Goal: Information Seeking & Learning: Learn about a topic

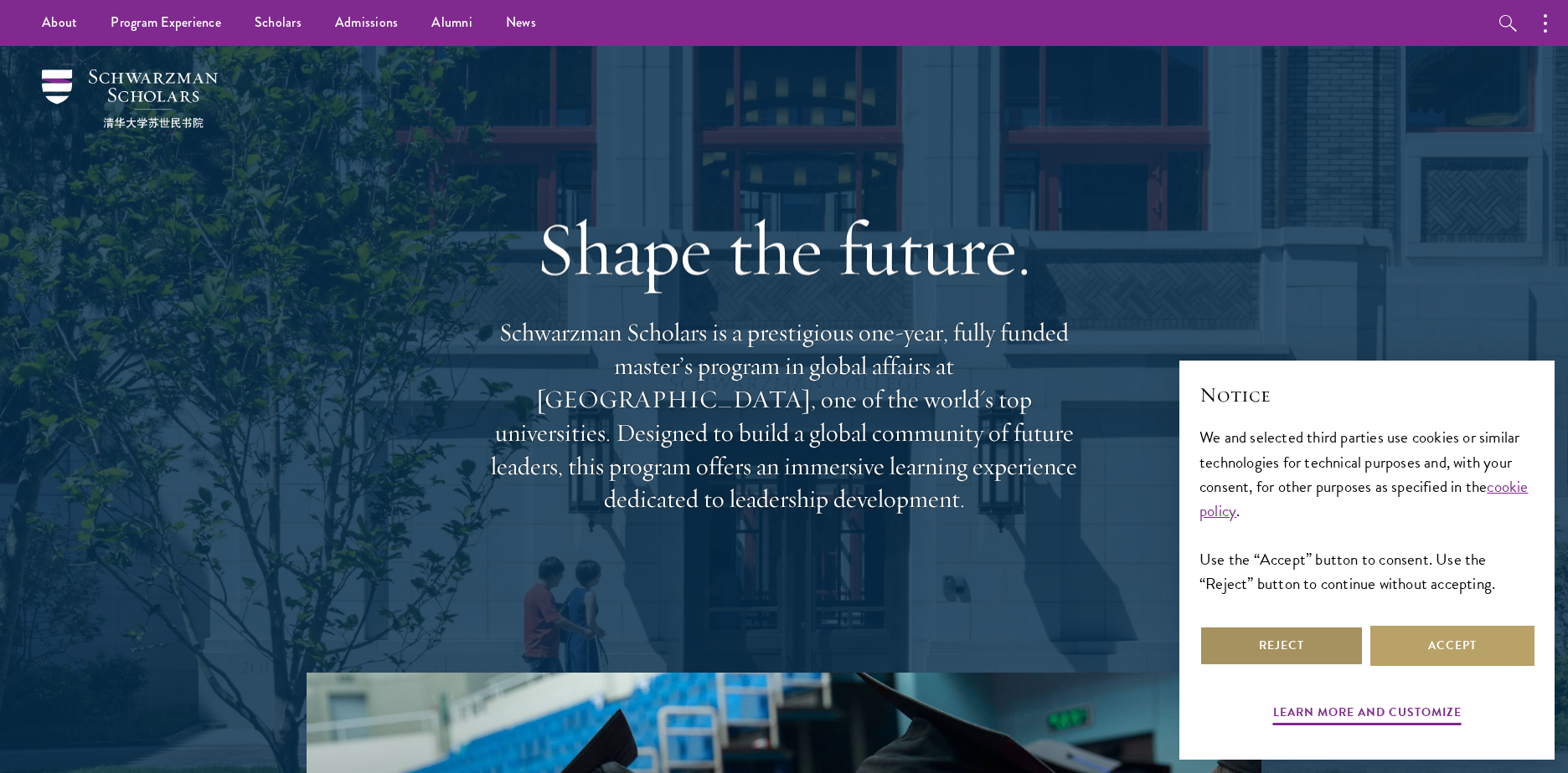
click at [1263, 641] on button "Reject" at bounding box center [1281, 646] width 164 height 41
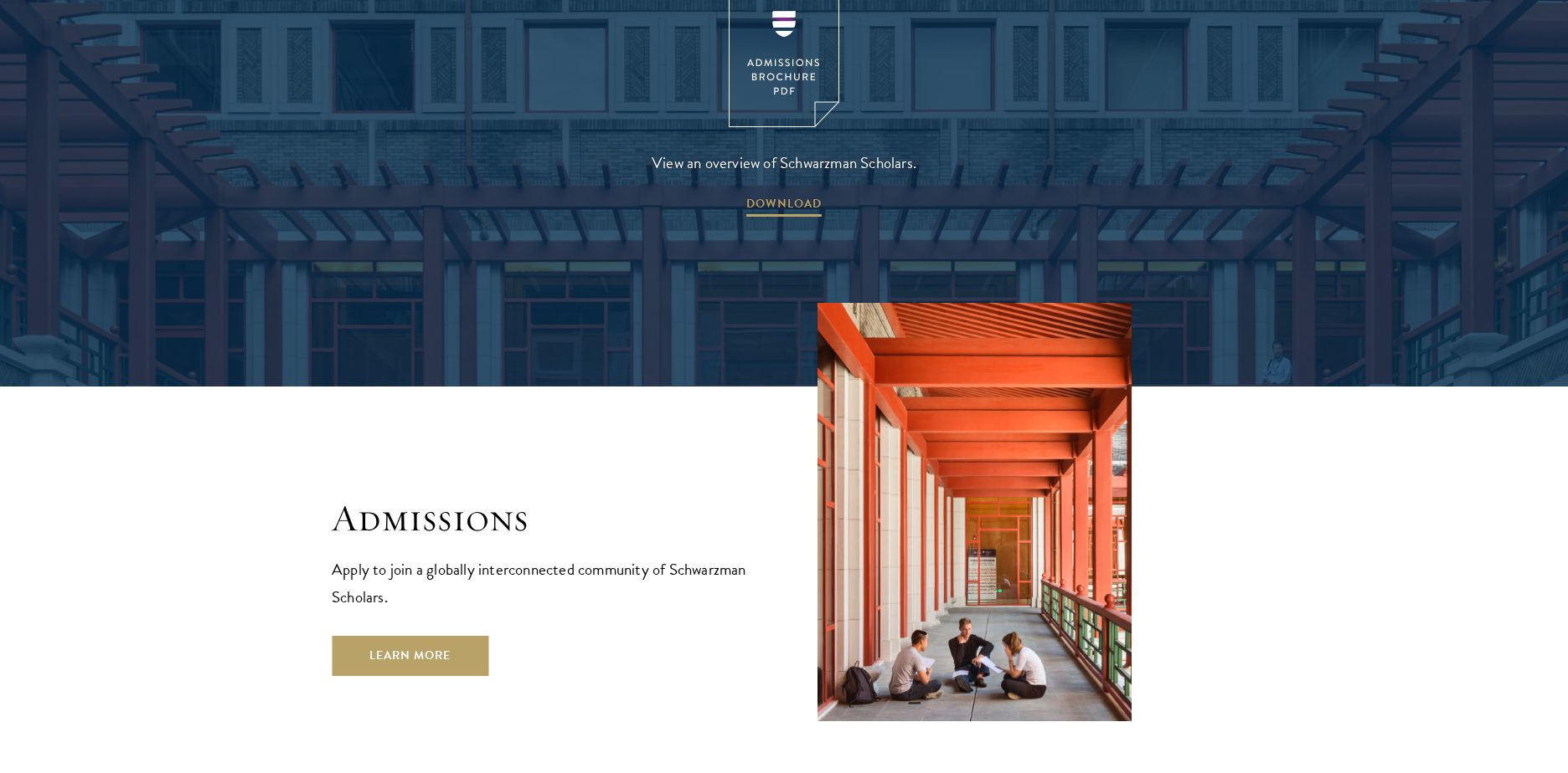
scroll to position [2812, 0]
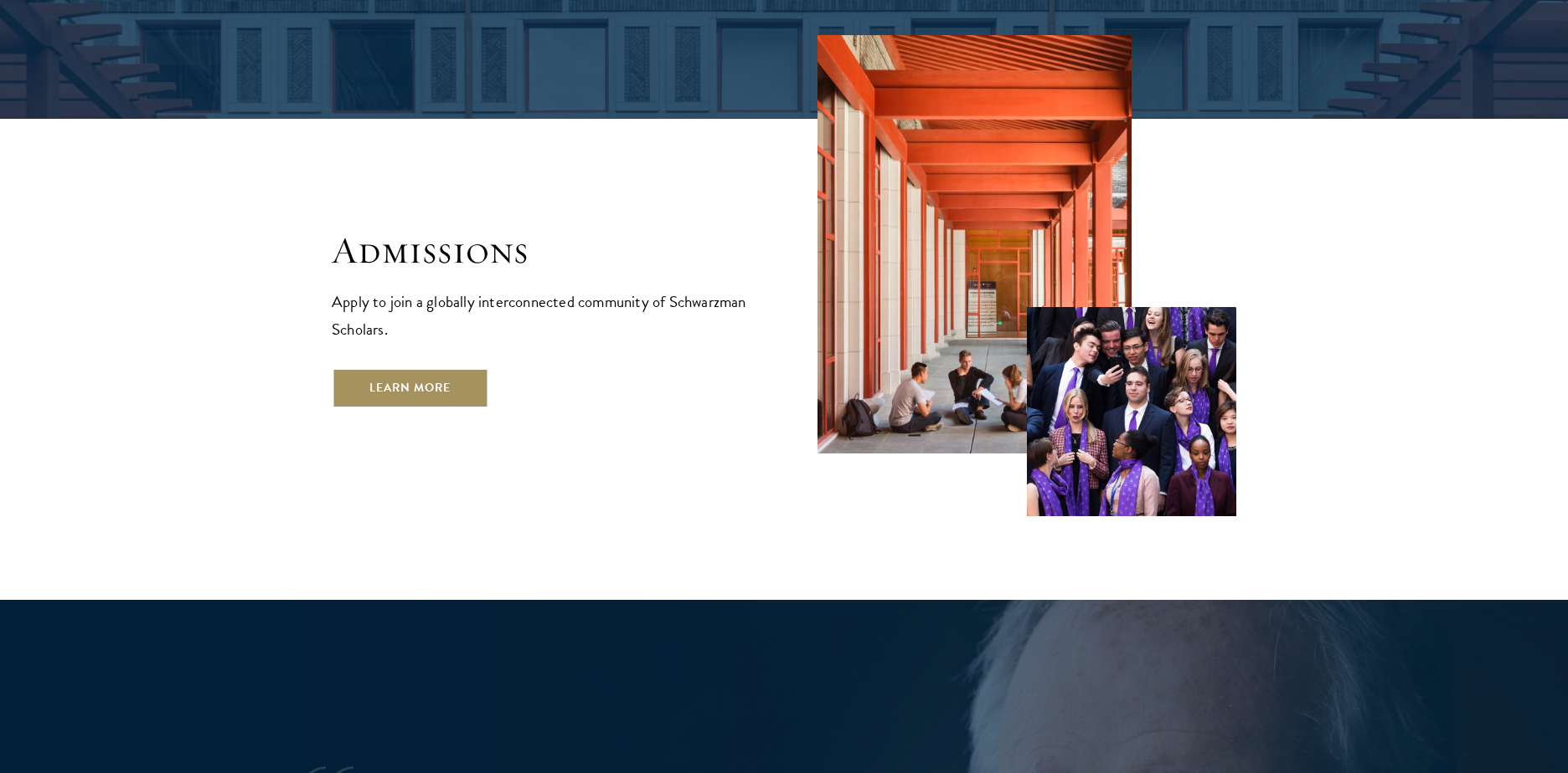
click at [432, 368] on link "Learn More" at bounding box center [410, 388] width 157 height 41
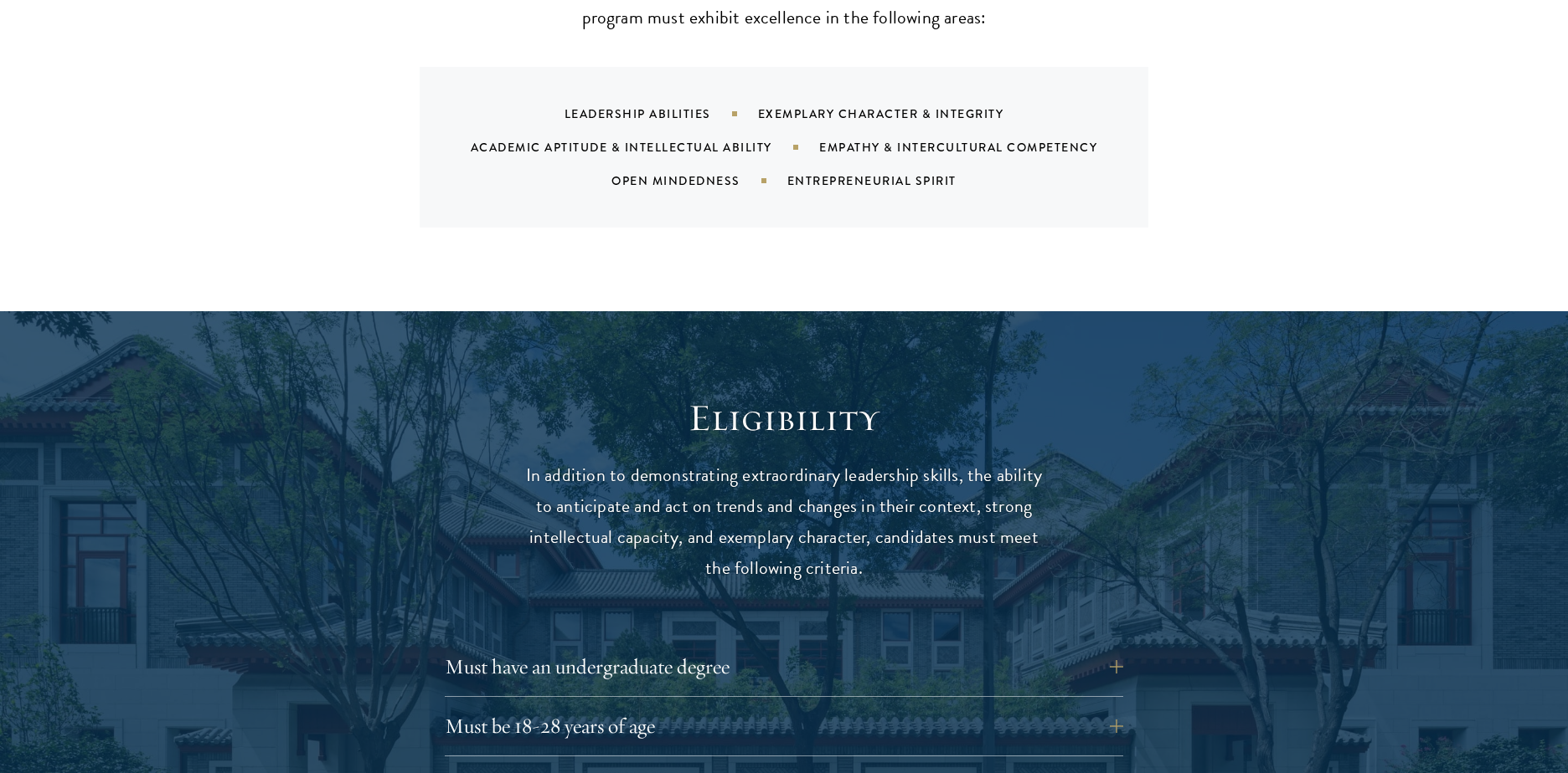
scroll to position [2109, 0]
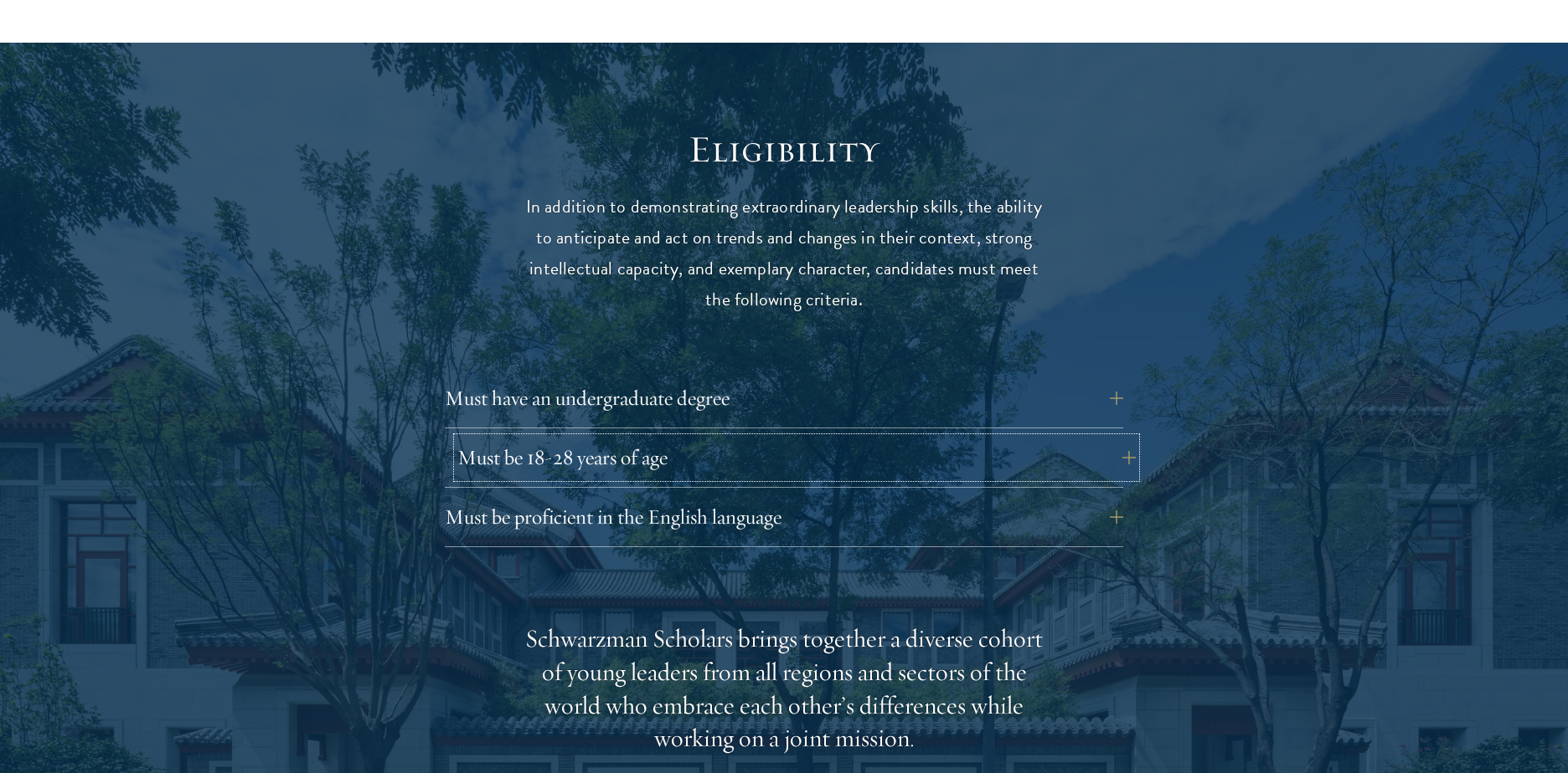
click at [470, 438] on button "Must be 18-28 years of age" at bounding box center [796, 458] width 679 height 41
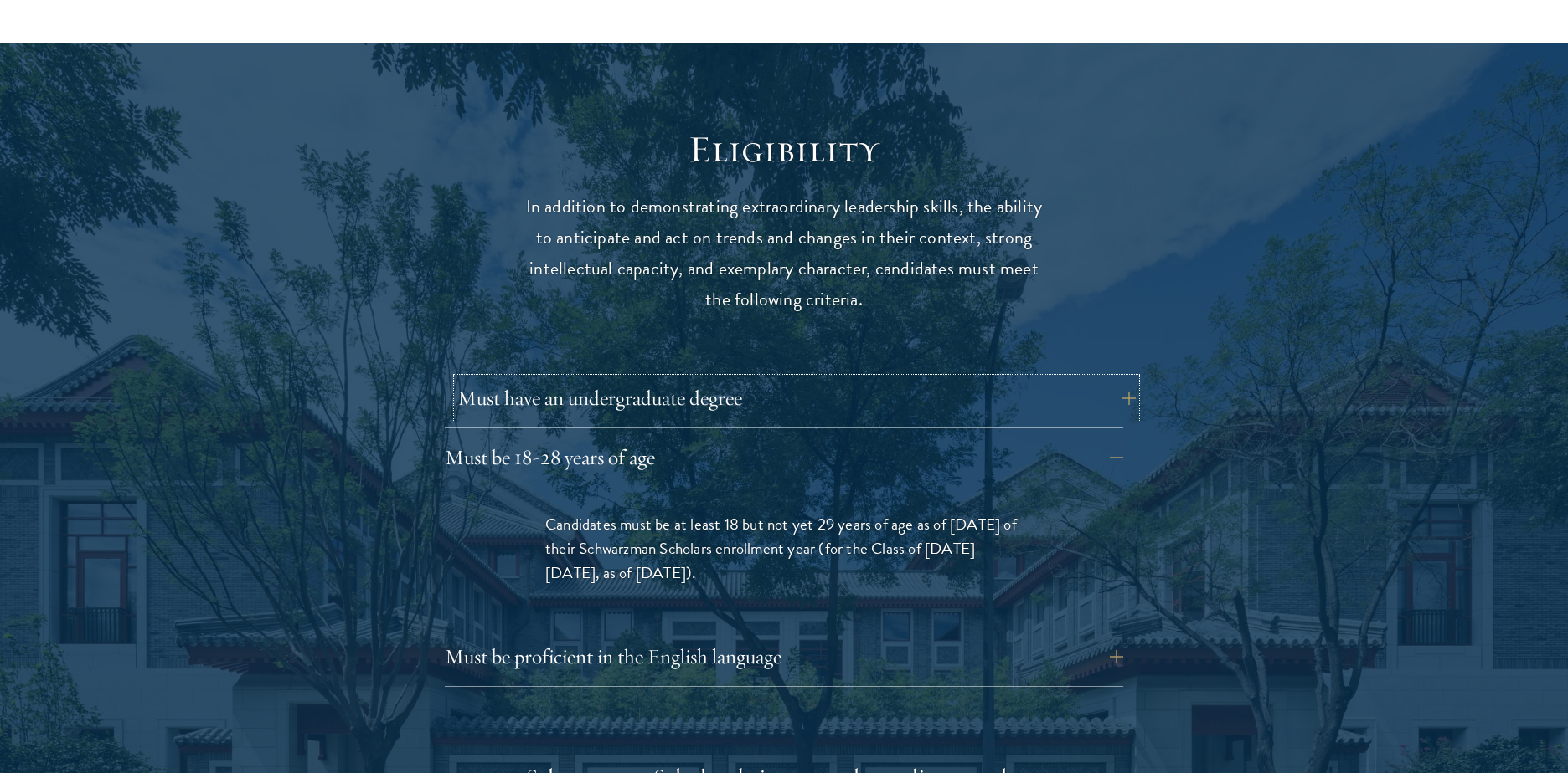
click at [493, 378] on button "Must have an undergraduate degree" at bounding box center [796, 398] width 679 height 41
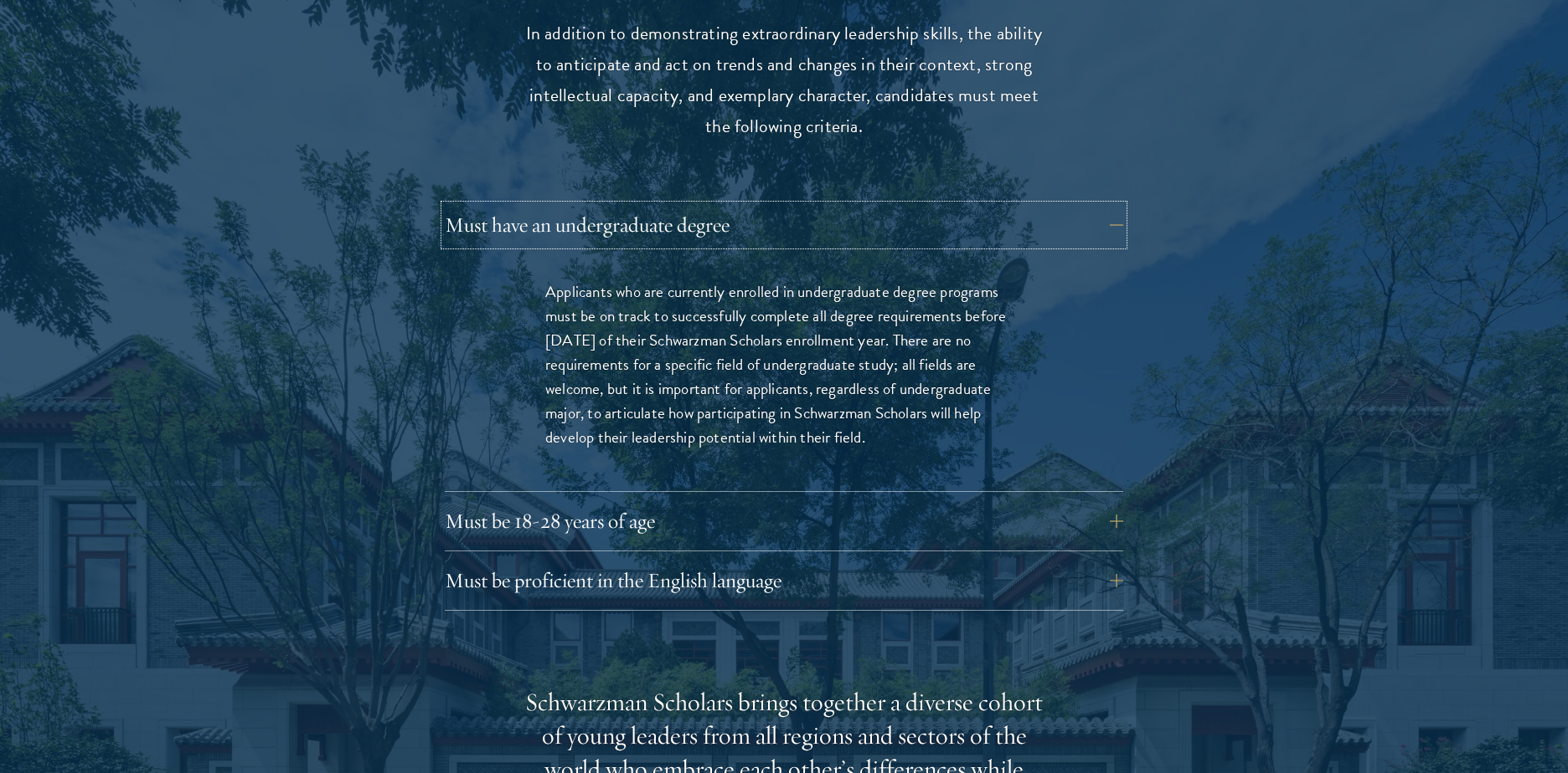
scroll to position [2310, 0]
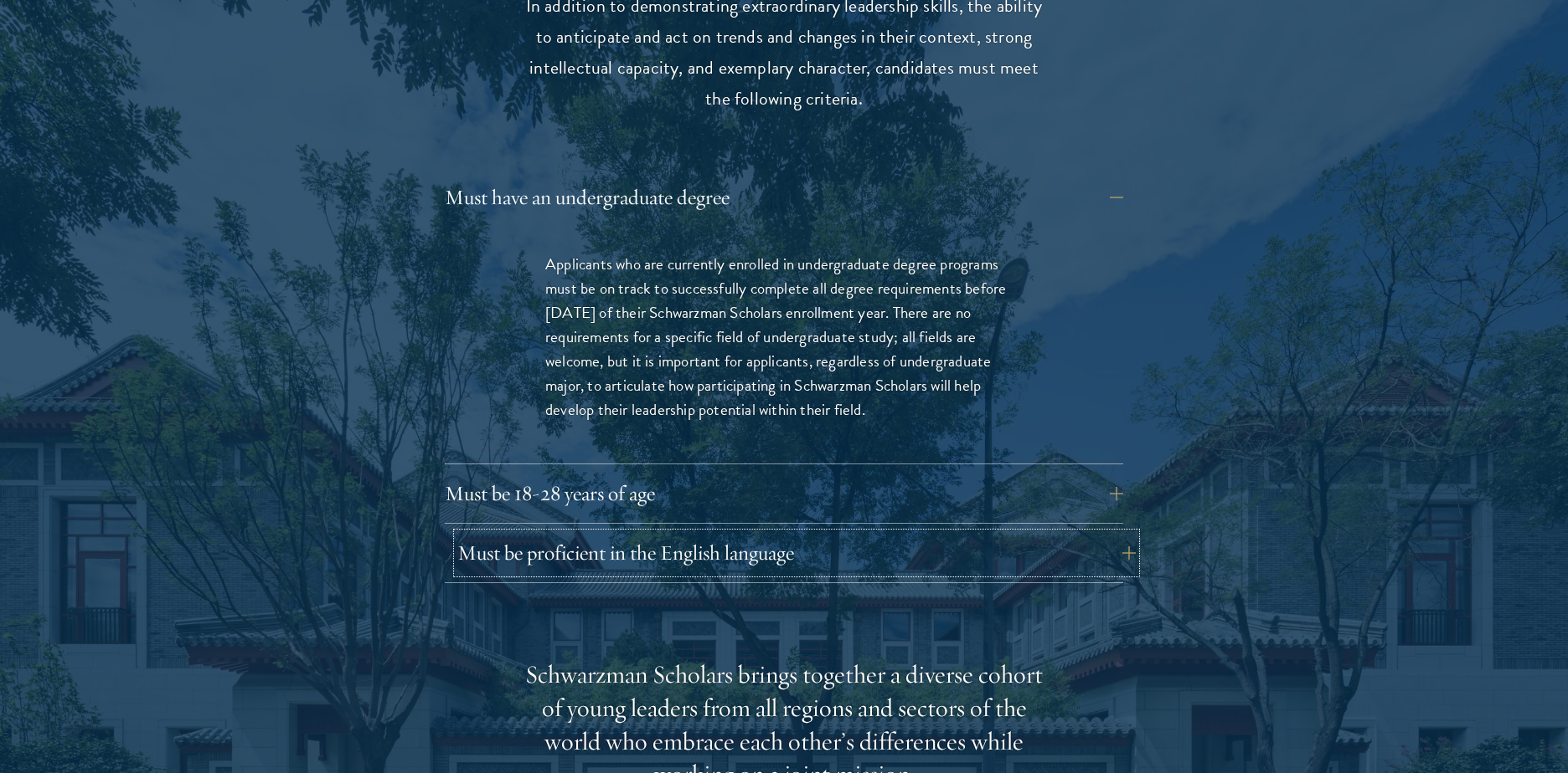
click at [544, 533] on button "Must be proficient in the English language" at bounding box center [796, 553] width 679 height 41
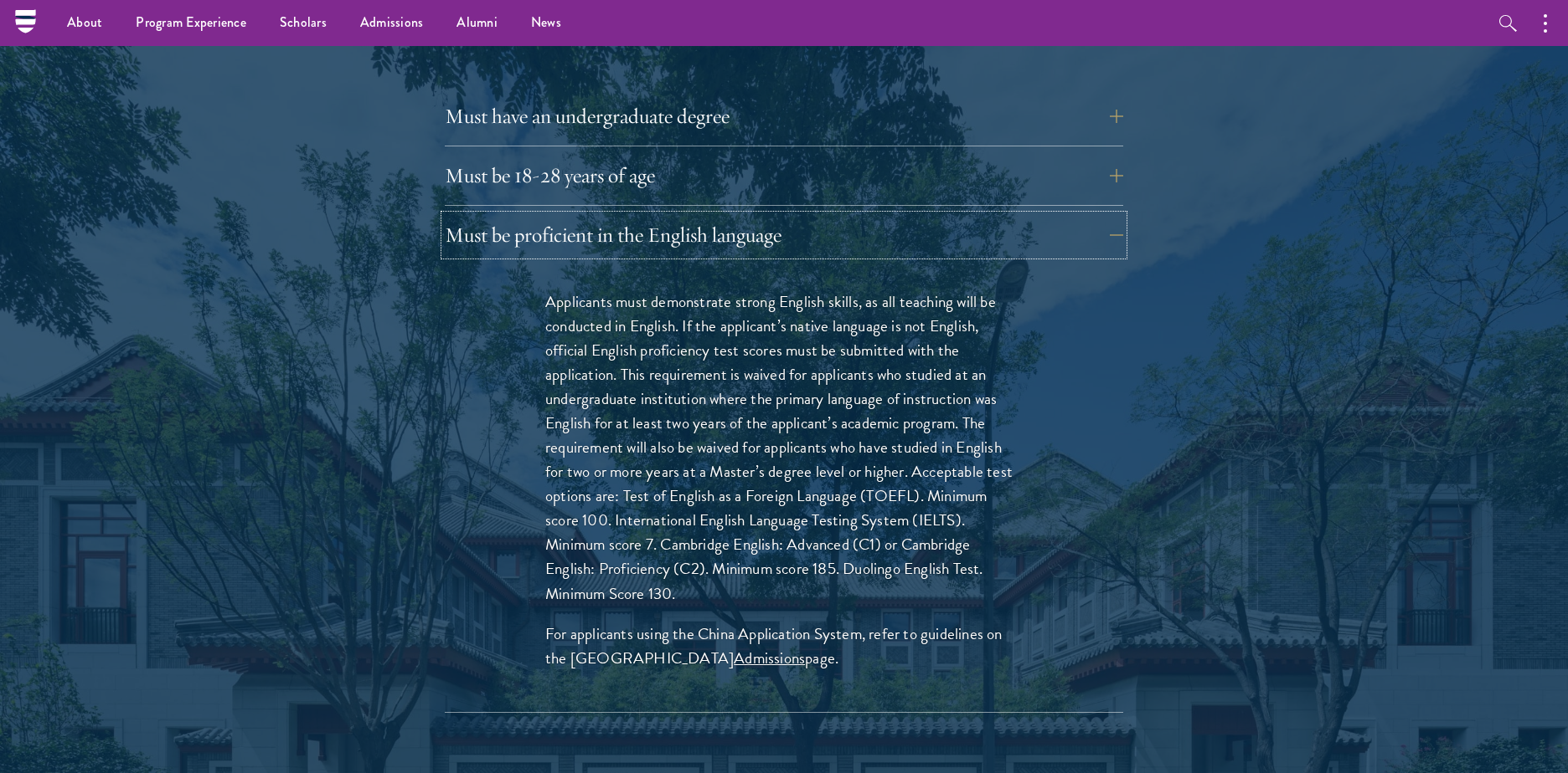
scroll to position [2210, 0]
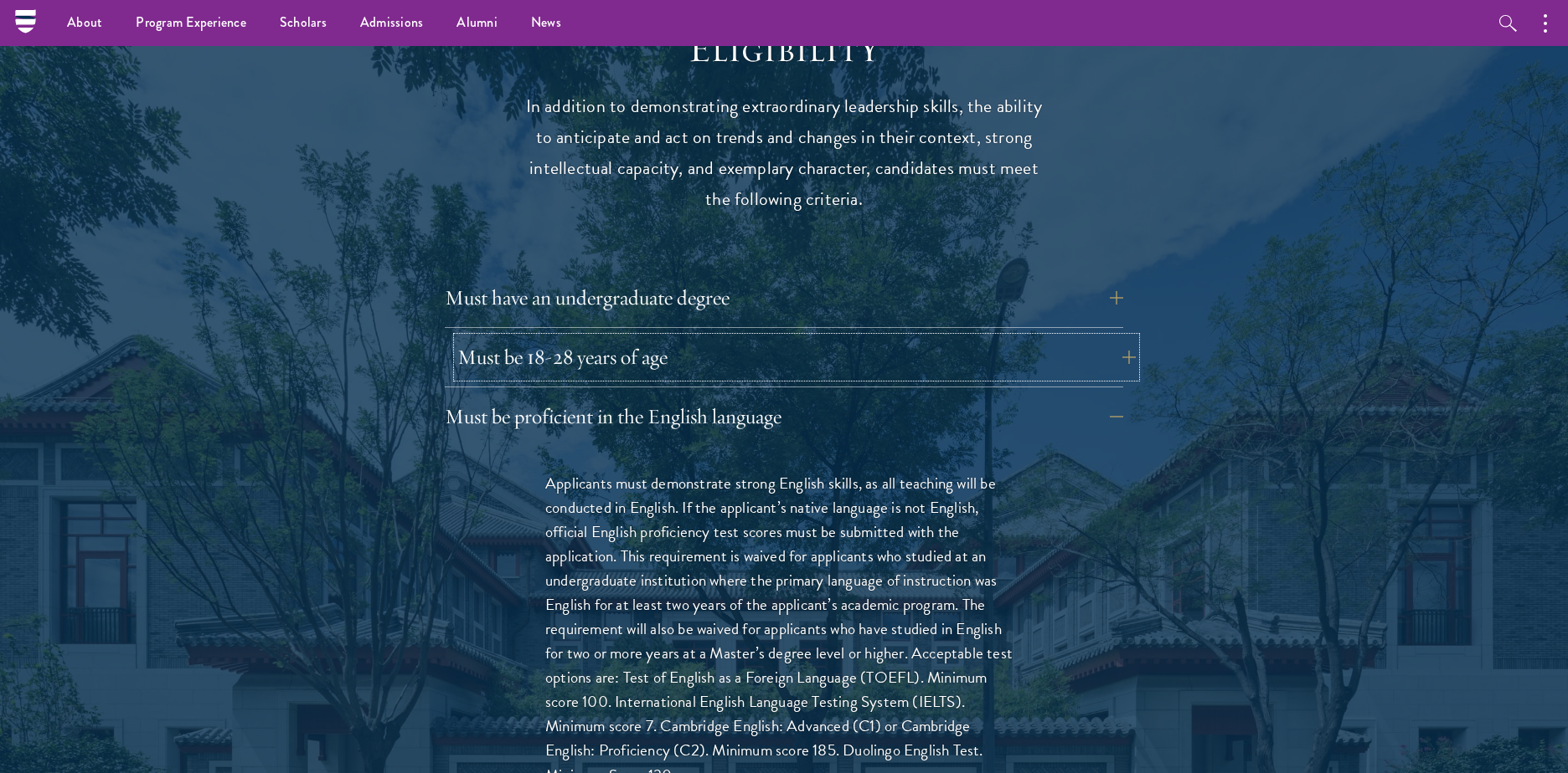
click at [595, 337] on button "Must be 18-28 years of age" at bounding box center [796, 358] width 679 height 41
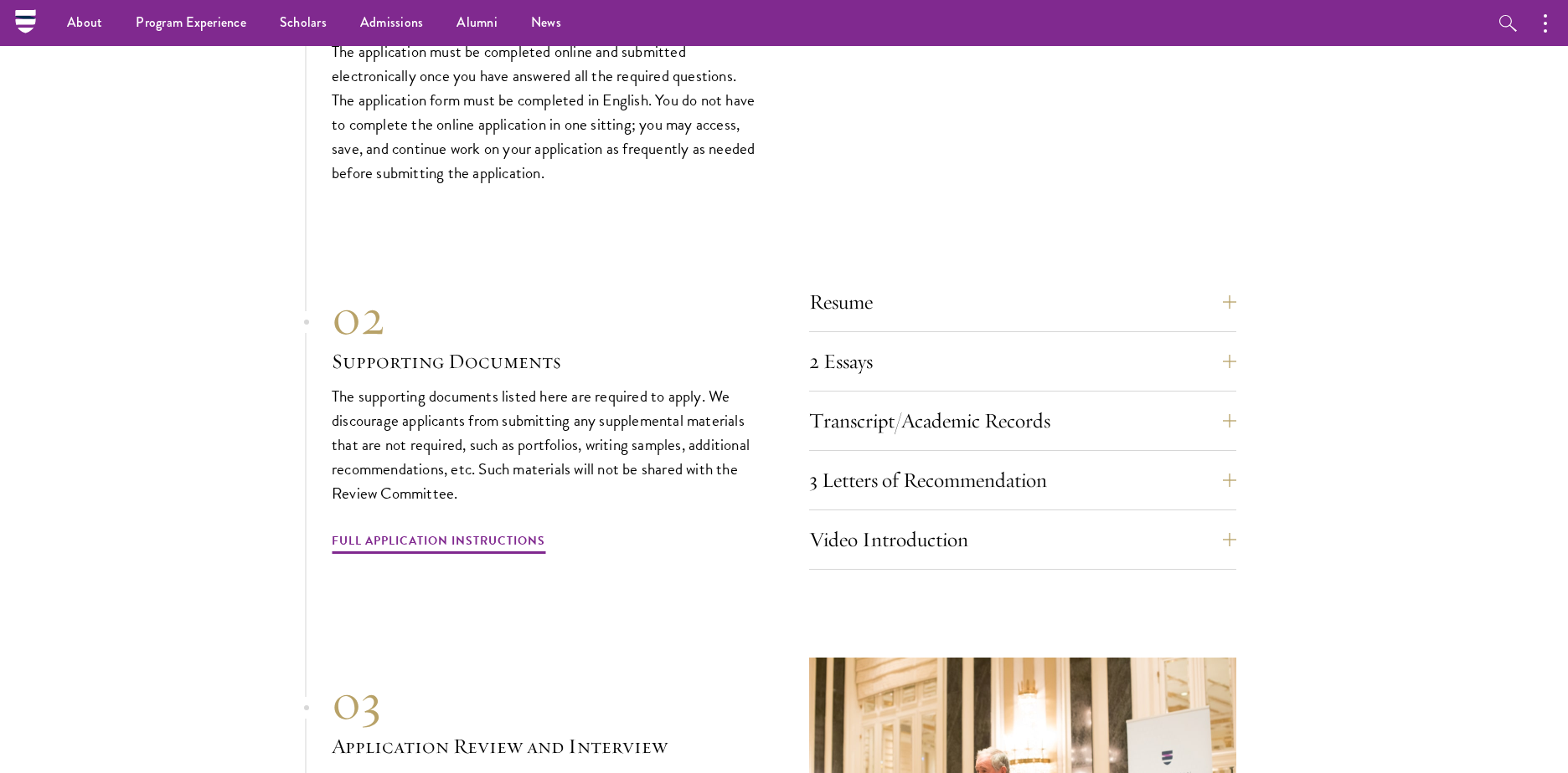
scroll to position [5222, 0]
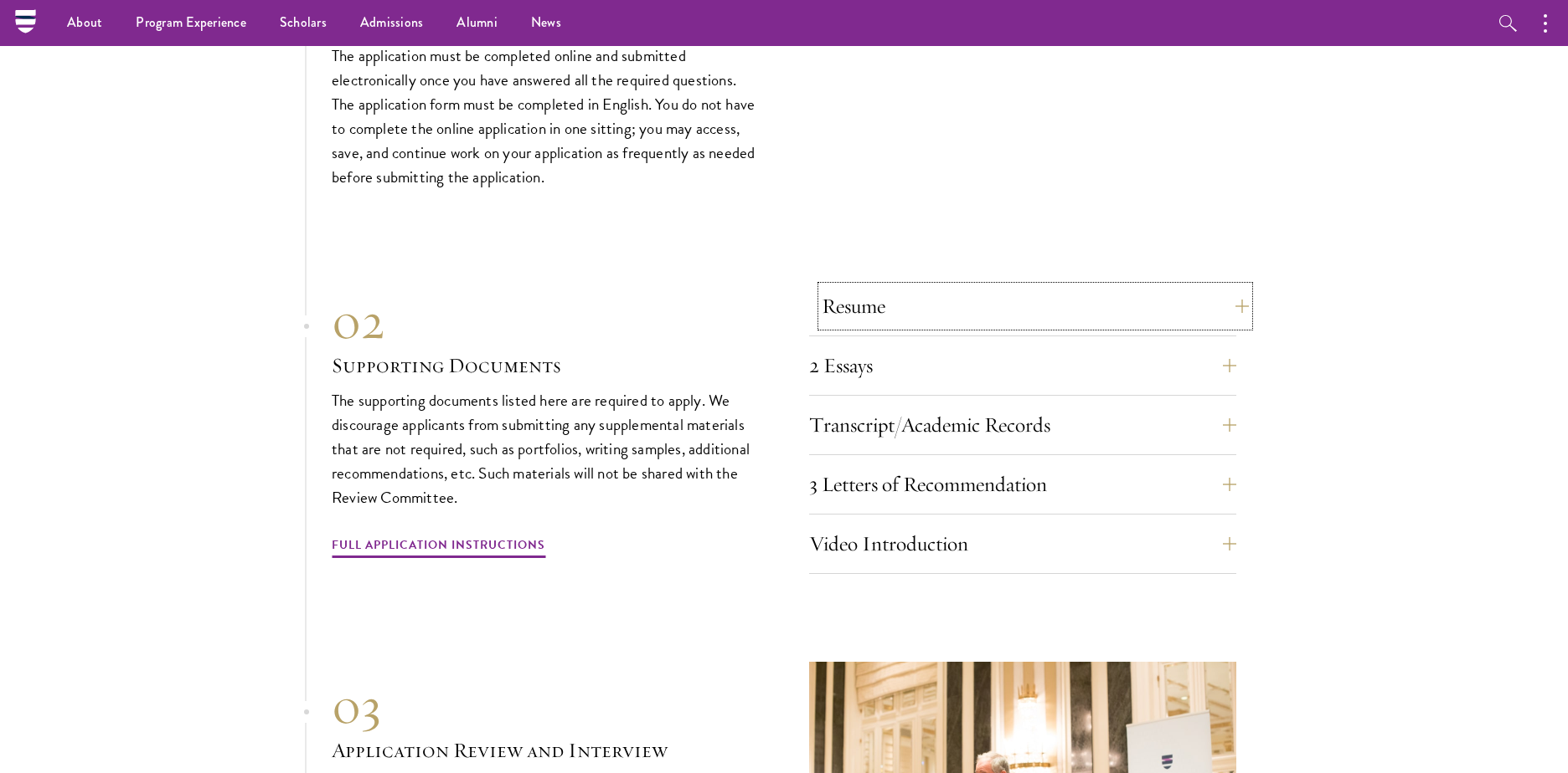
click at [1004, 286] on button "Resume" at bounding box center [1035, 306] width 427 height 41
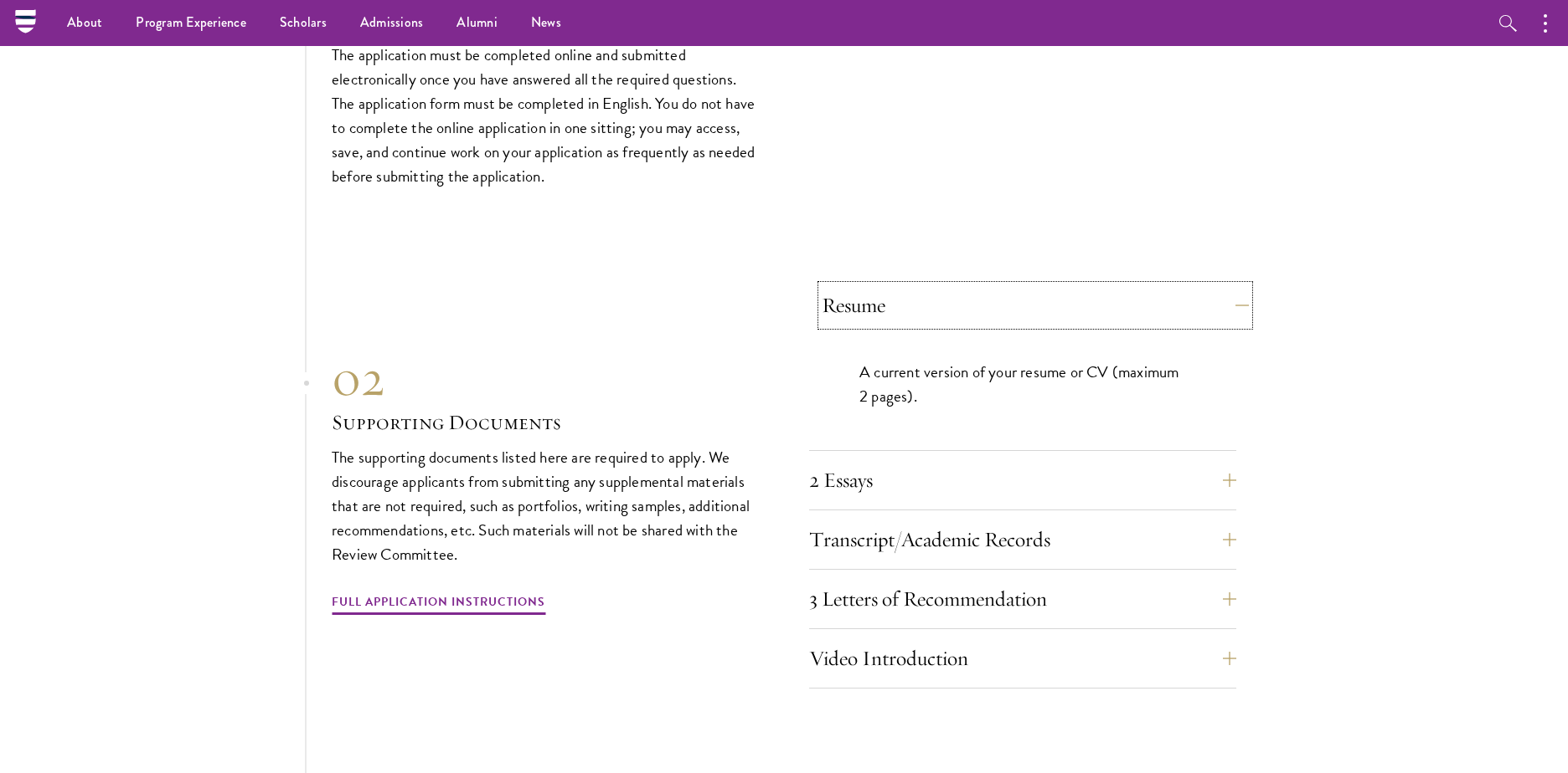
scroll to position [5083, 0]
click at [1019, 461] on button "2 Essays" at bounding box center [1035, 481] width 427 height 41
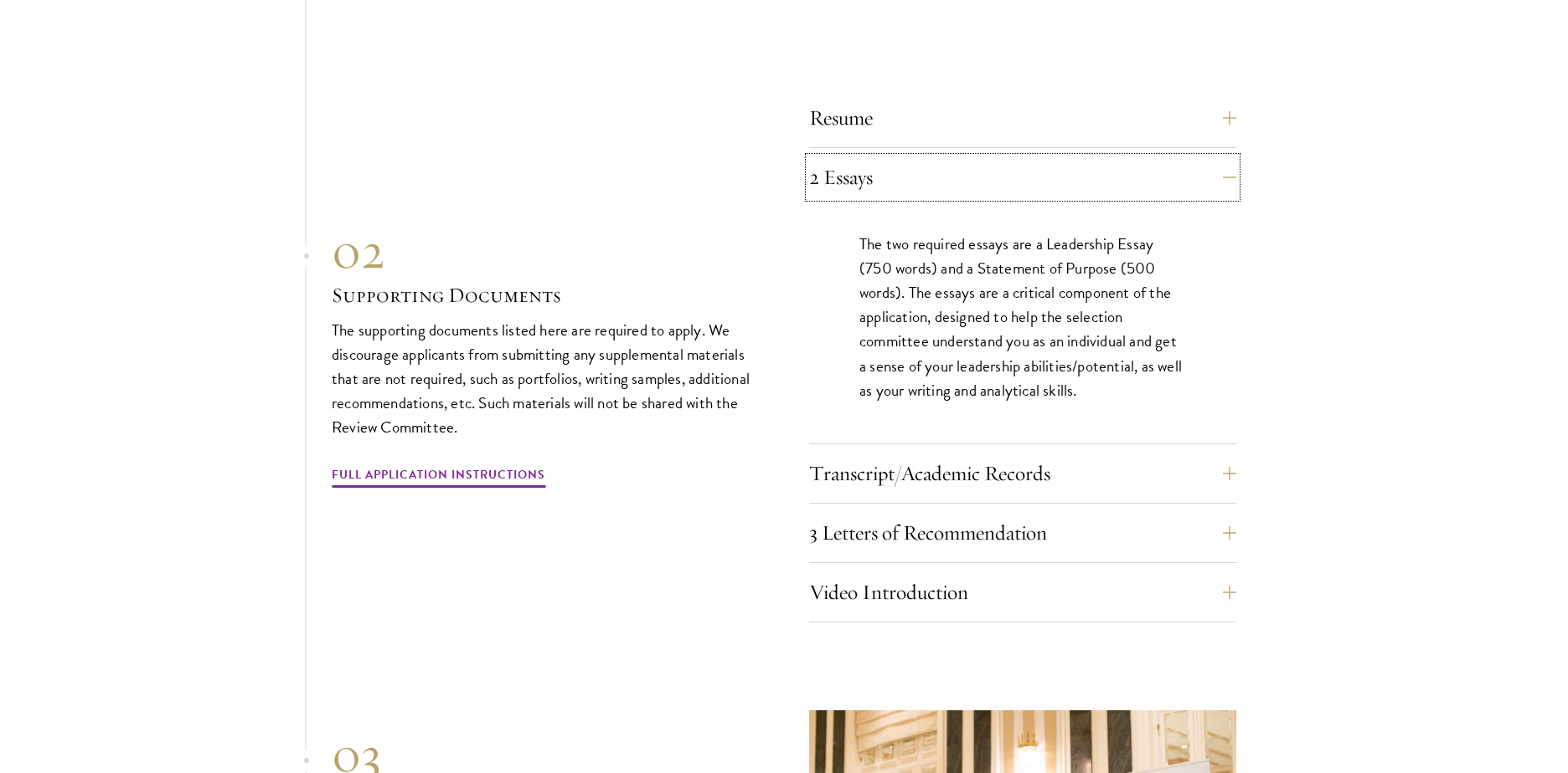
scroll to position [5283, 0]
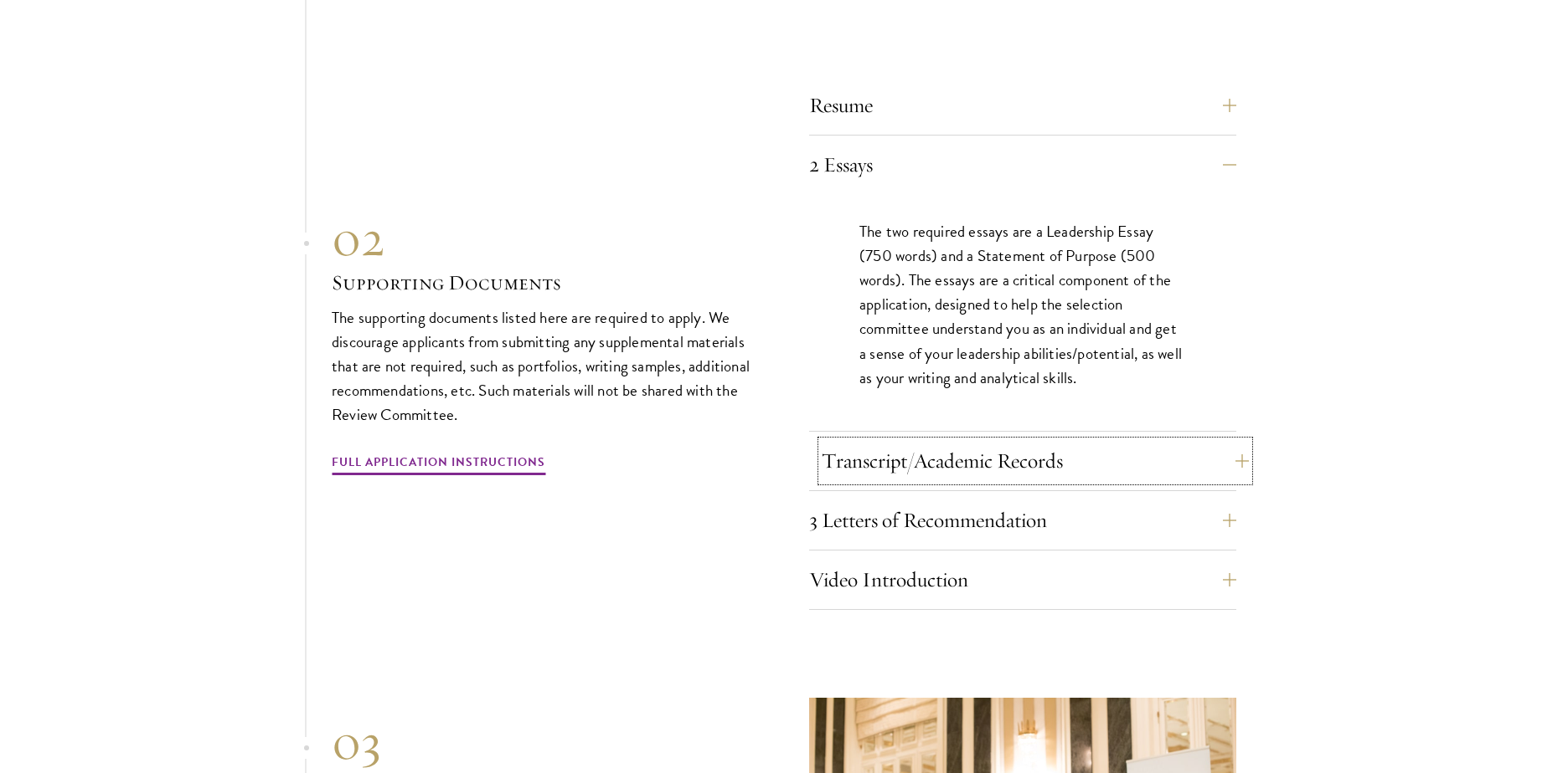
click at [1026, 441] on button "Transcript/Academic Records" at bounding box center [1035, 462] width 427 height 41
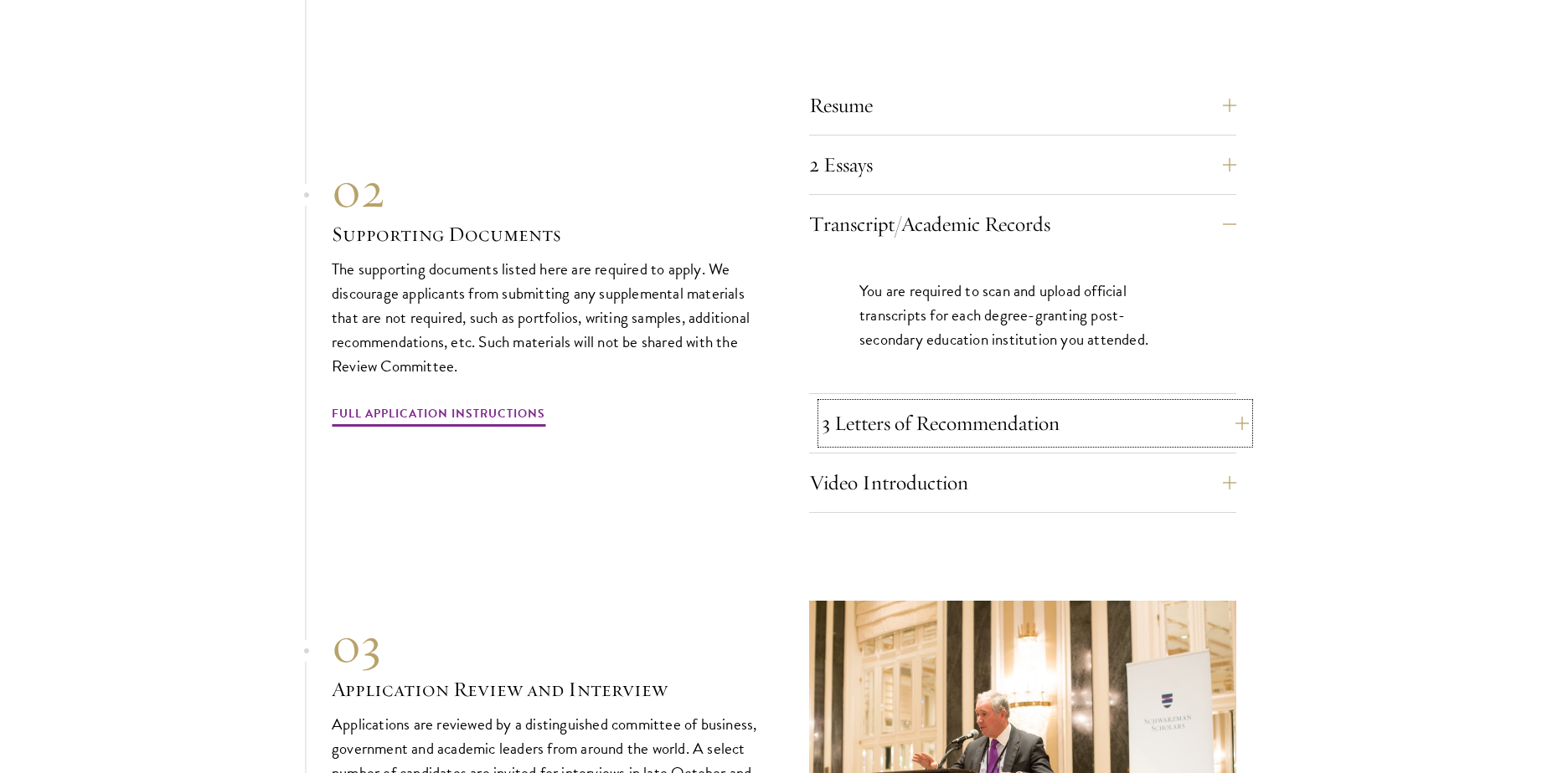
click at [1091, 403] on button "3 Letters of Recommendation" at bounding box center [1035, 424] width 427 height 41
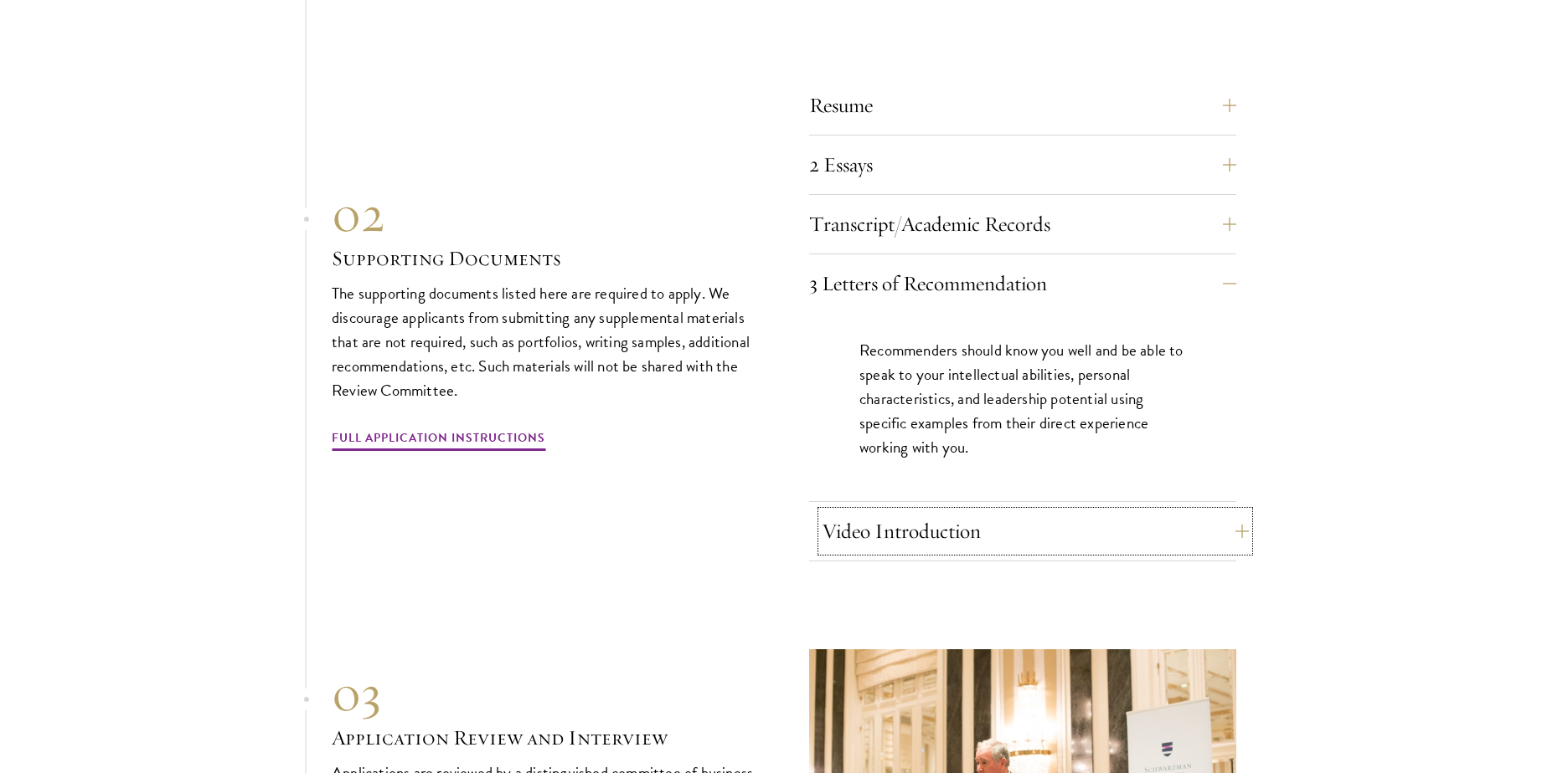
click at [1081, 512] on button "Video Introduction" at bounding box center [1035, 532] width 427 height 41
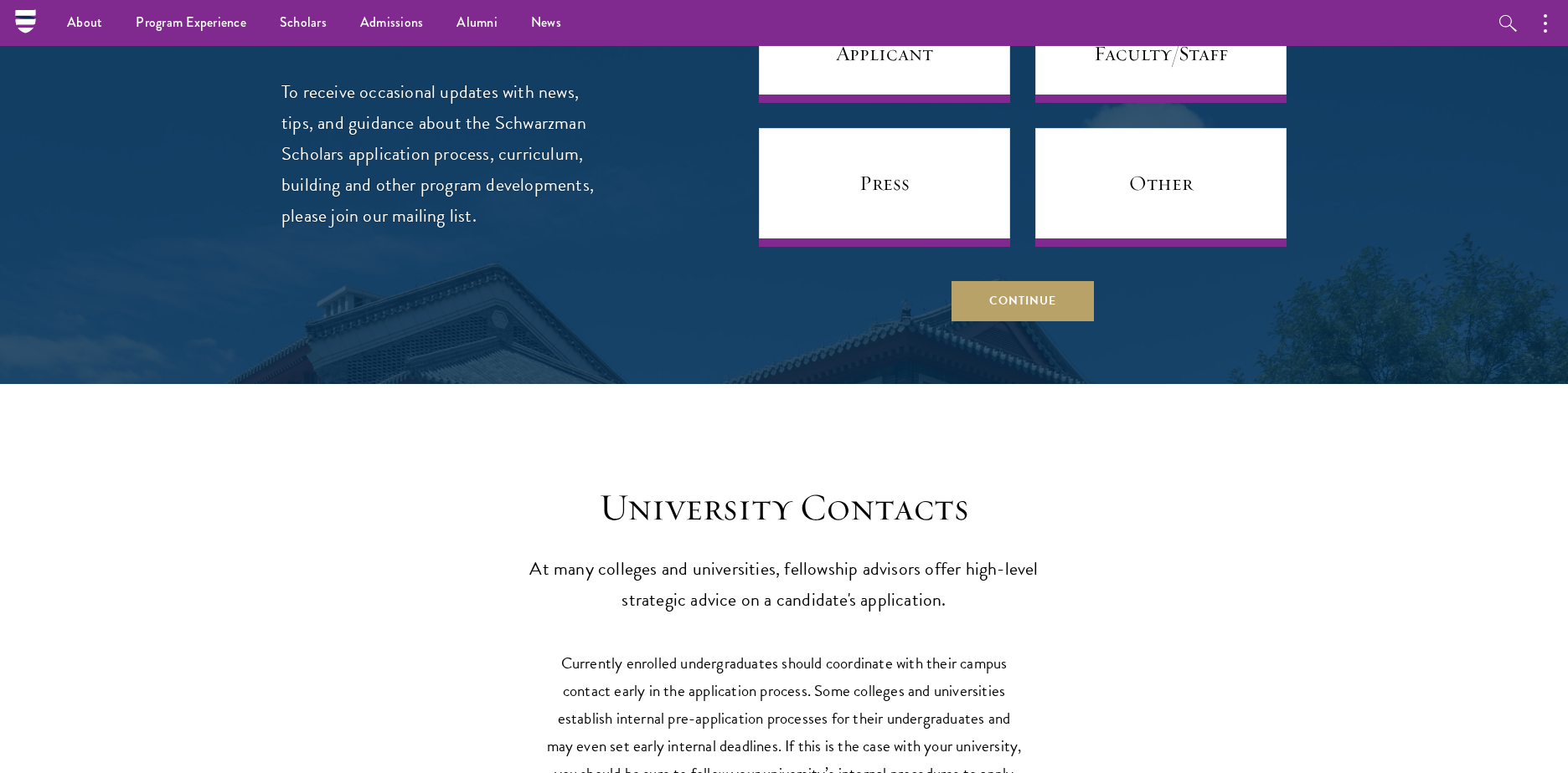
scroll to position [6790, 0]
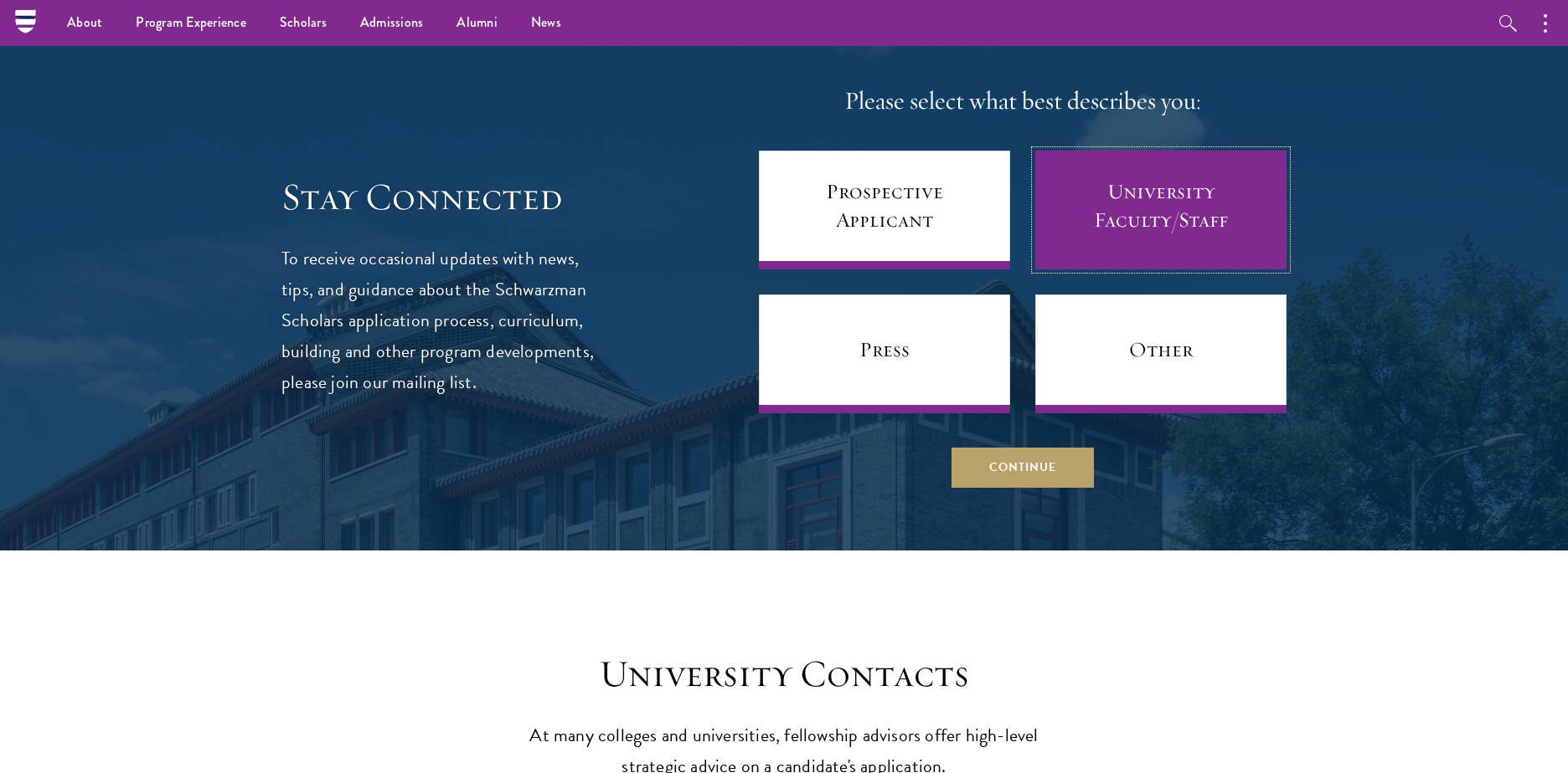
click at [1220, 193] on link "University Faculty/Staff" at bounding box center [1160, 210] width 251 height 119
click at [1139, 185] on link "University Faculty/Staff" at bounding box center [1160, 210] width 251 height 119
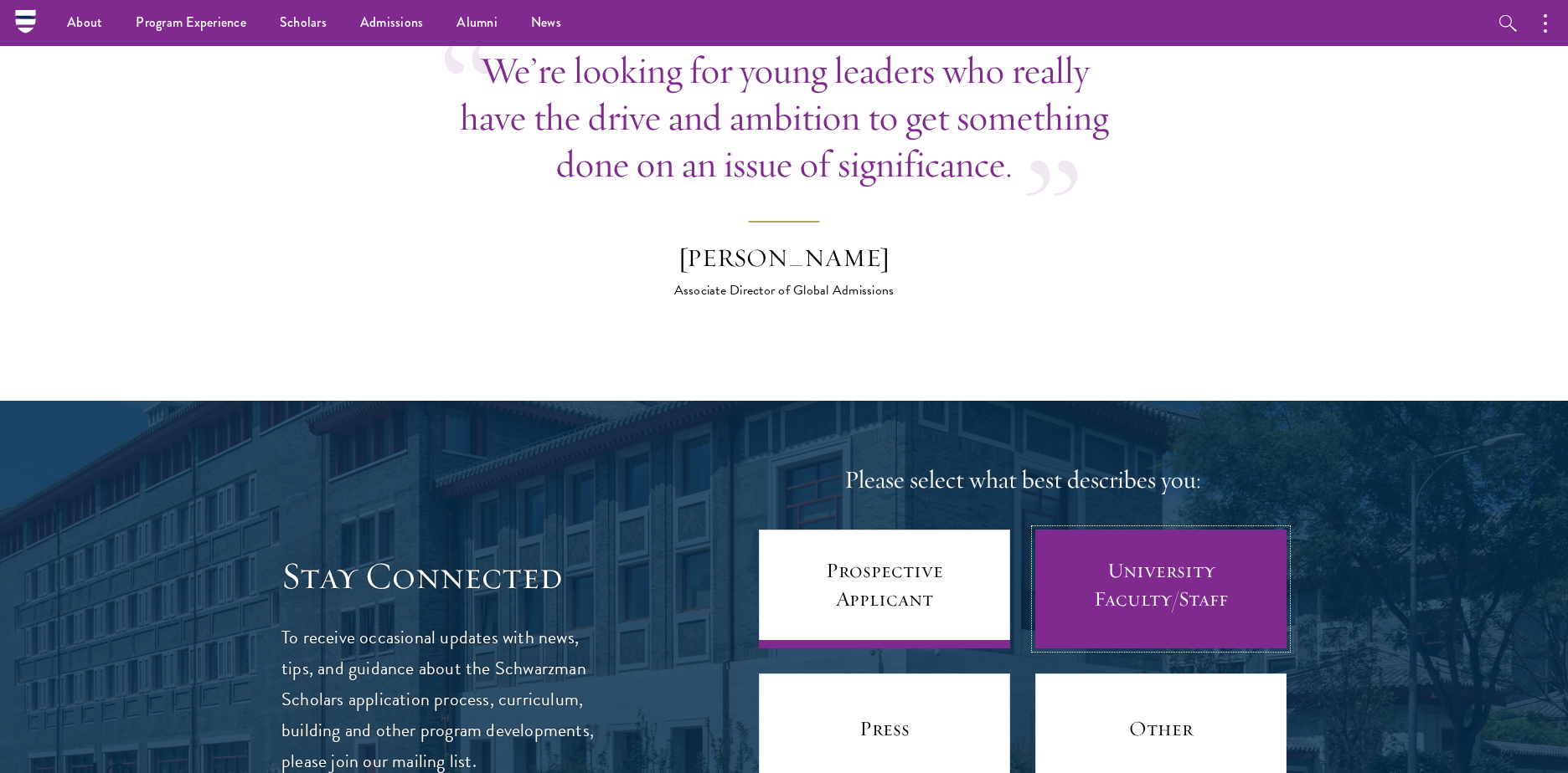
scroll to position [6403, 0]
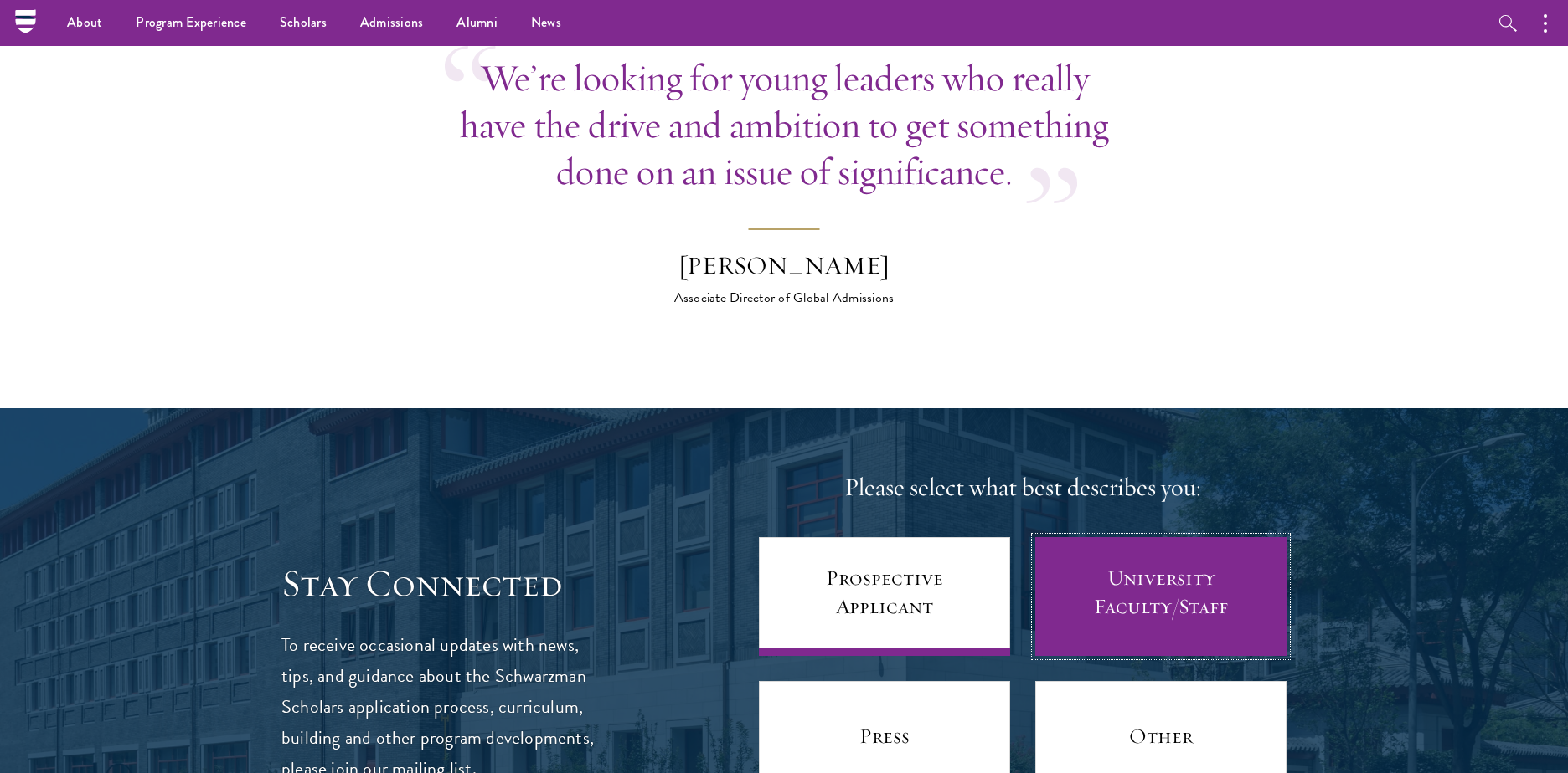
click at [1148, 547] on link "University Faculty/Staff" at bounding box center [1160, 596] width 251 height 119
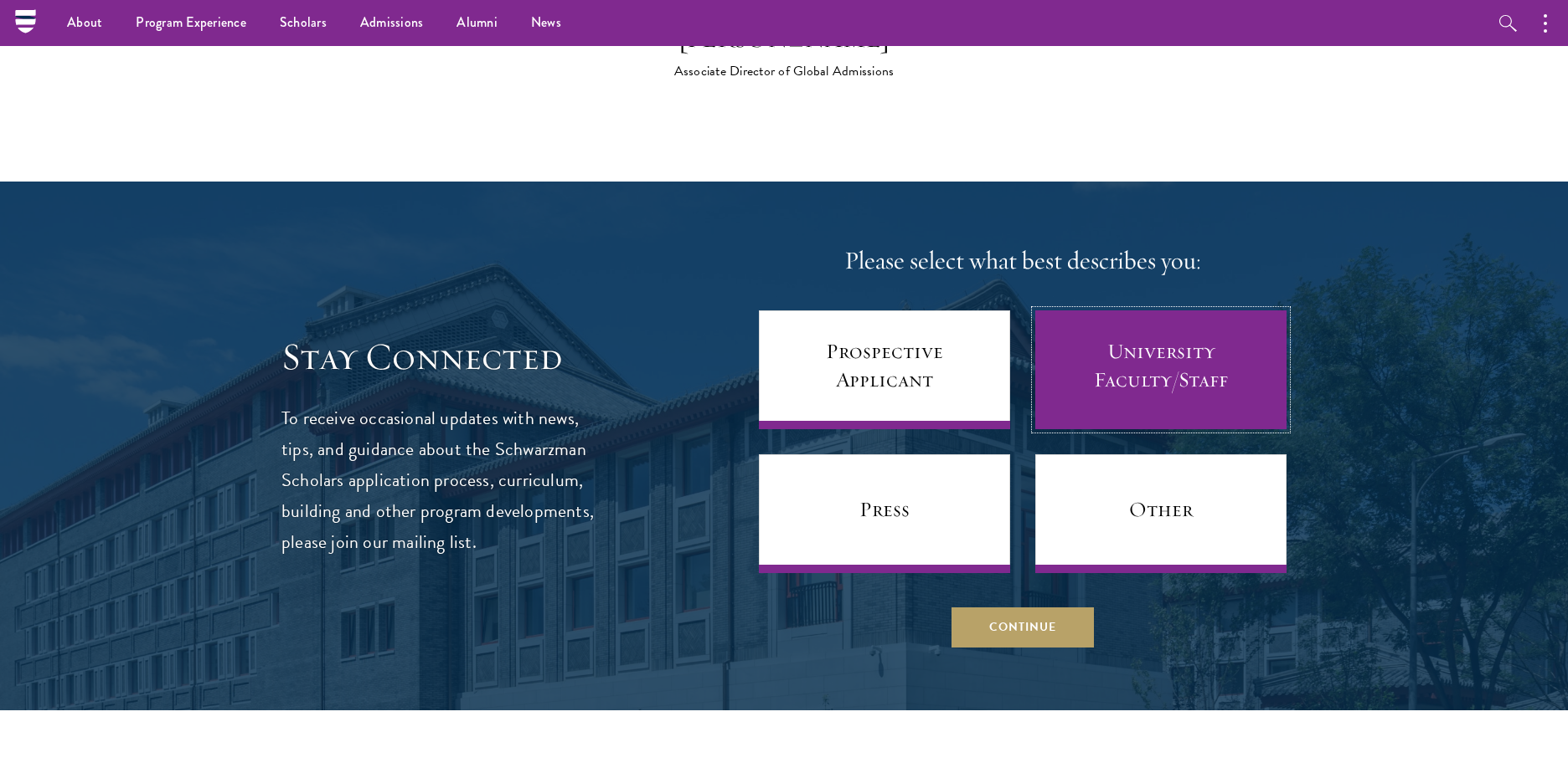
scroll to position [6604, 0]
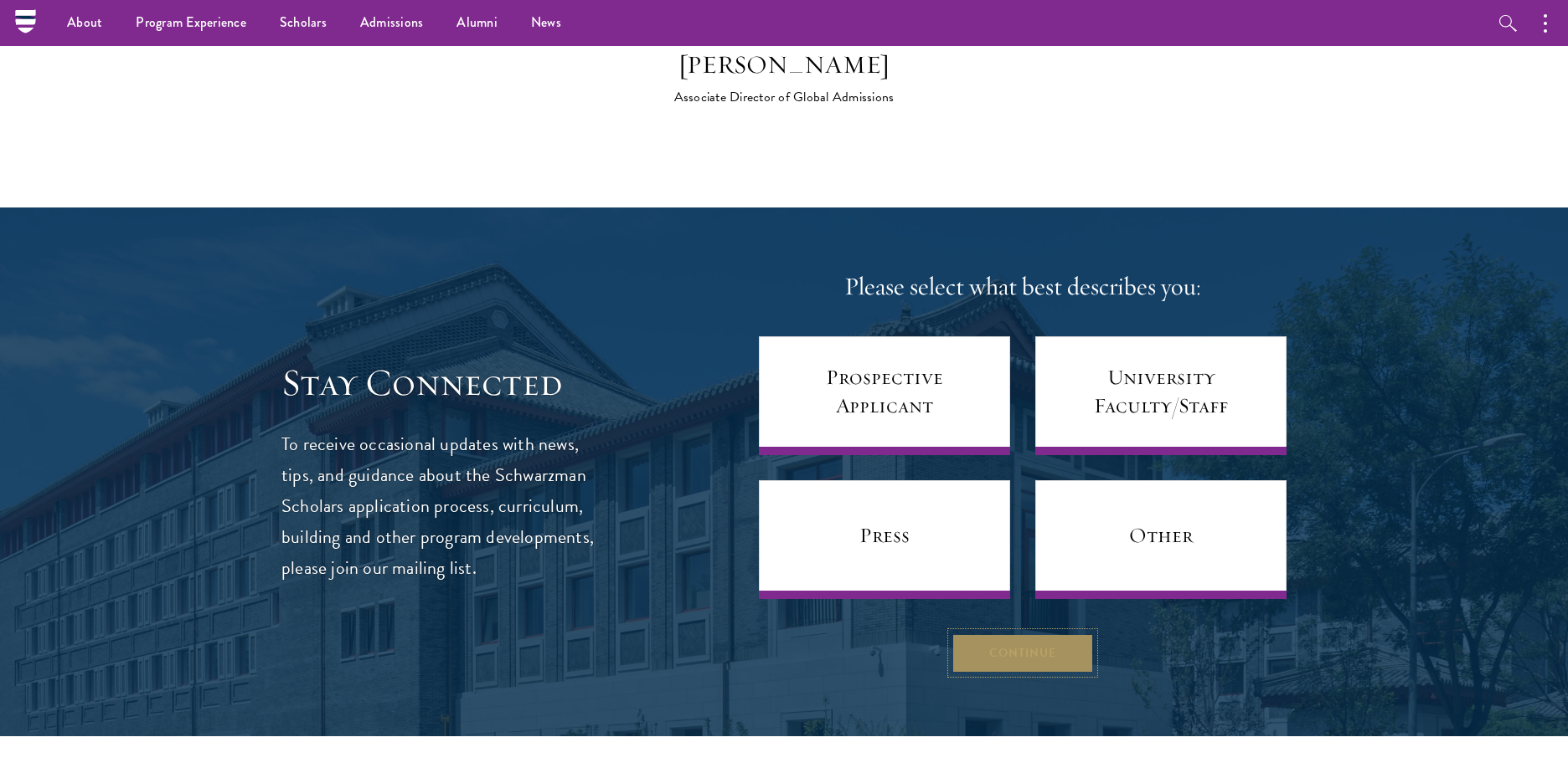
click at [1025, 633] on button "Continue" at bounding box center [1022, 653] width 142 height 41
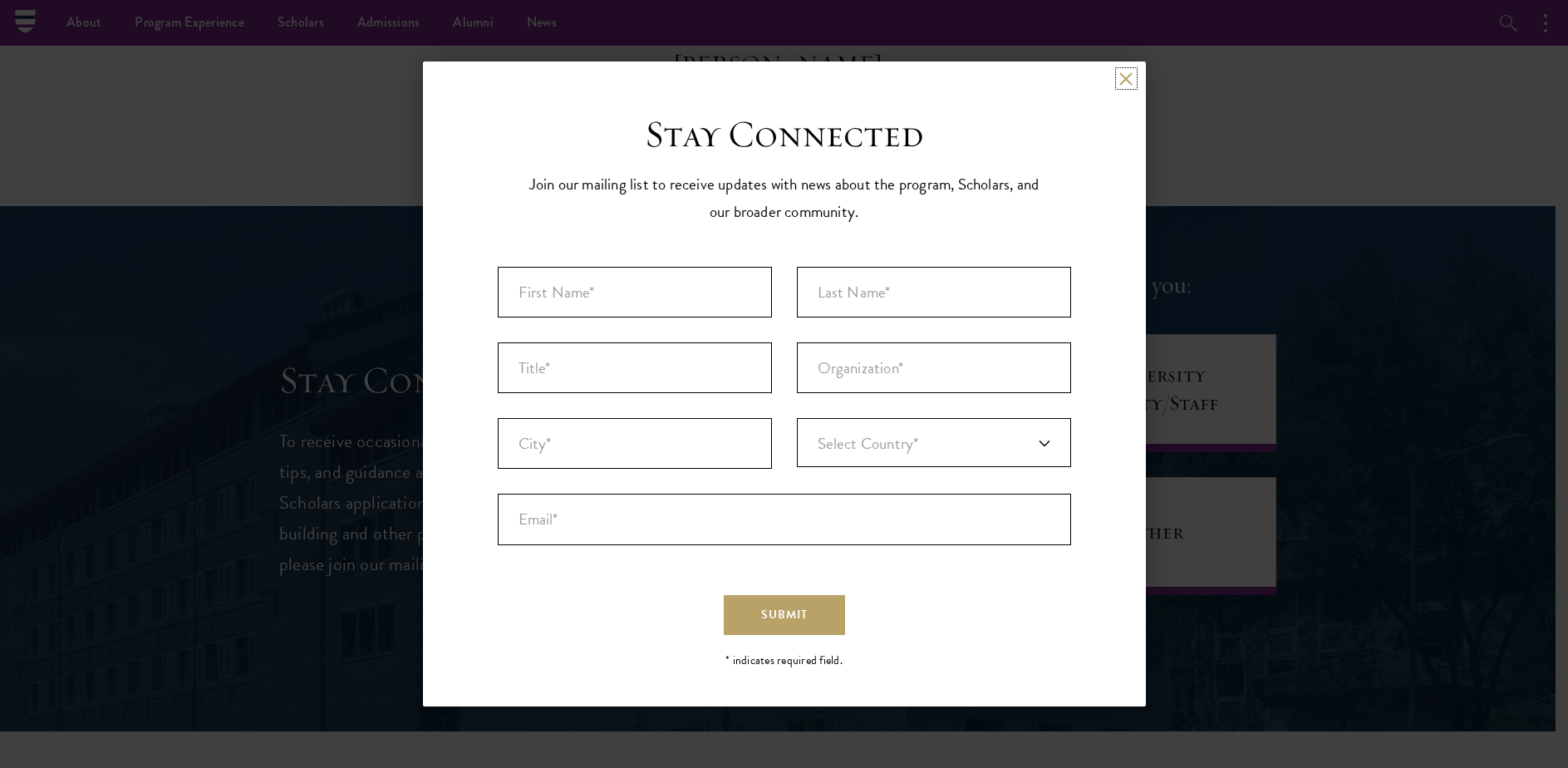
click at [1120, 76] on button at bounding box center [1126, 78] width 14 height 14
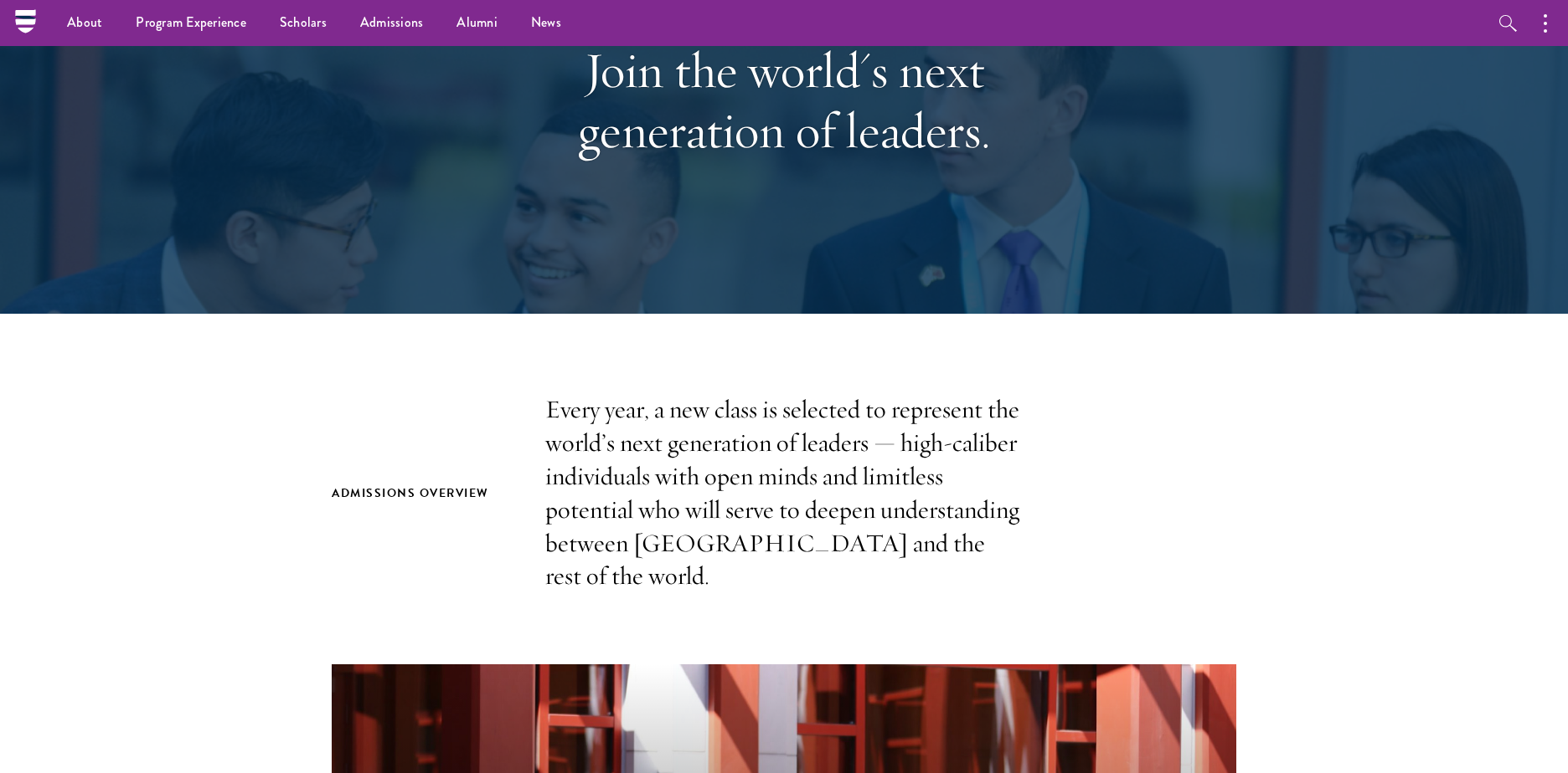
scroll to position [0, 0]
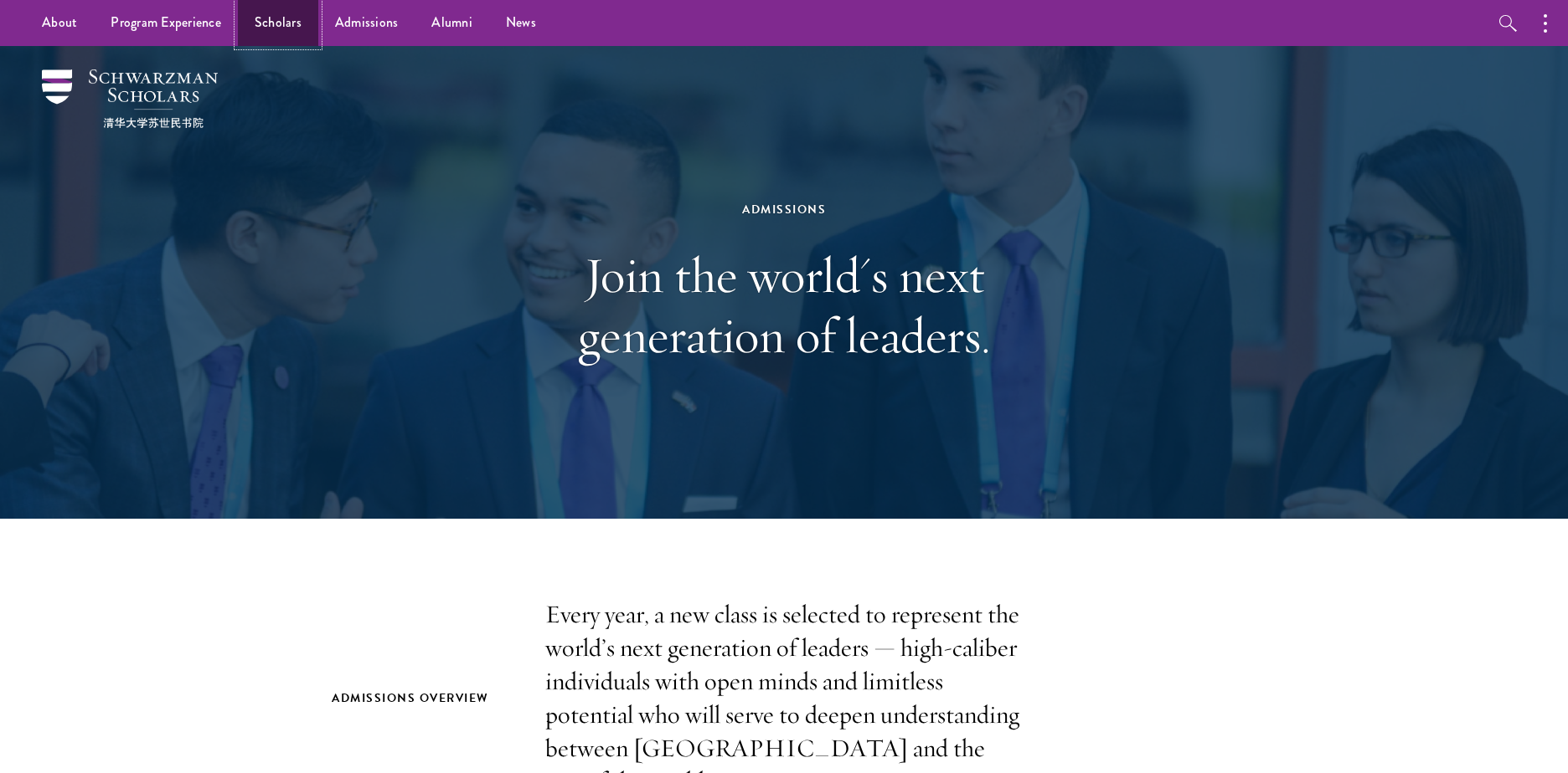
click at [267, 26] on link "Scholars" at bounding box center [278, 23] width 80 height 46
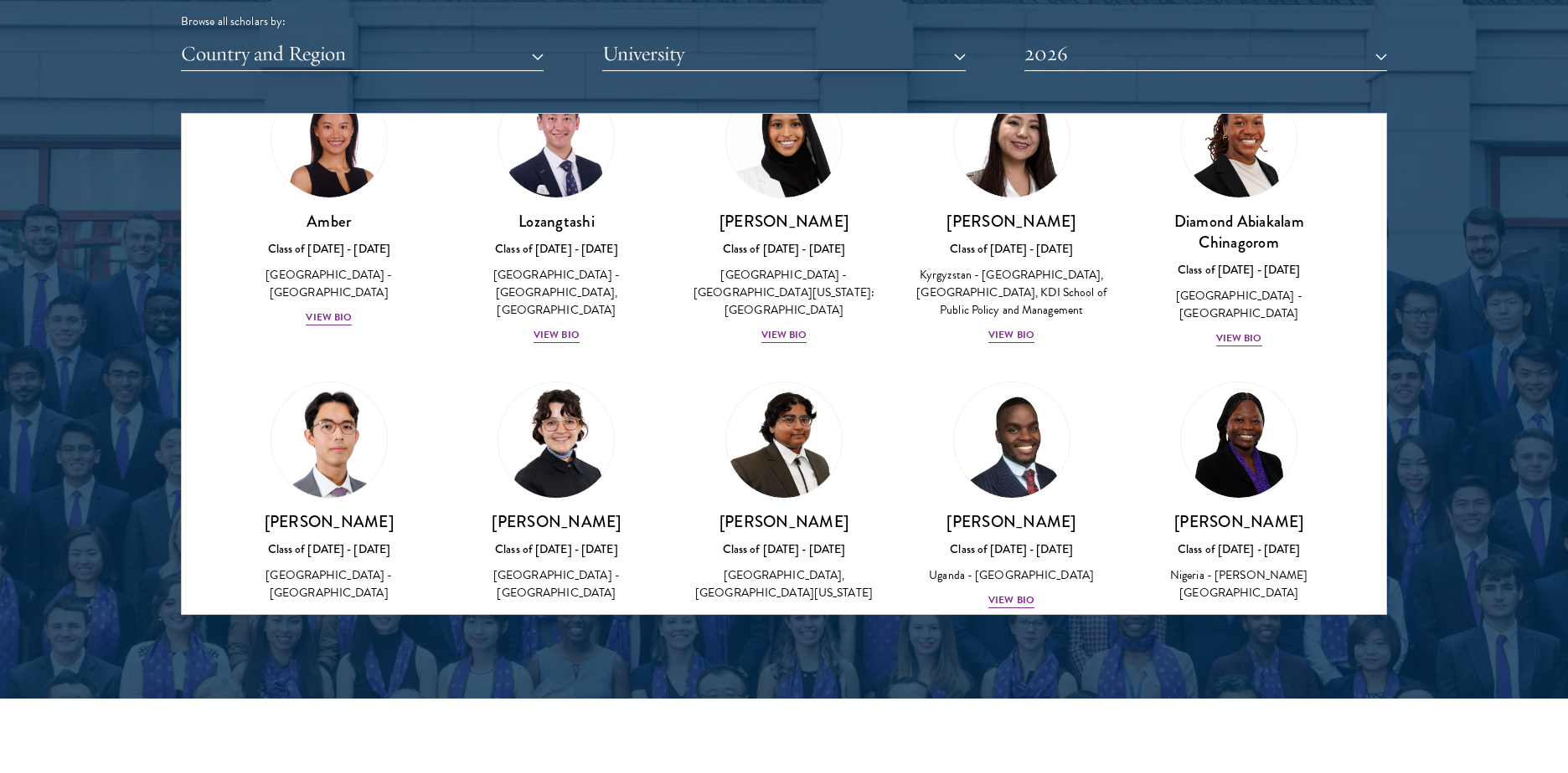
scroll to position [201, 0]
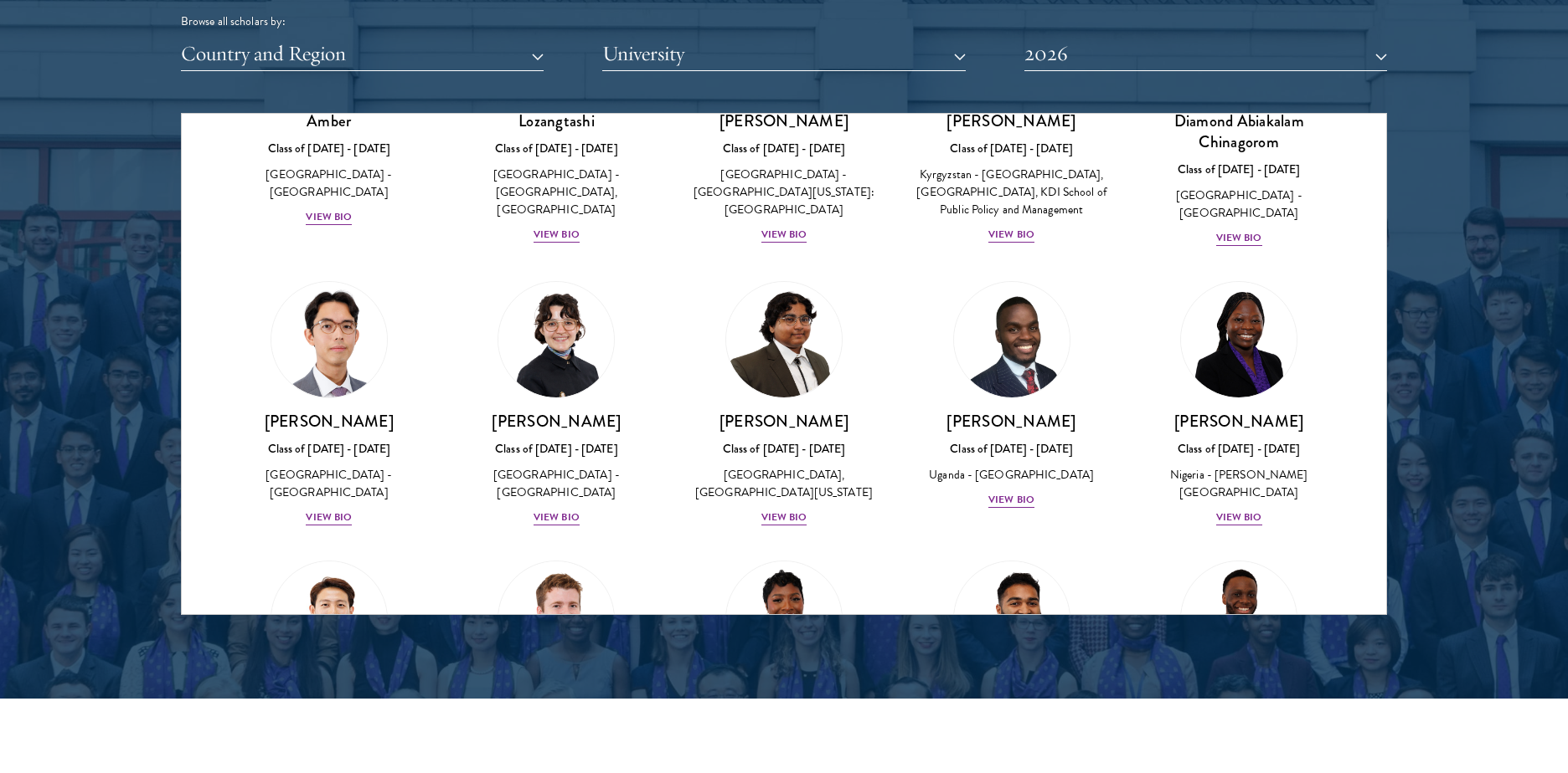
click at [86, 380] on div at bounding box center [784, 189] width 1568 height 1018
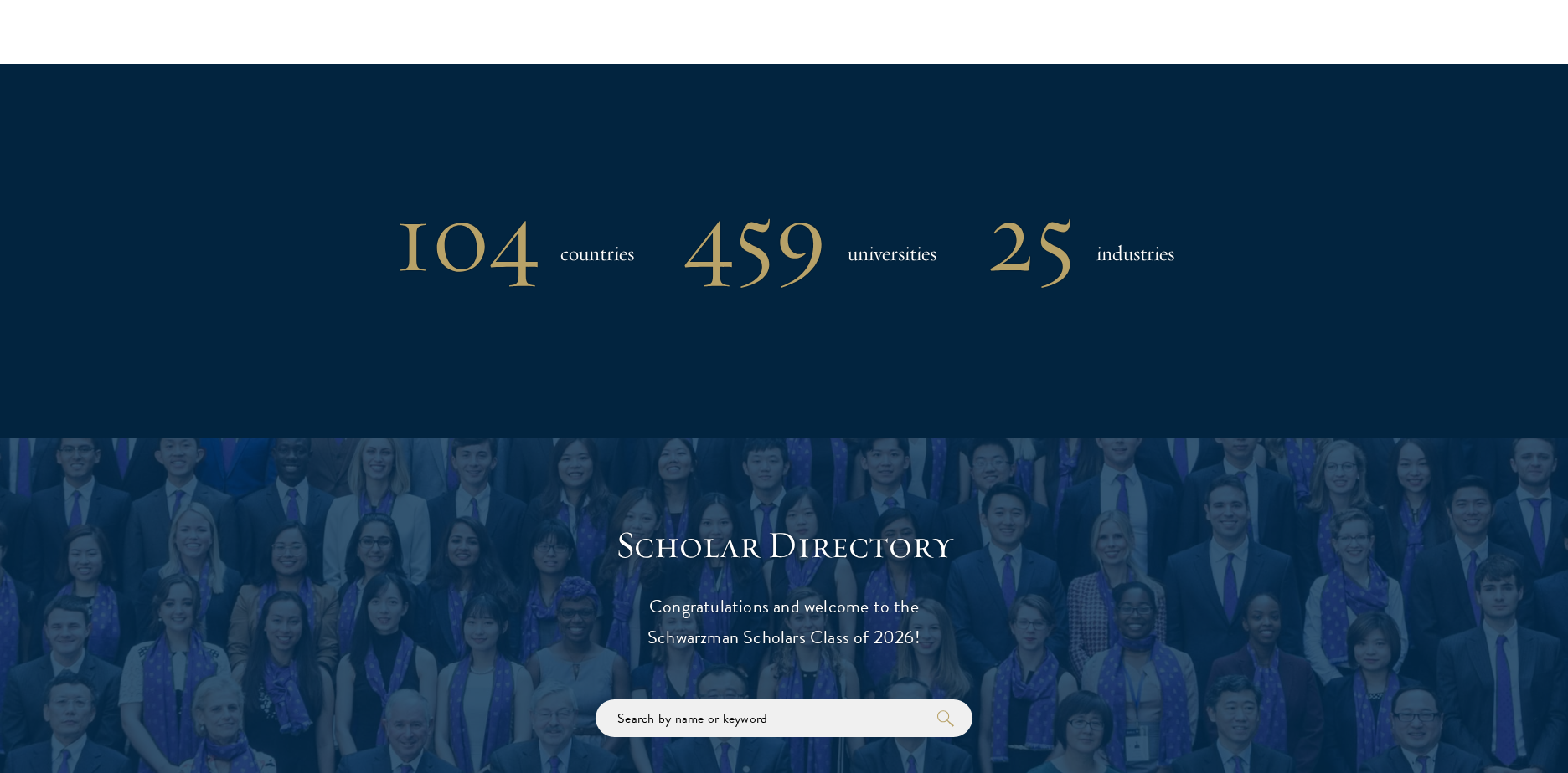
scroll to position [1552, 0]
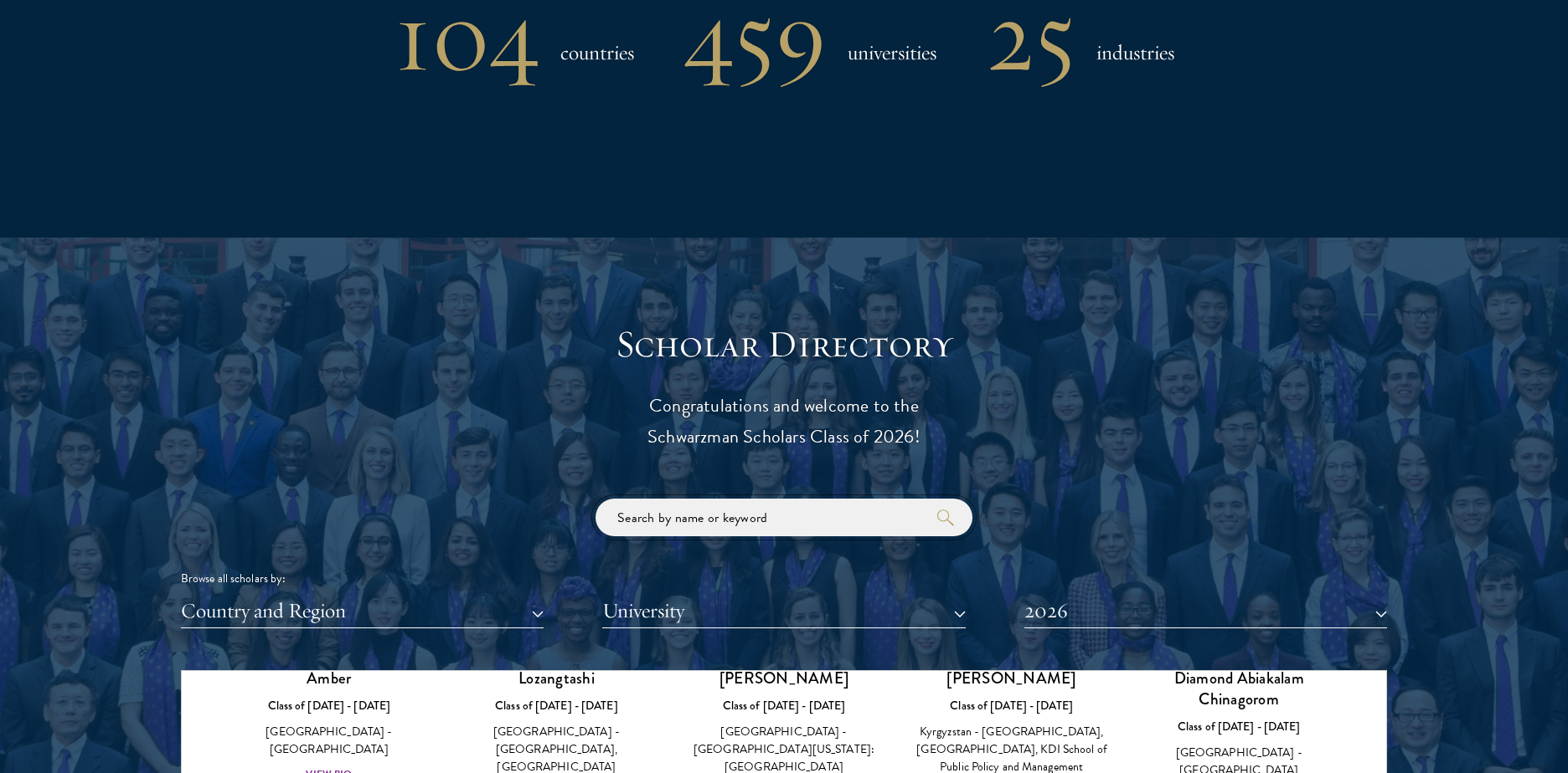
click at [715, 513] on input "search" at bounding box center [784, 518] width 377 height 38
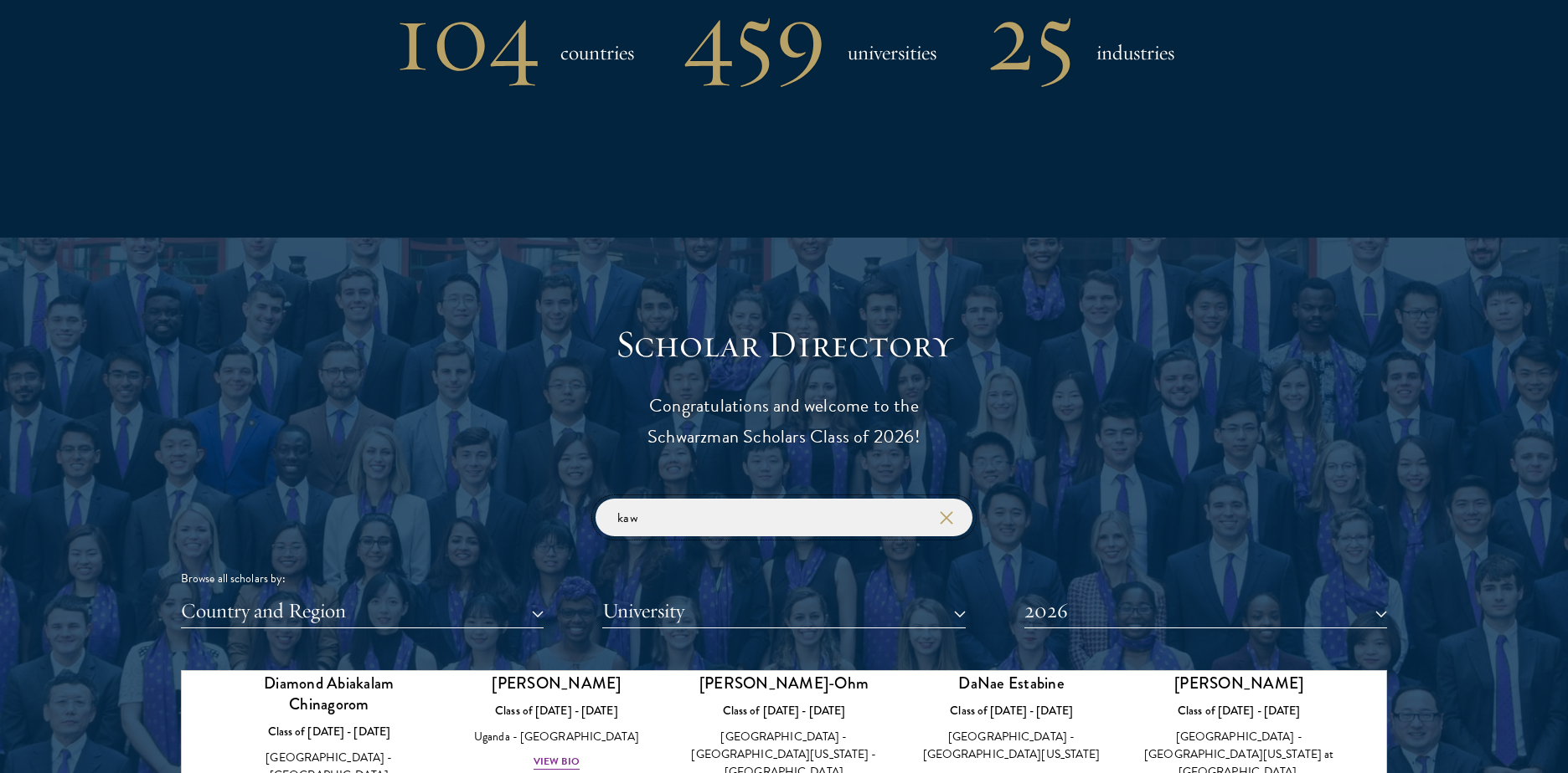
scroll to position [161, 0]
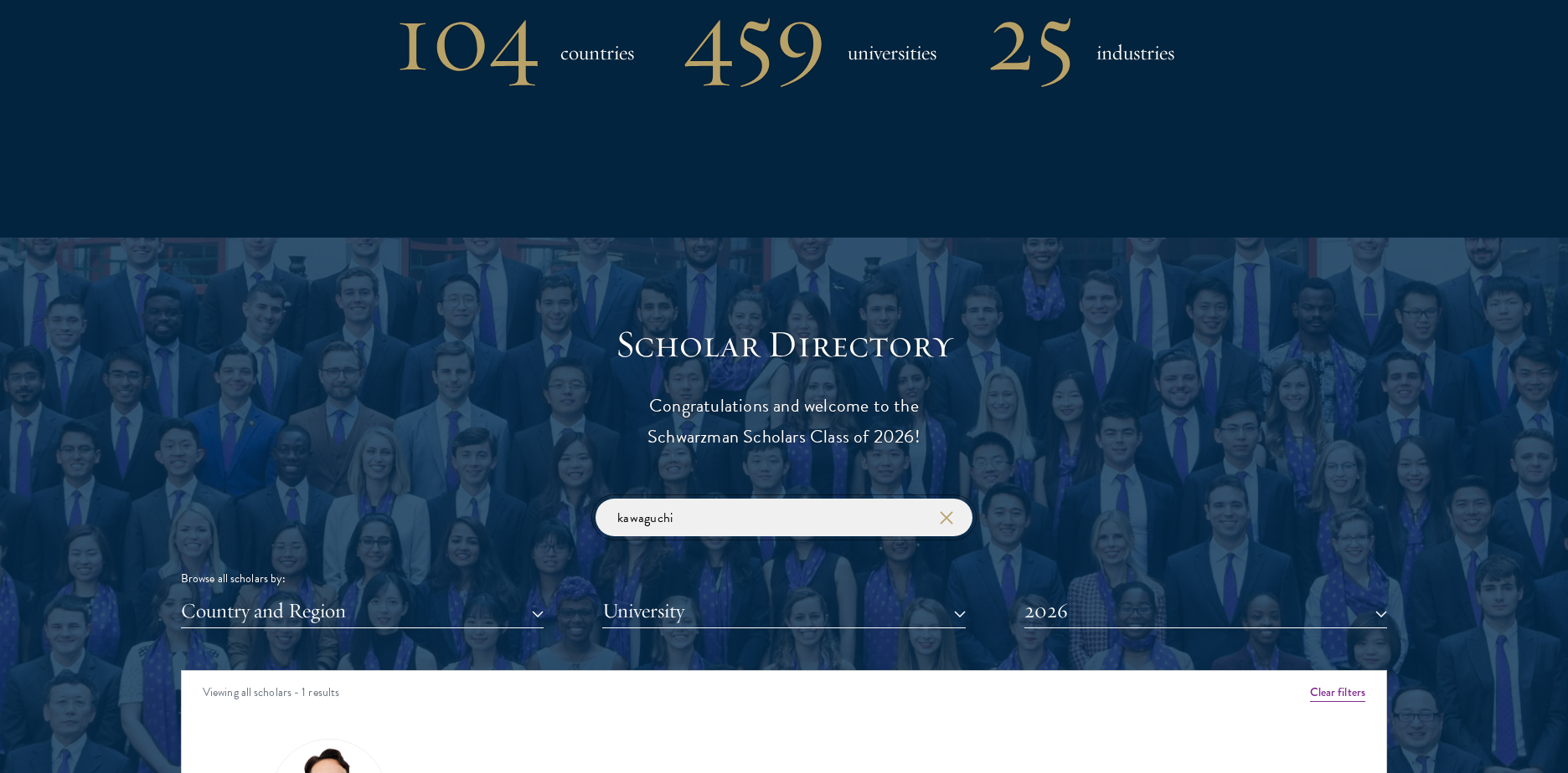
type input "kawaguchi"
click button "submit" at bounding box center [0, 0] width 0 height 0
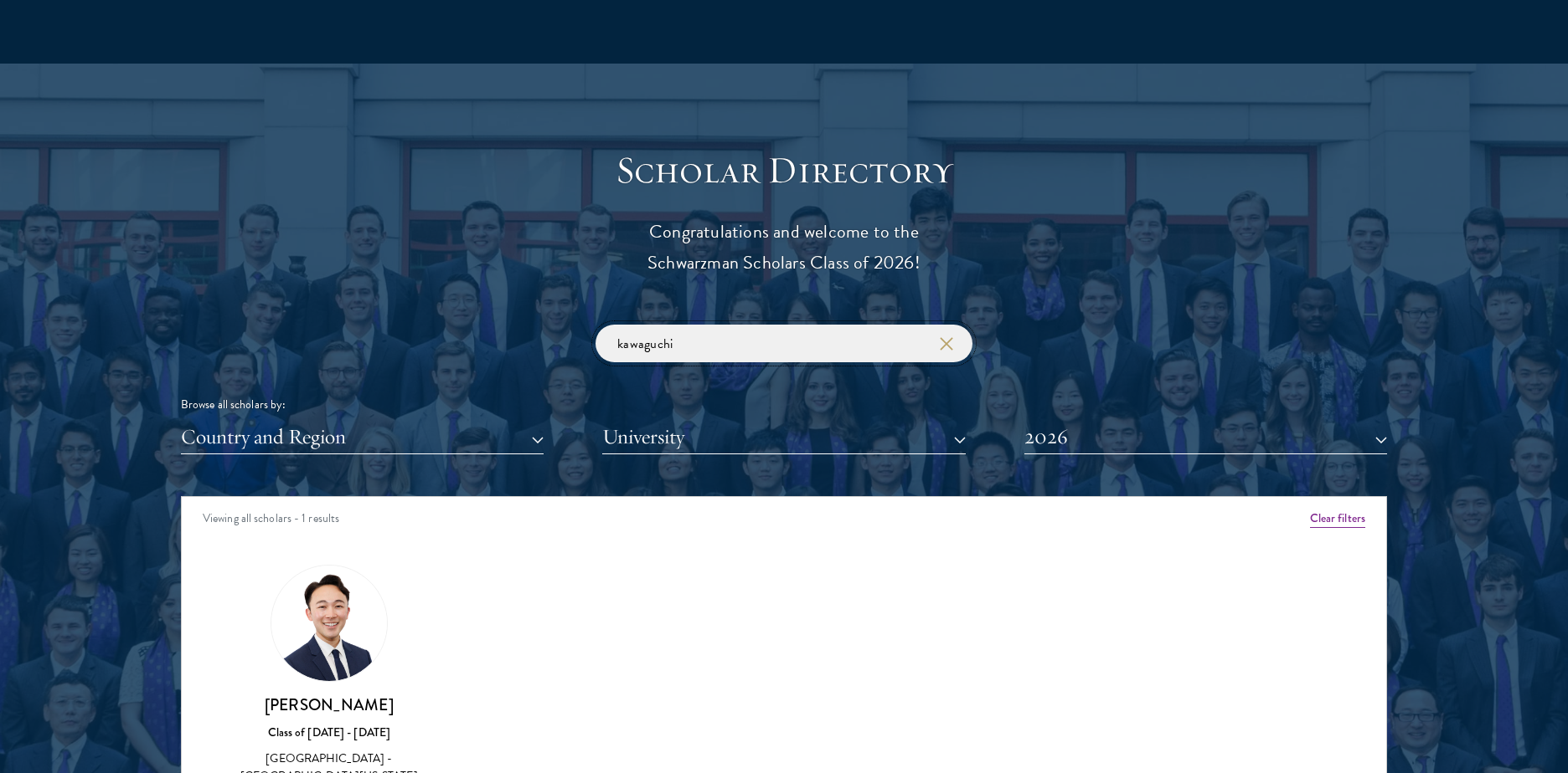
scroll to position [1853, 0]
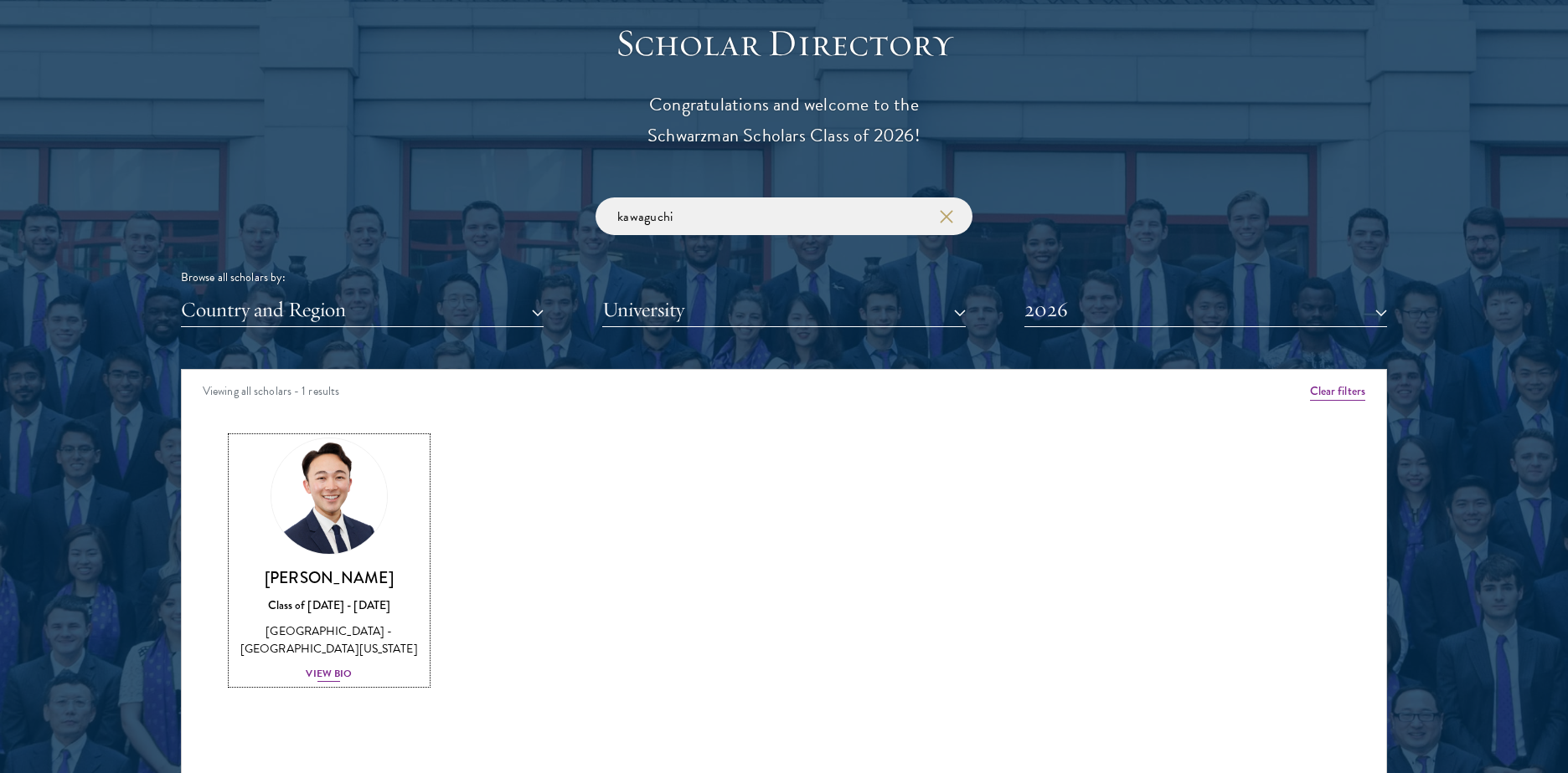
click at [345, 511] on img at bounding box center [329, 496] width 127 height 127
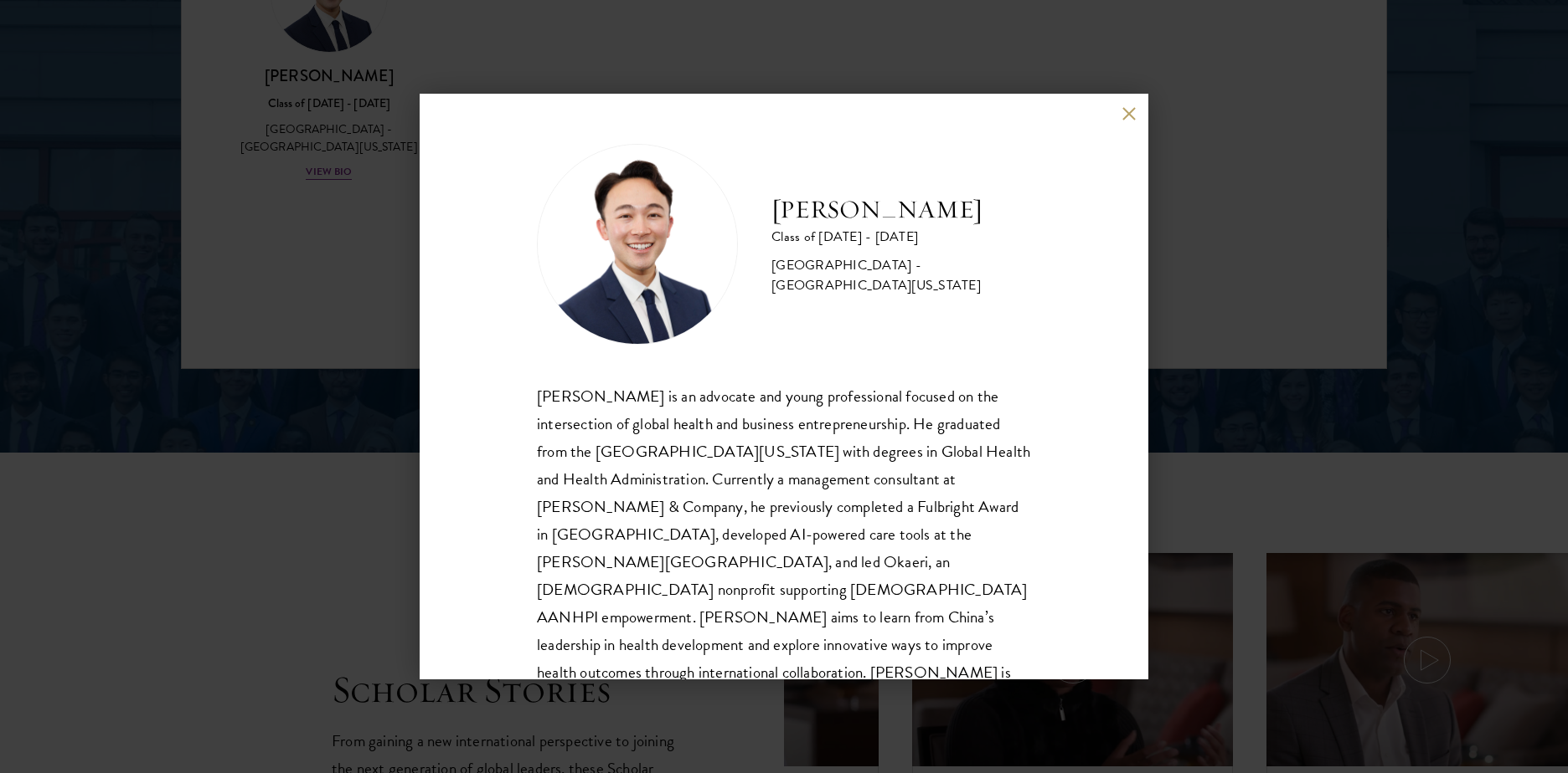
click at [1128, 113] on button at bounding box center [1128, 113] width 14 height 14
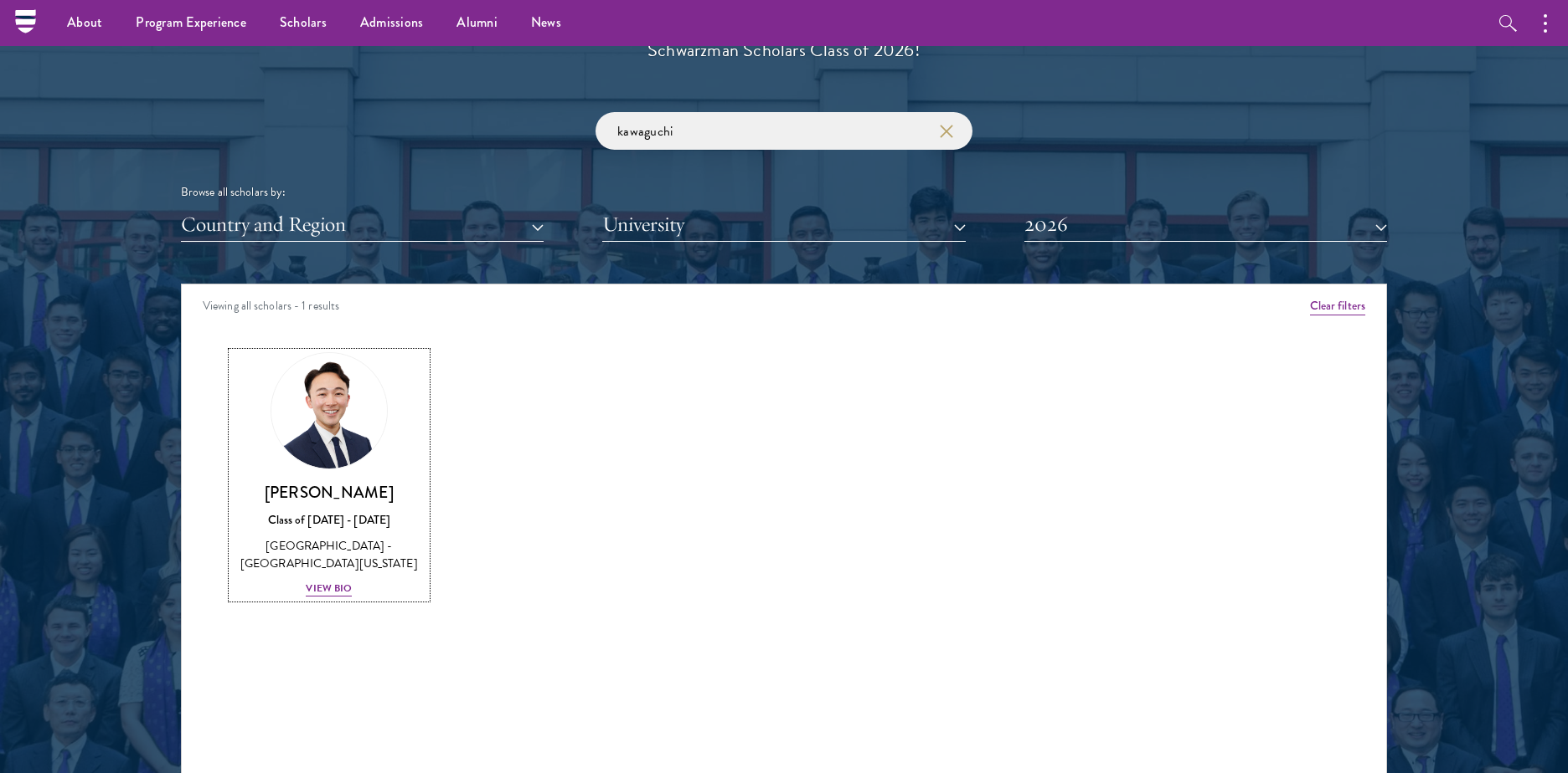
scroll to position [1889, 0]
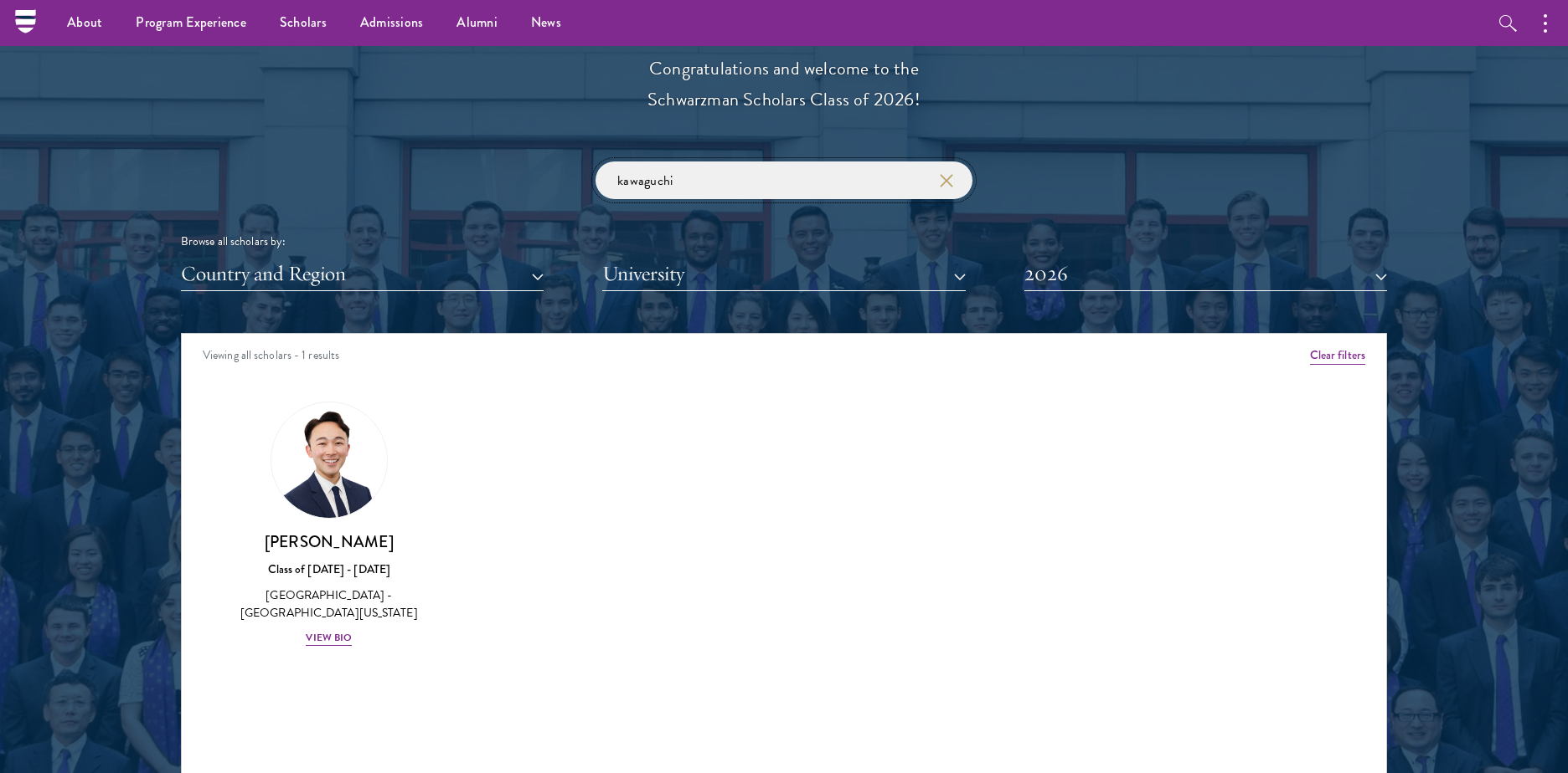
click at [824, 195] on input "kawaguchi" at bounding box center [784, 180] width 377 height 38
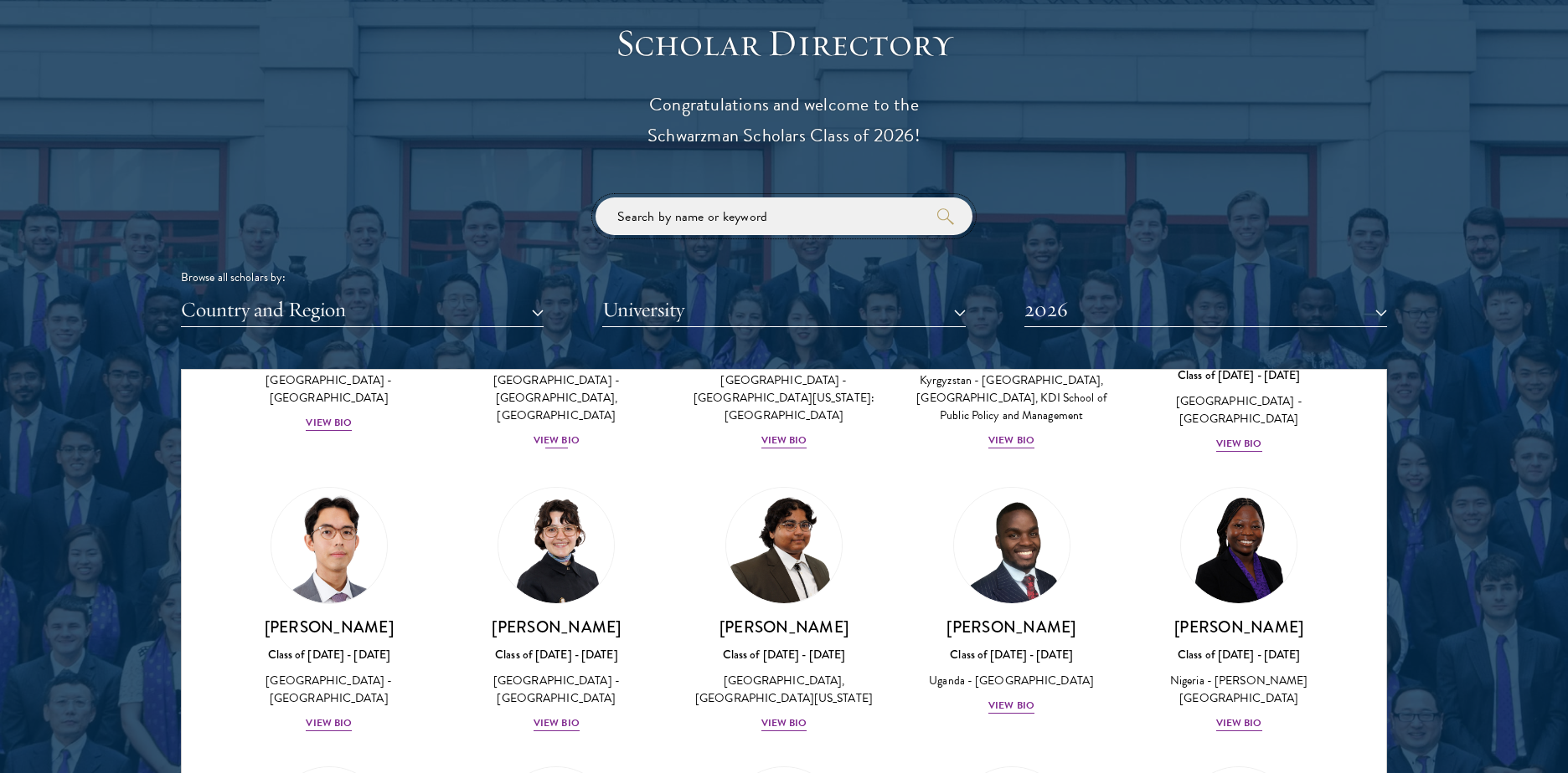
scroll to position [101, 0]
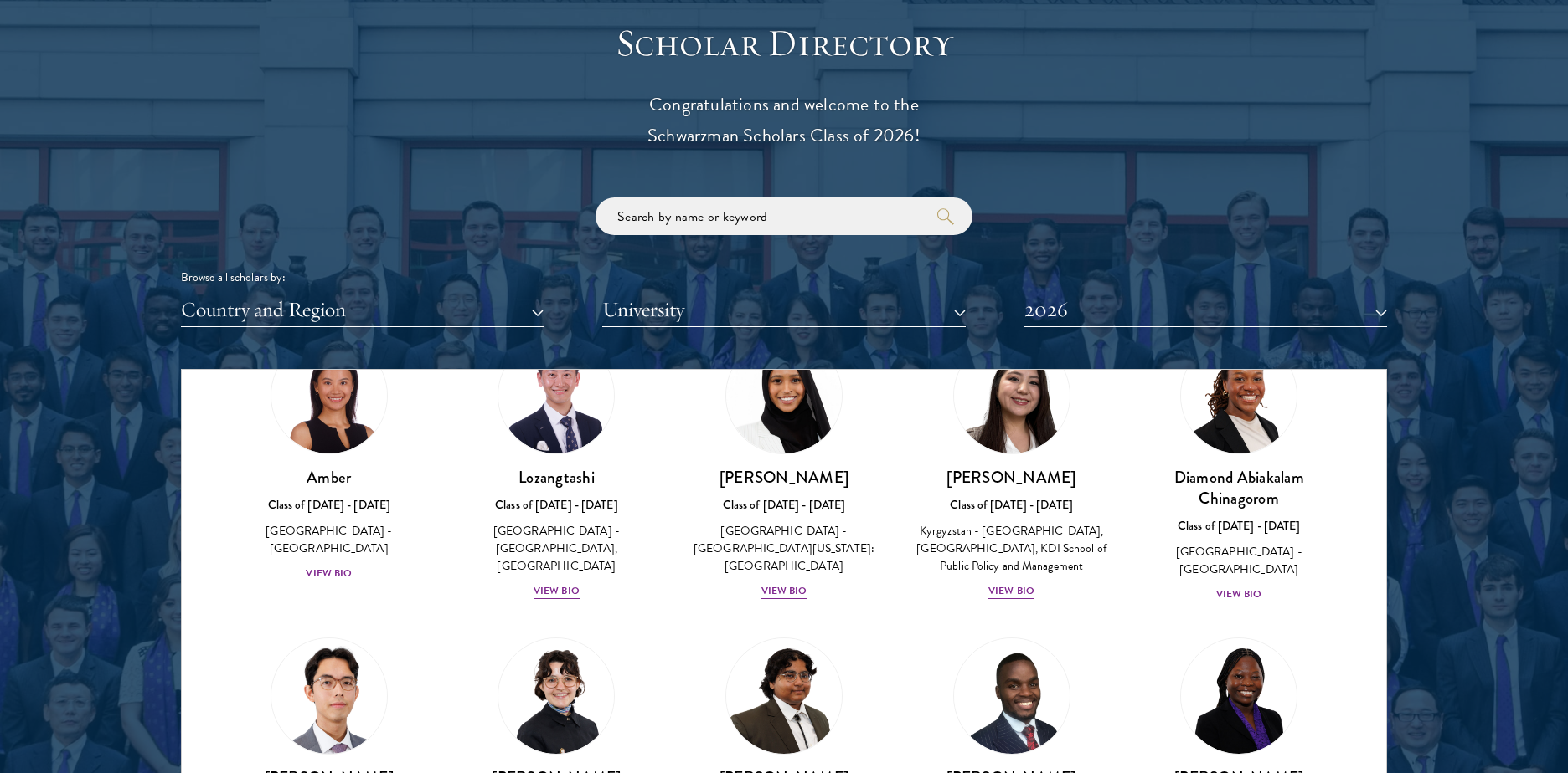
click at [441, 330] on div "Scholar Directory Congratulations and welcome to the Schwarzman Scholars Class …" at bounding box center [784, 446] width 1206 height 851
click at [443, 321] on button "Country and Region" at bounding box center [362, 310] width 362 height 35
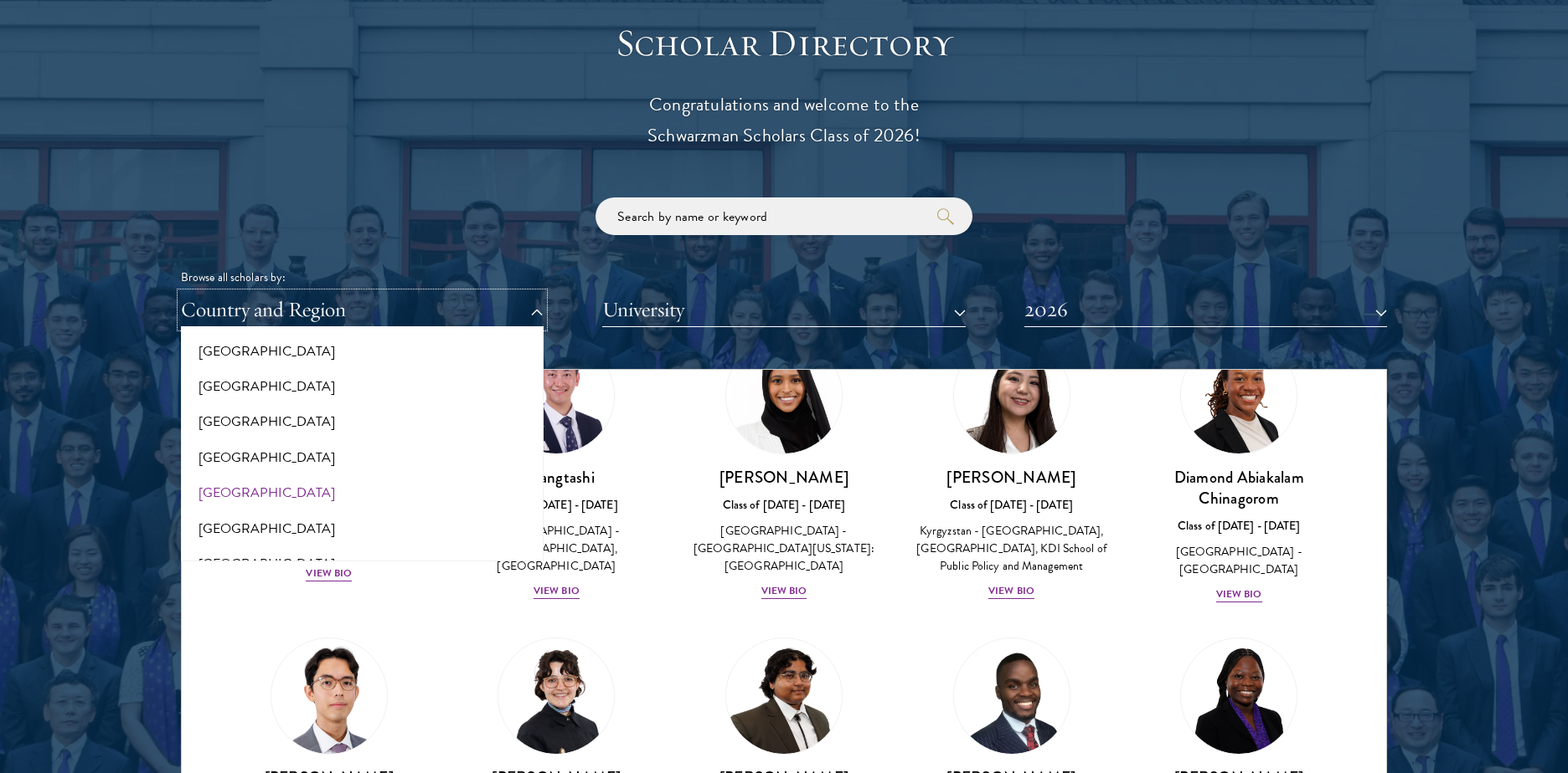
scroll to position [3415, 0]
click at [296, 460] on button "[GEOGRAPHIC_DATA]" at bounding box center [362, 457] width 353 height 36
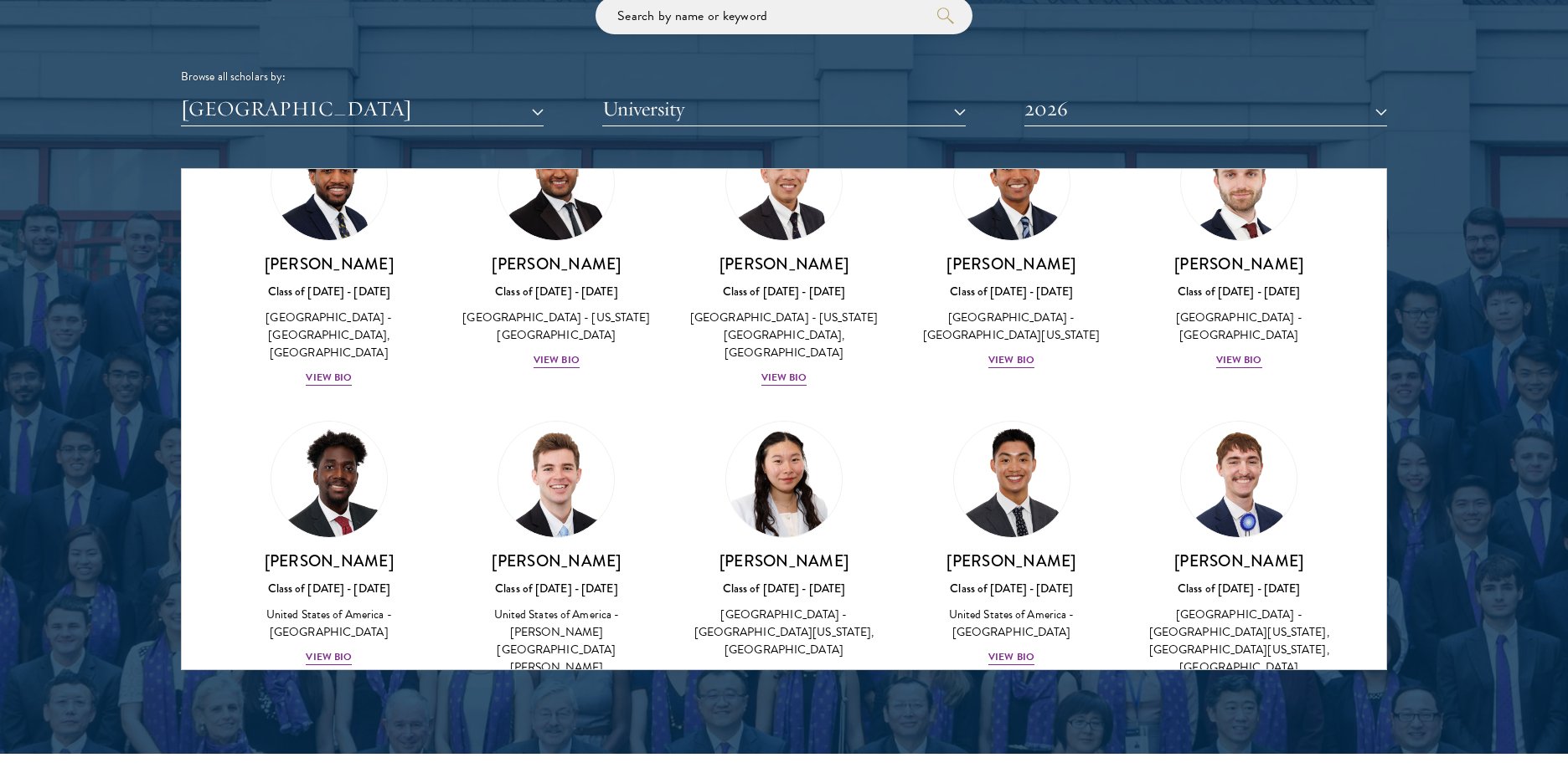
scroll to position [2878, 0]
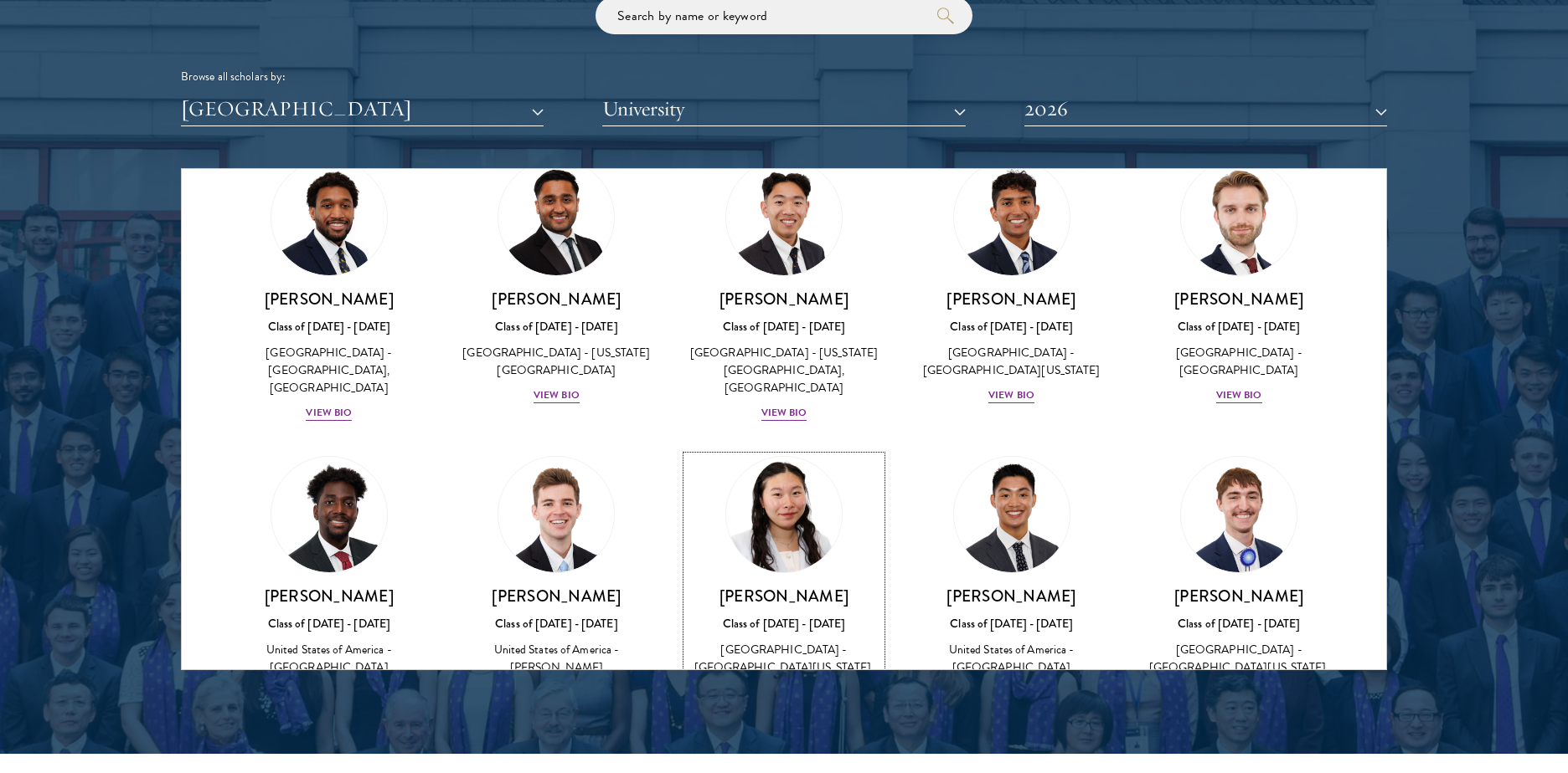
click at [799, 451] on img at bounding box center [784, 514] width 127 height 127
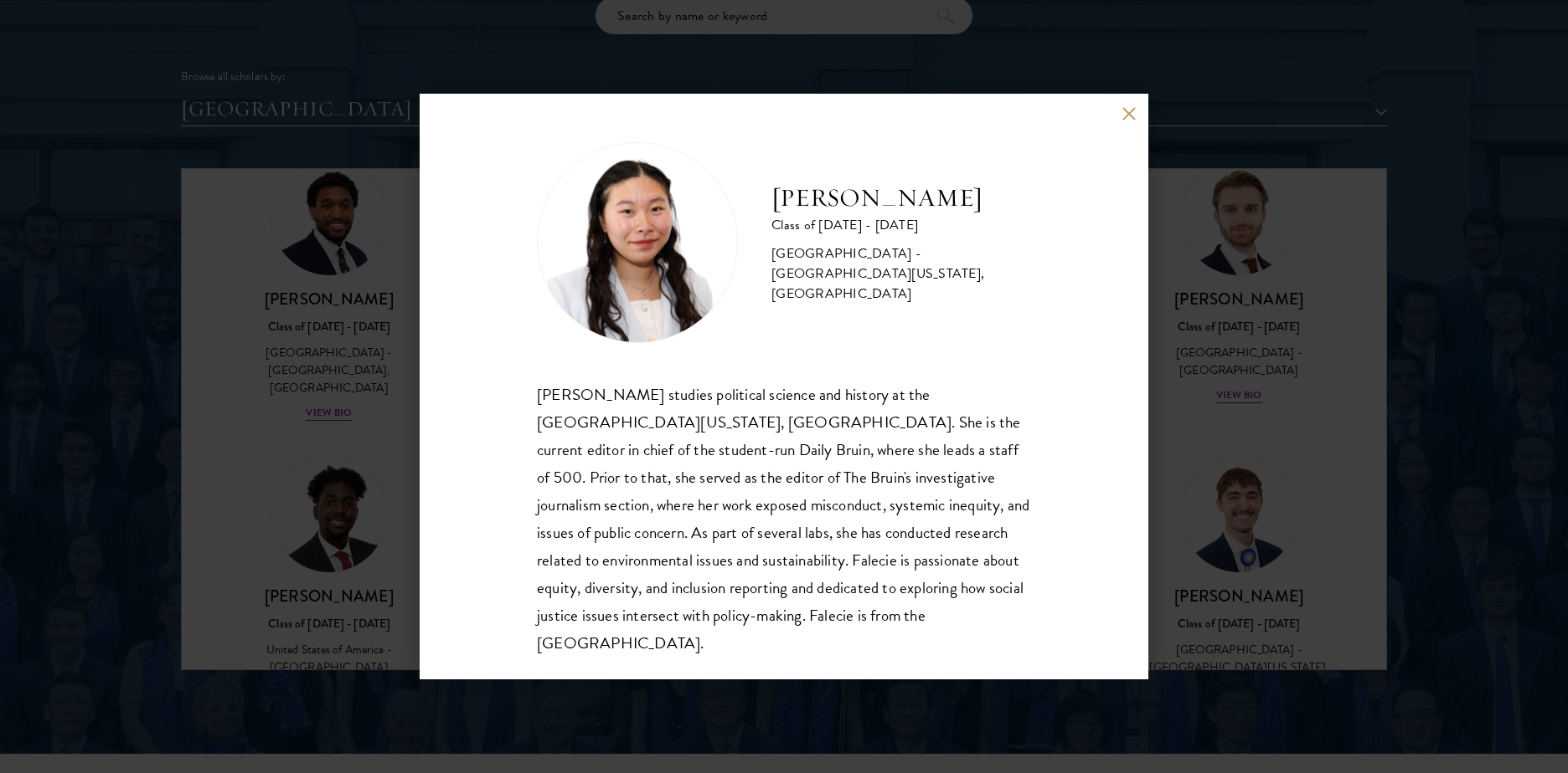
scroll to position [2154, 0]
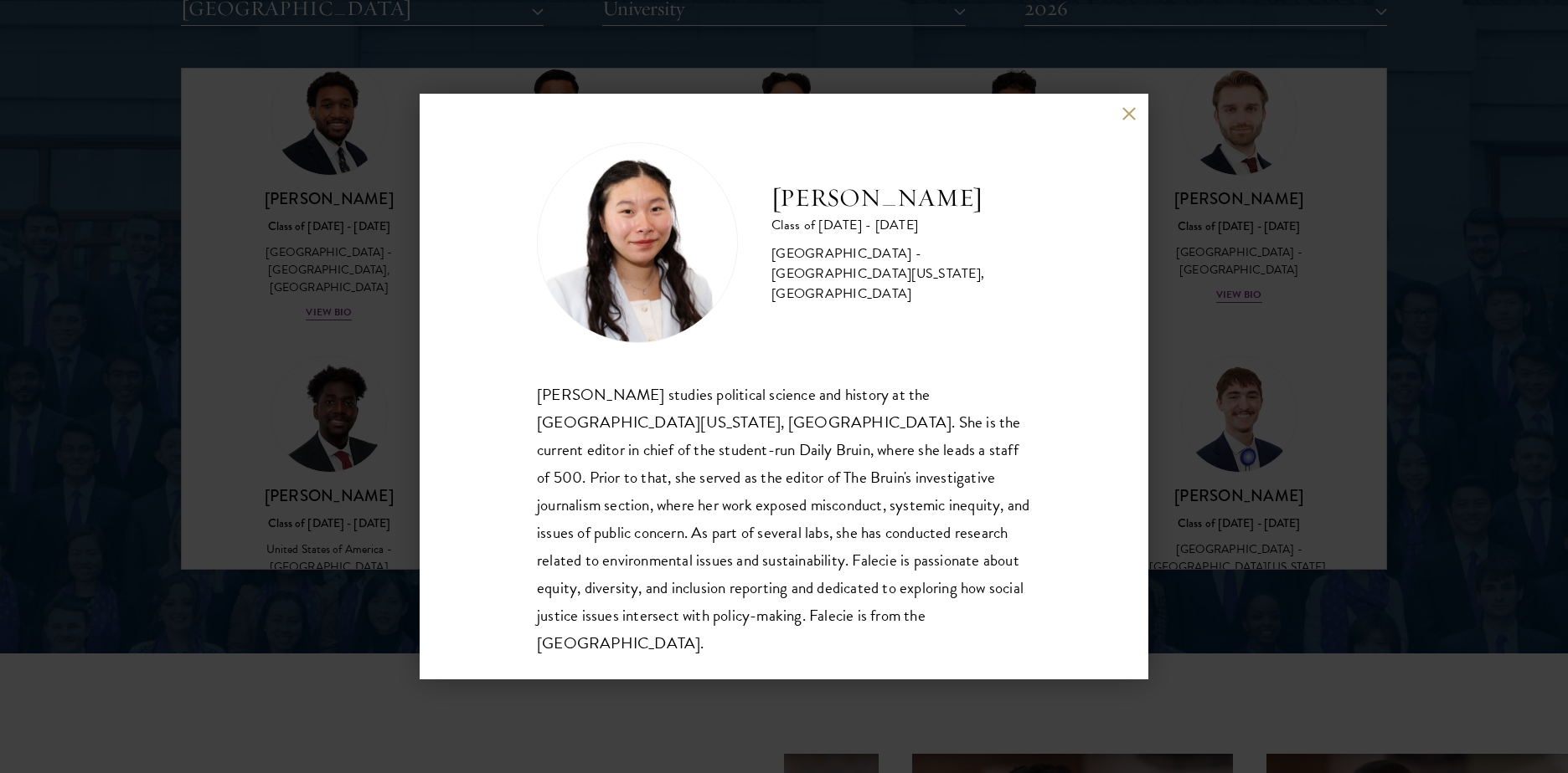
click at [1134, 118] on button at bounding box center [1128, 113] width 14 height 14
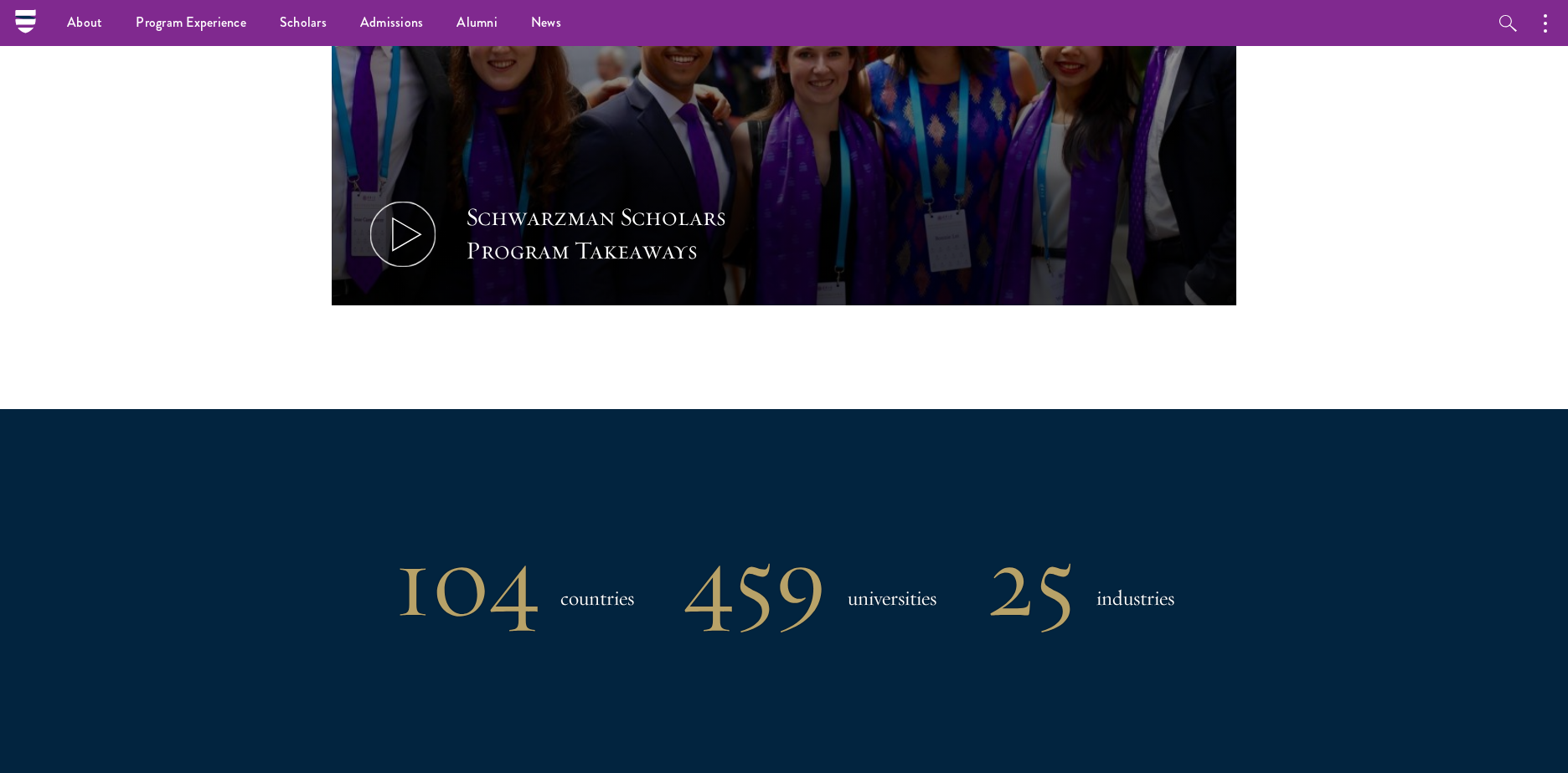
scroll to position [848, 0]
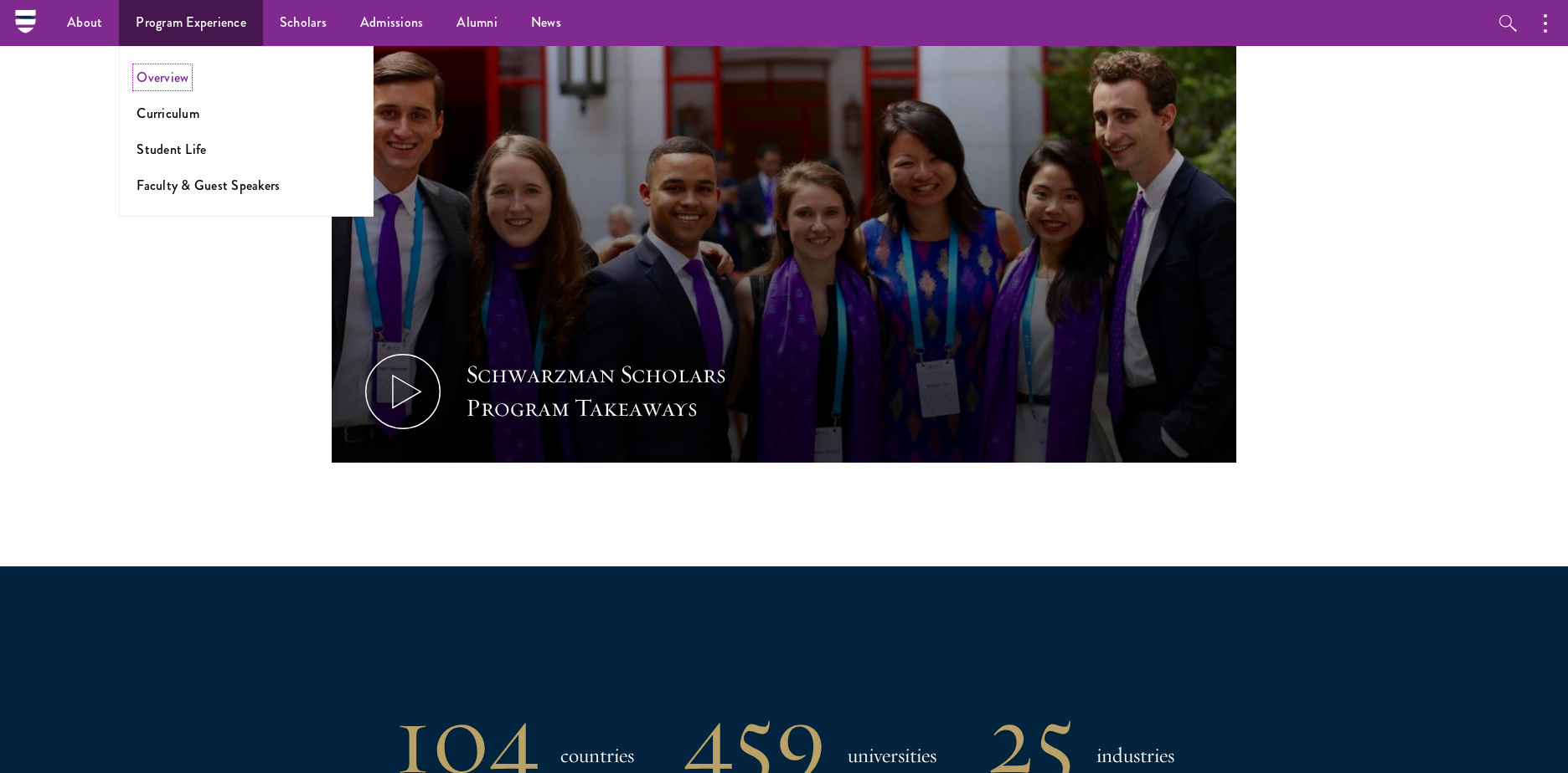
click at [167, 81] on link "Overview" at bounding box center [162, 77] width 52 height 19
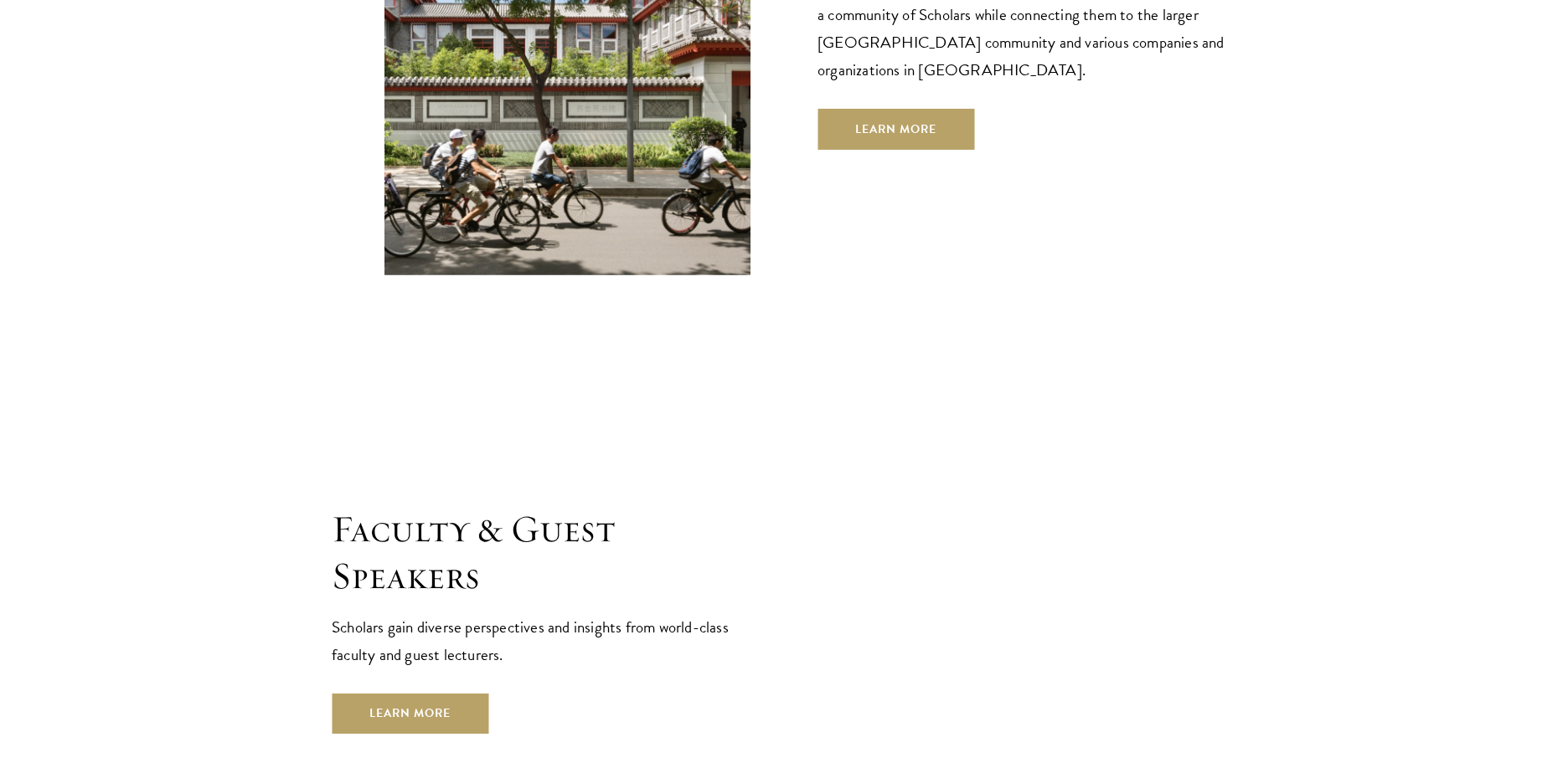
scroll to position [6026, 0]
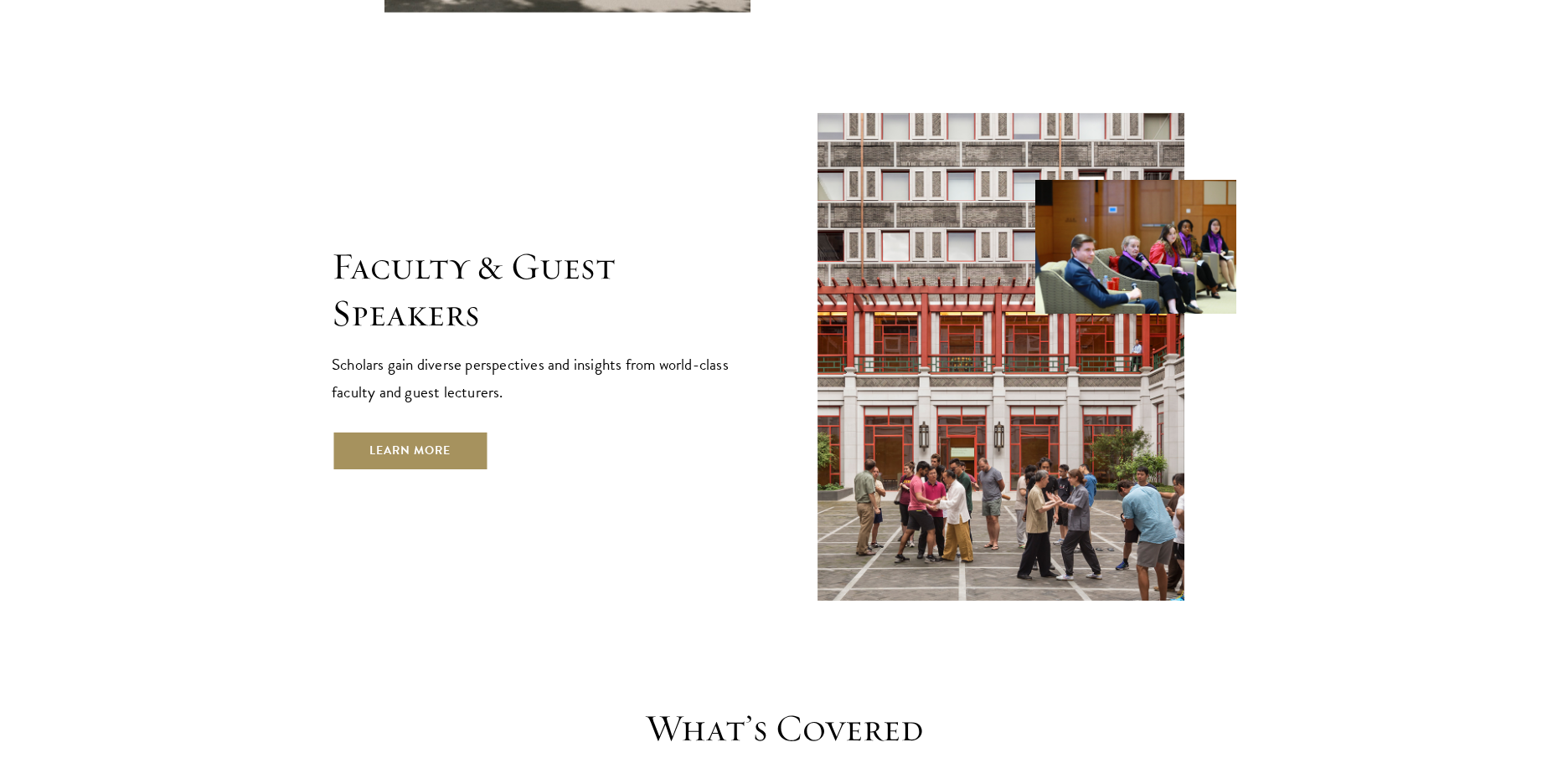
click at [455, 431] on link "Learn More" at bounding box center [410, 452] width 157 height 41
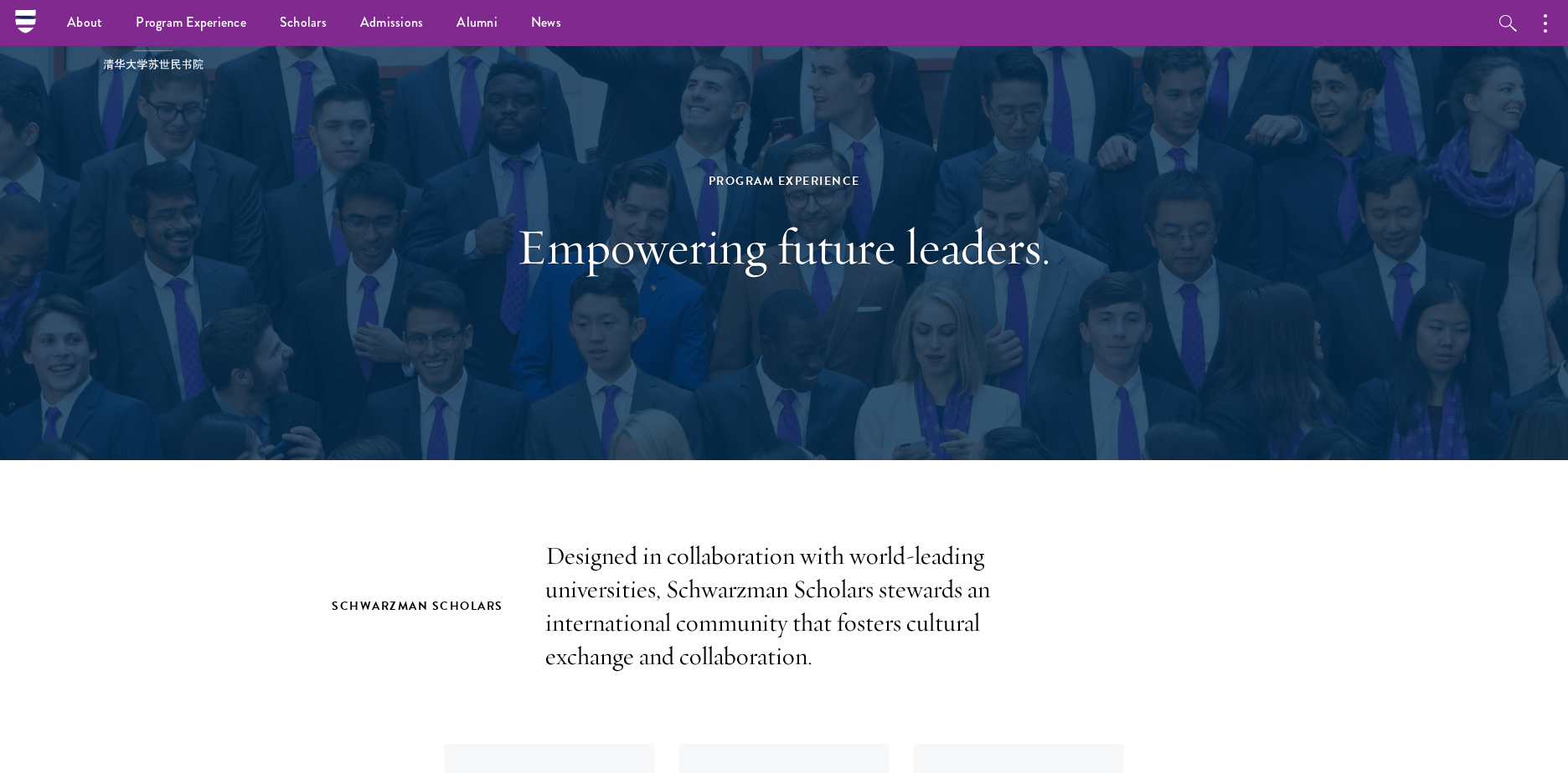
scroll to position [0, 0]
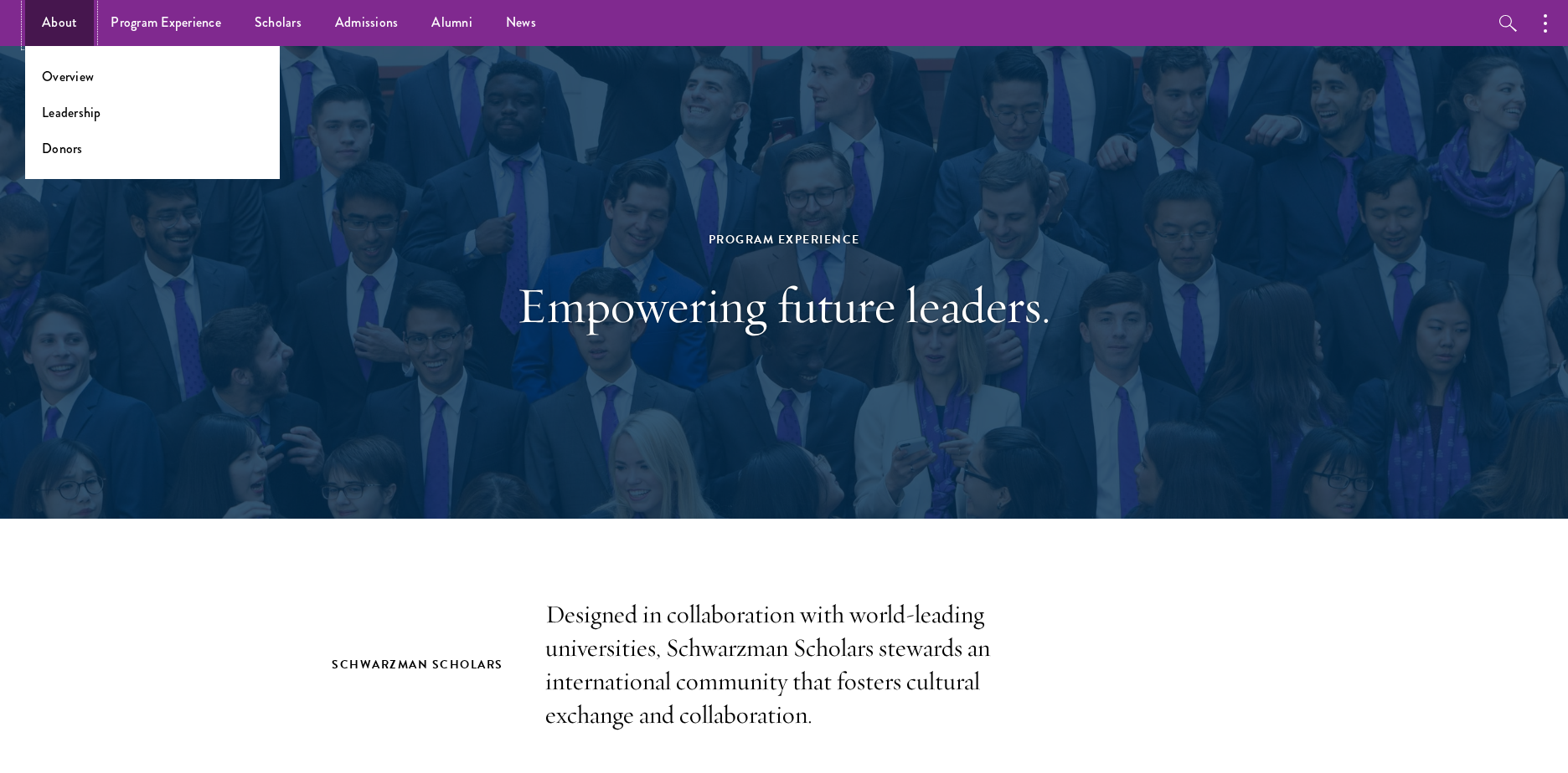
click at [61, 25] on link "About" at bounding box center [59, 23] width 69 height 46
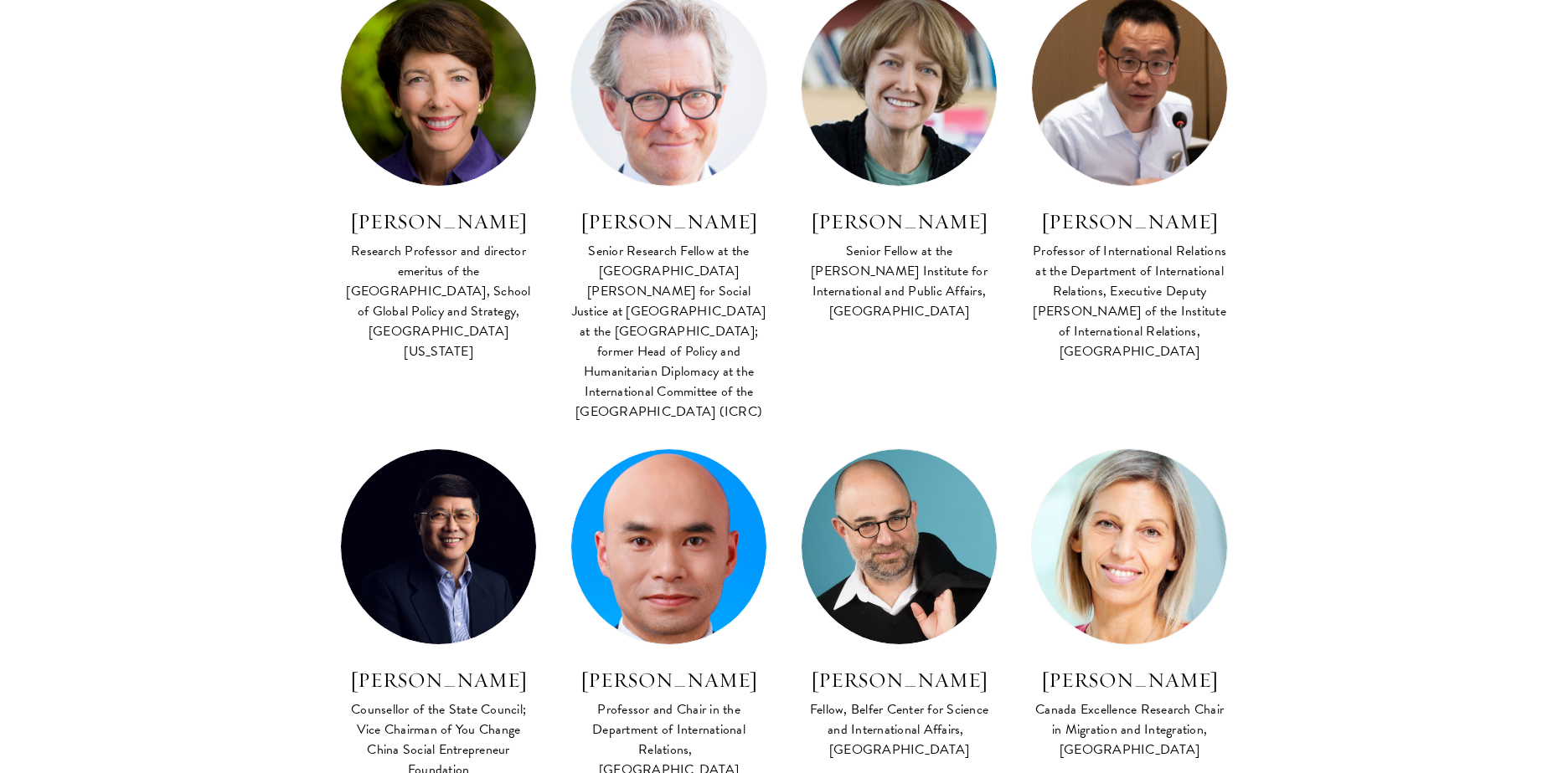
scroll to position [5222, 0]
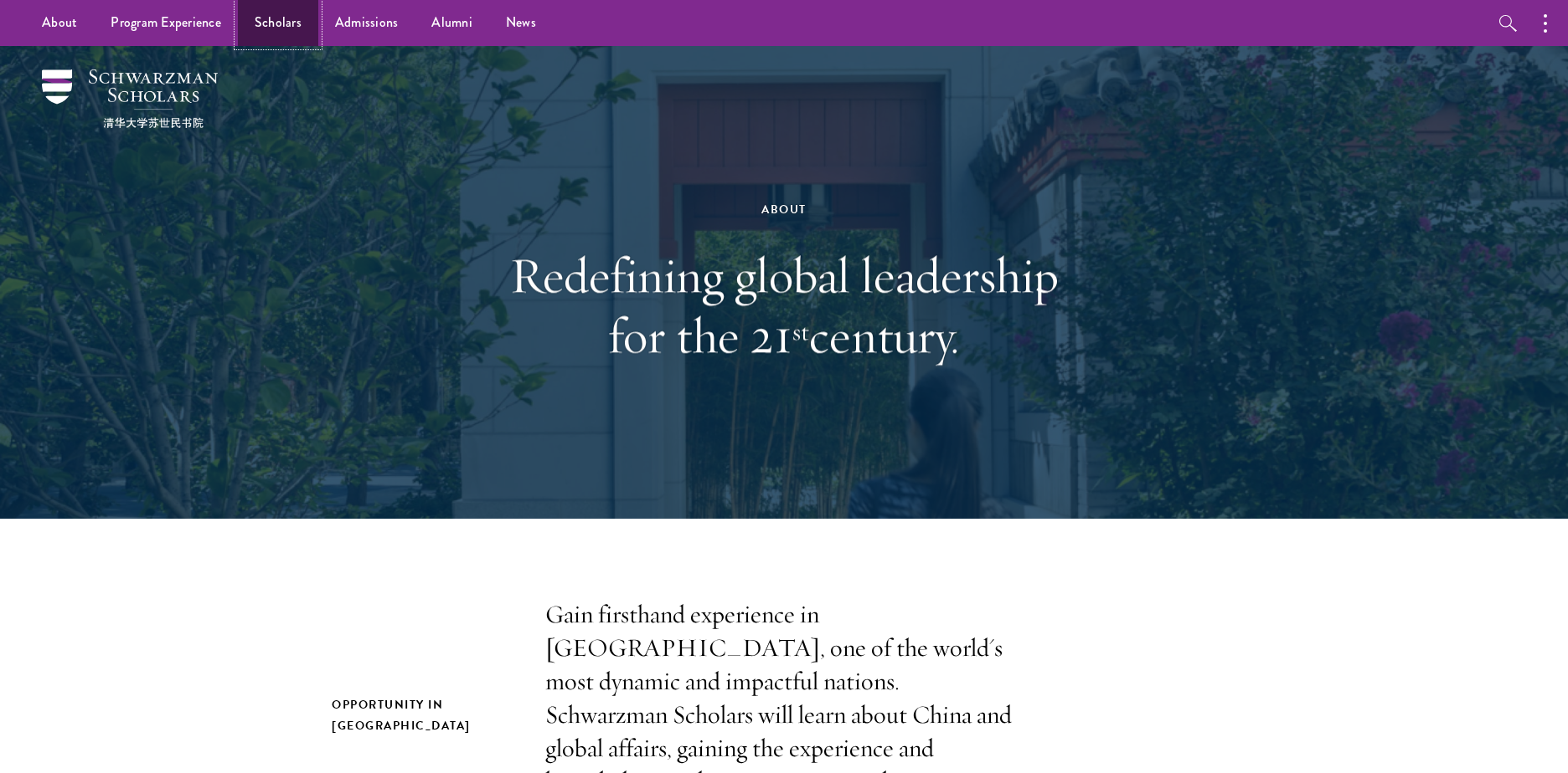
click at [275, 28] on link "Scholars" at bounding box center [278, 23] width 80 height 46
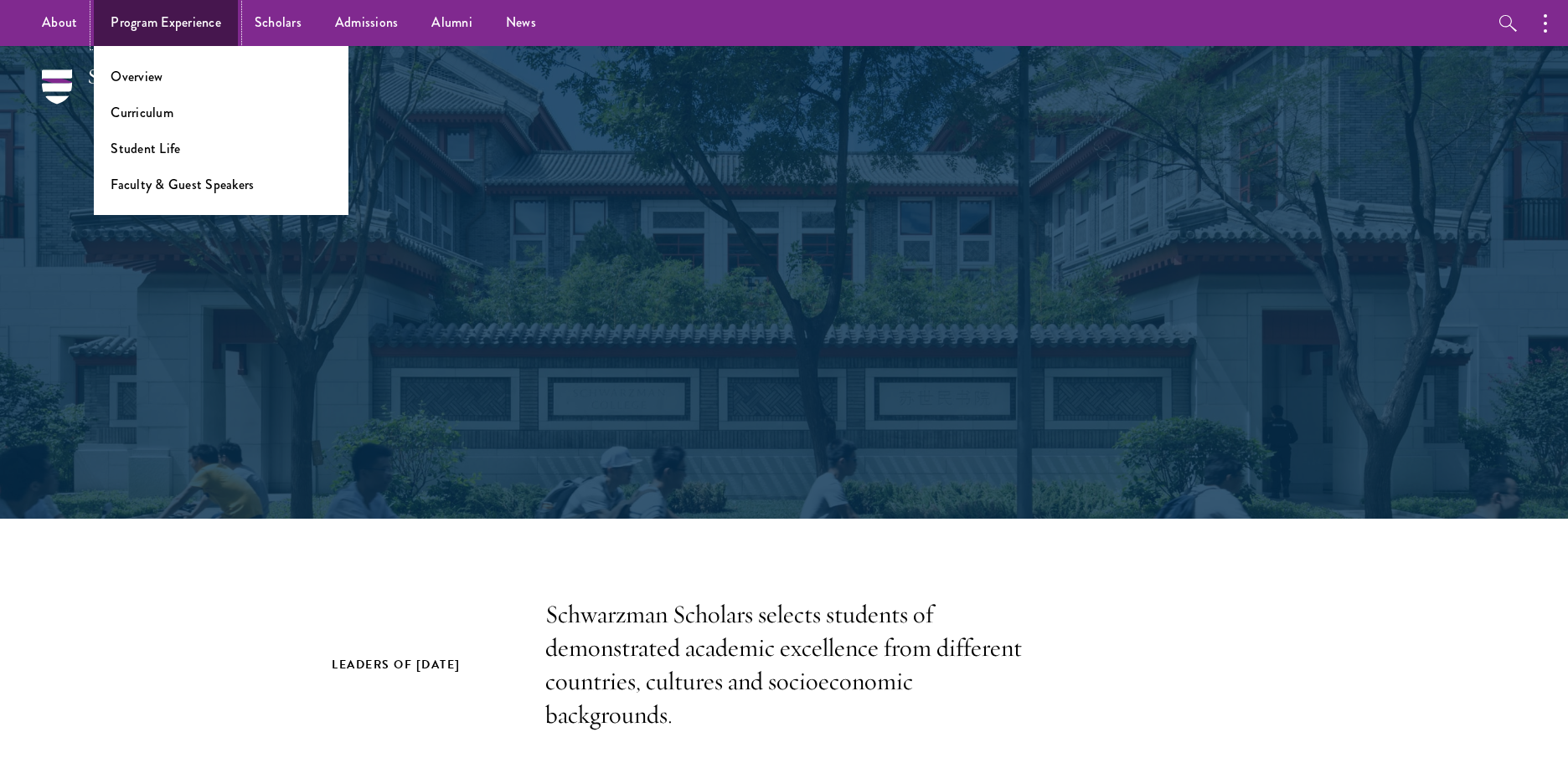
click at [145, 32] on link "Program Experience" at bounding box center [166, 23] width 144 height 46
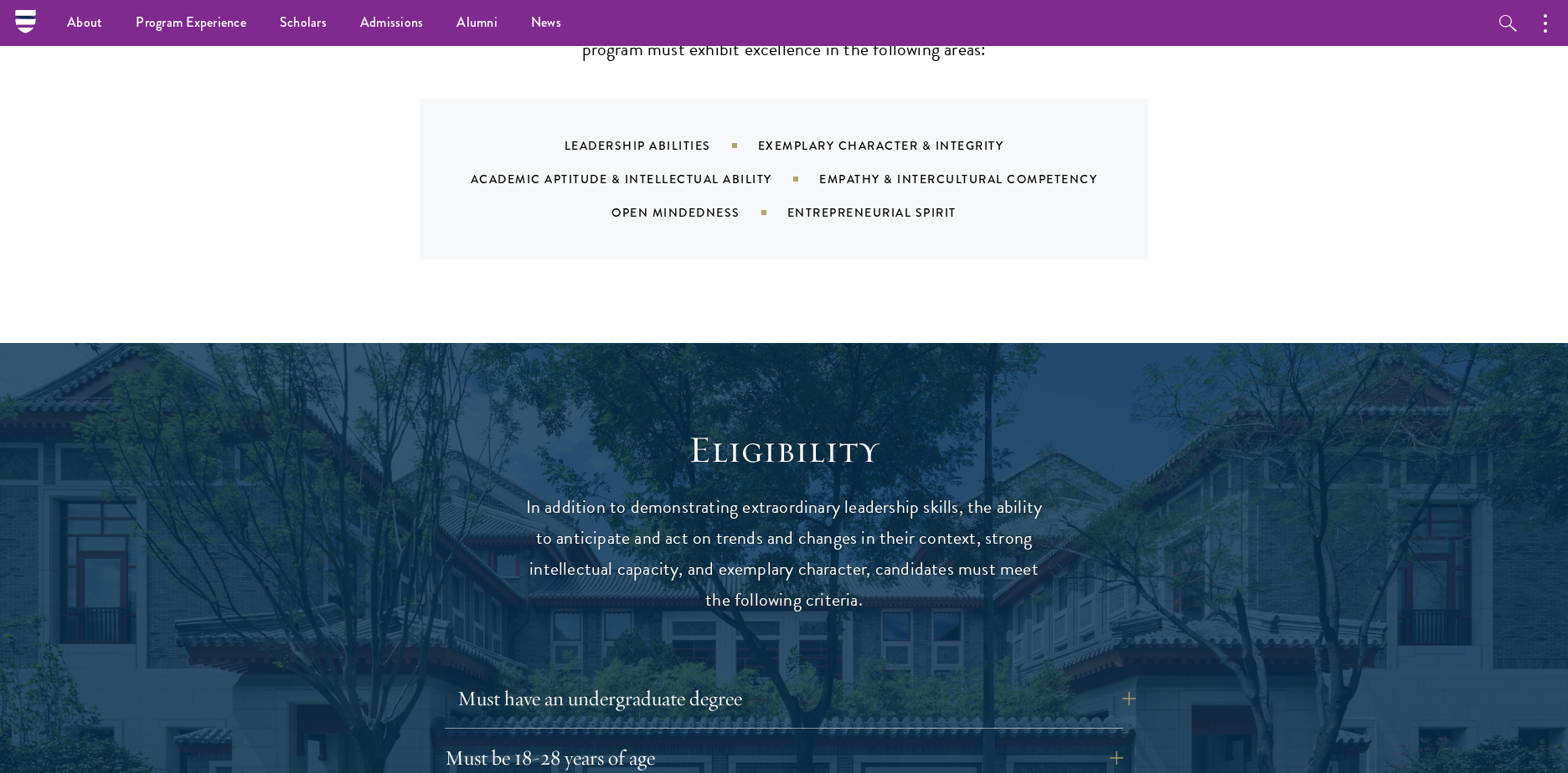
scroll to position [2009, 0]
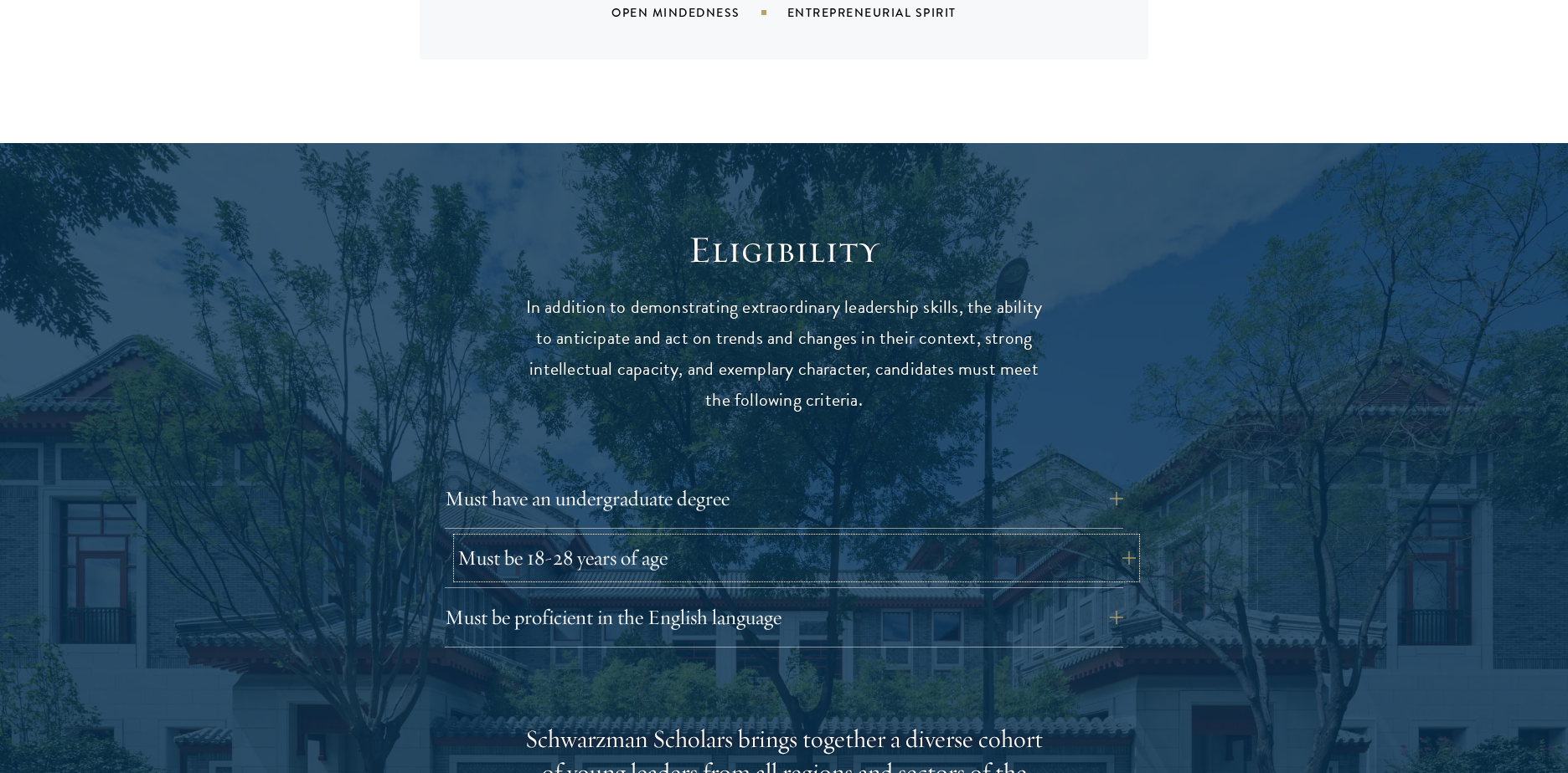
click at [611, 538] on button "Must be 18-28 years of age" at bounding box center [796, 558] width 679 height 41
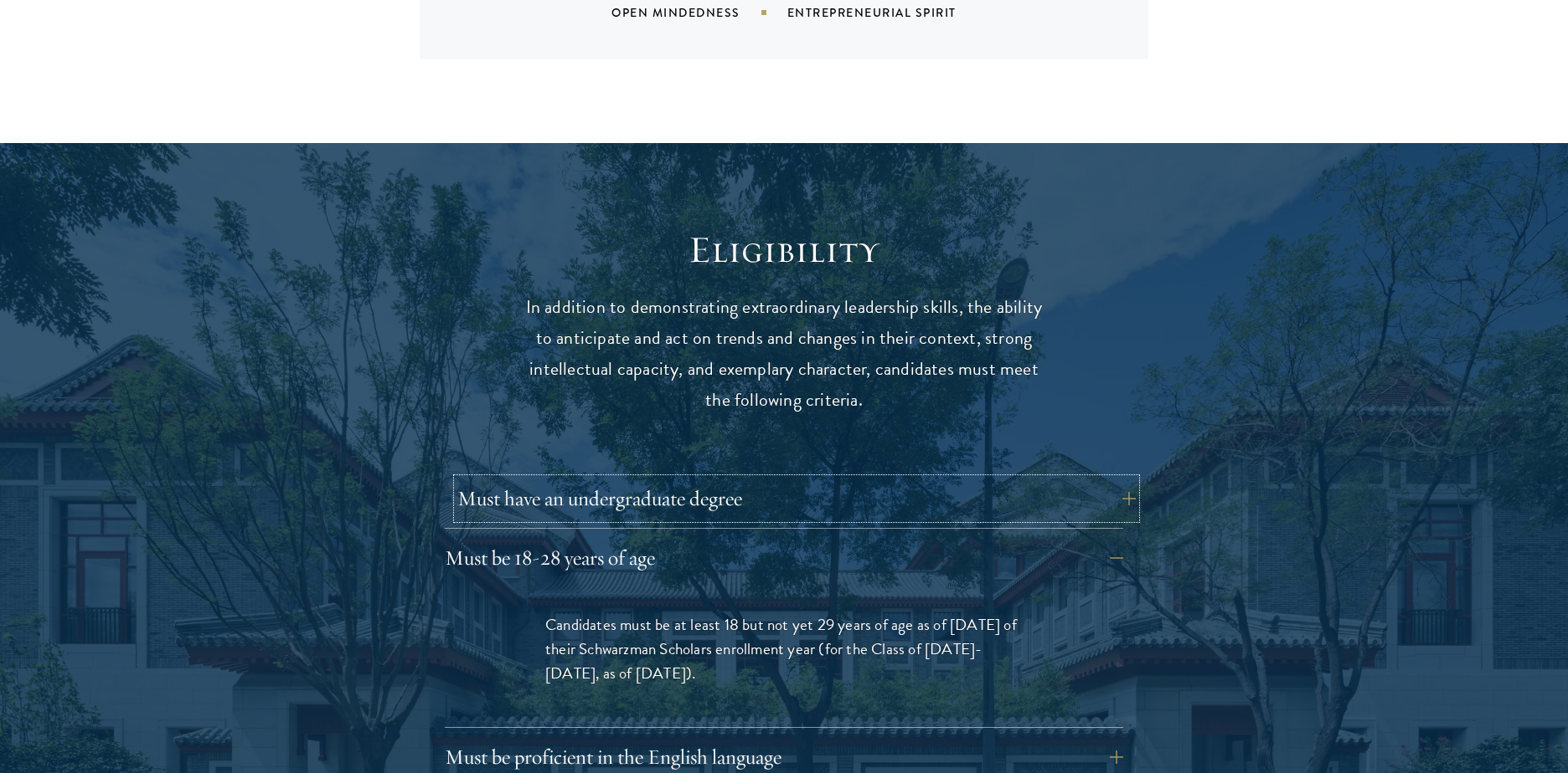
click at [597, 479] on button "Must have an undergraduate degree" at bounding box center [796, 499] width 679 height 41
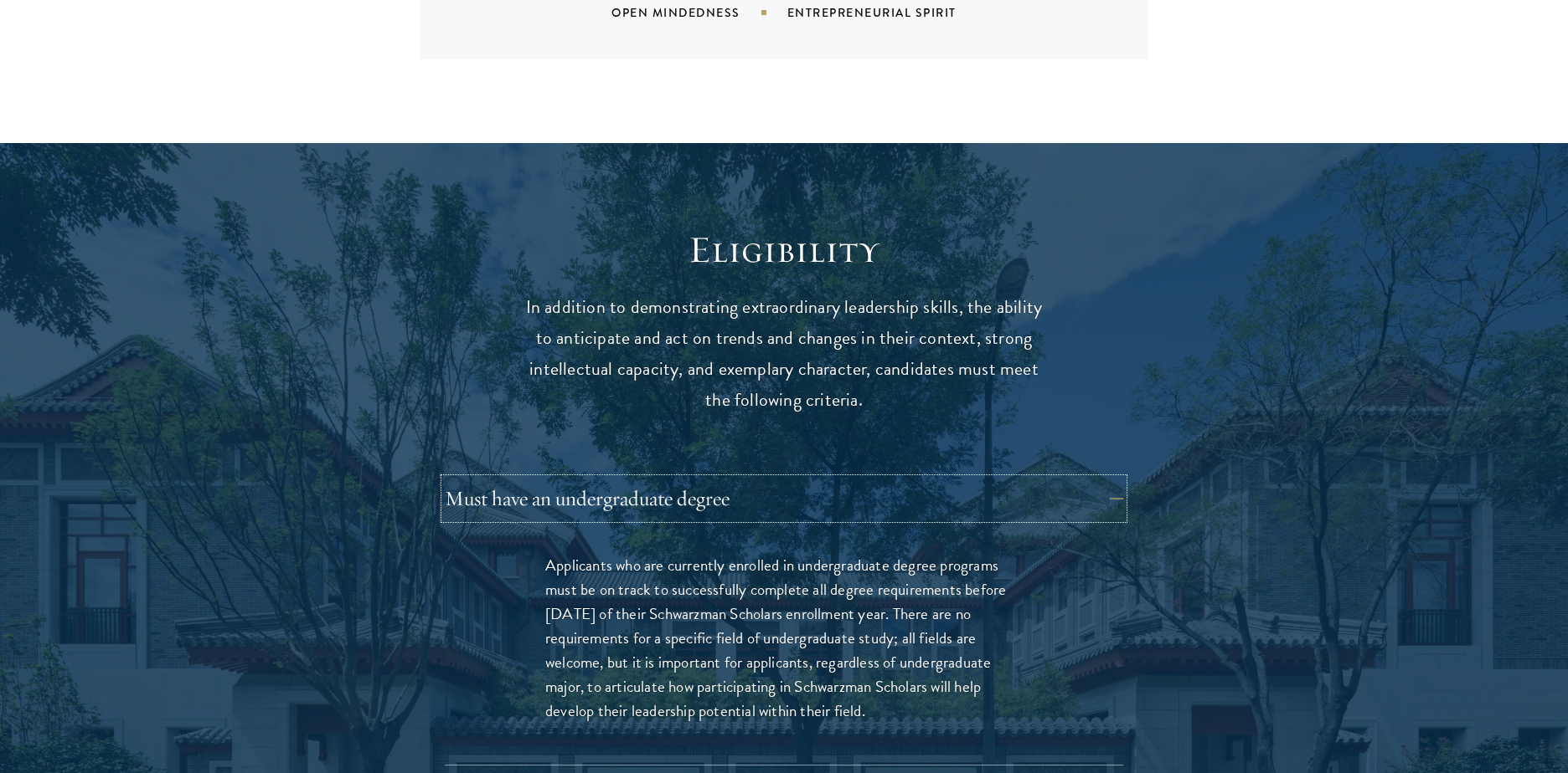
scroll to position [2310, 0]
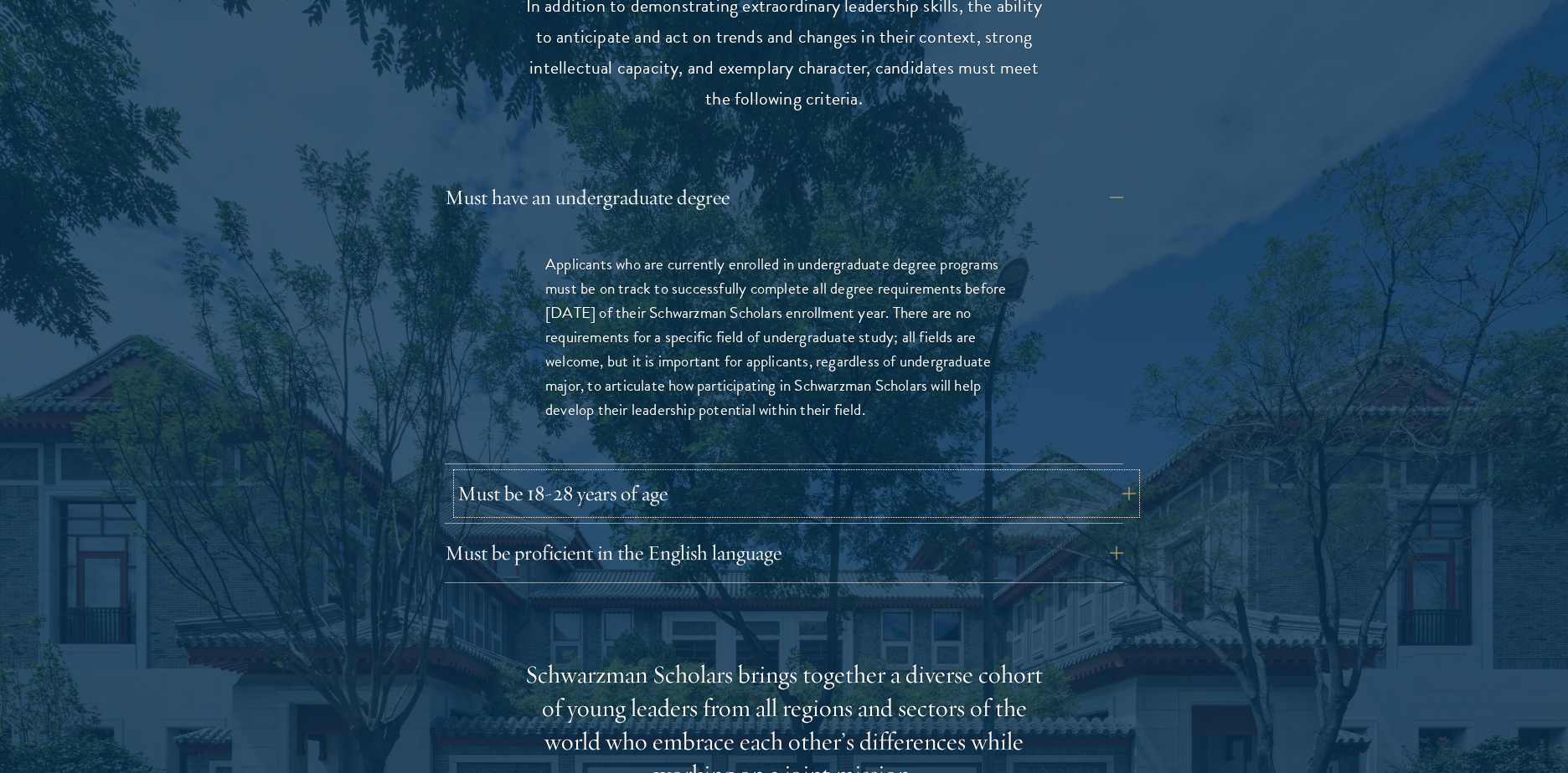
click at [597, 478] on button "Must be 18-28 years of age" at bounding box center [796, 494] width 679 height 41
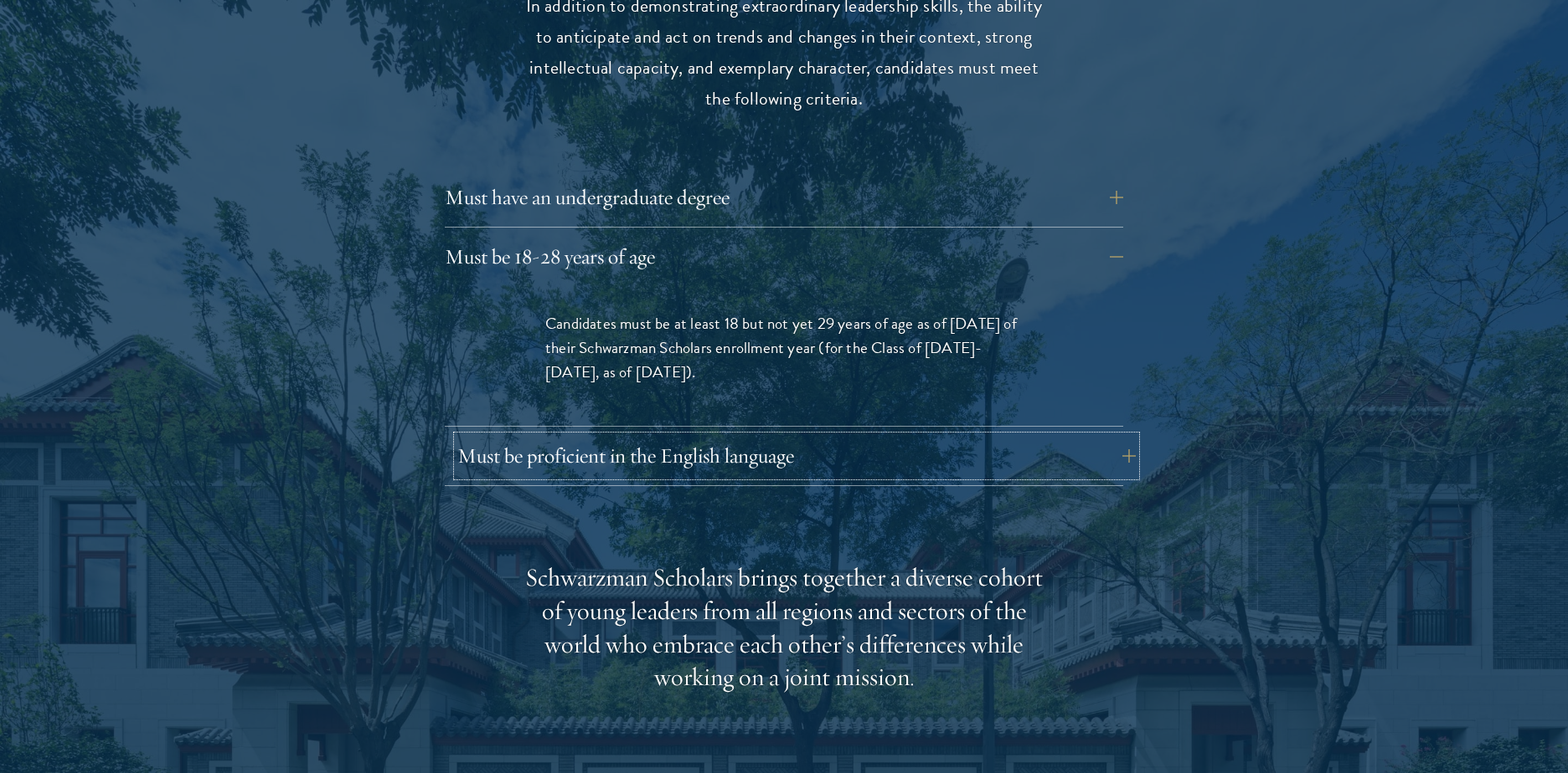
click at [547, 440] on button "Must be proficient in the English language" at bounding box center [796, 457] width 679 height 41
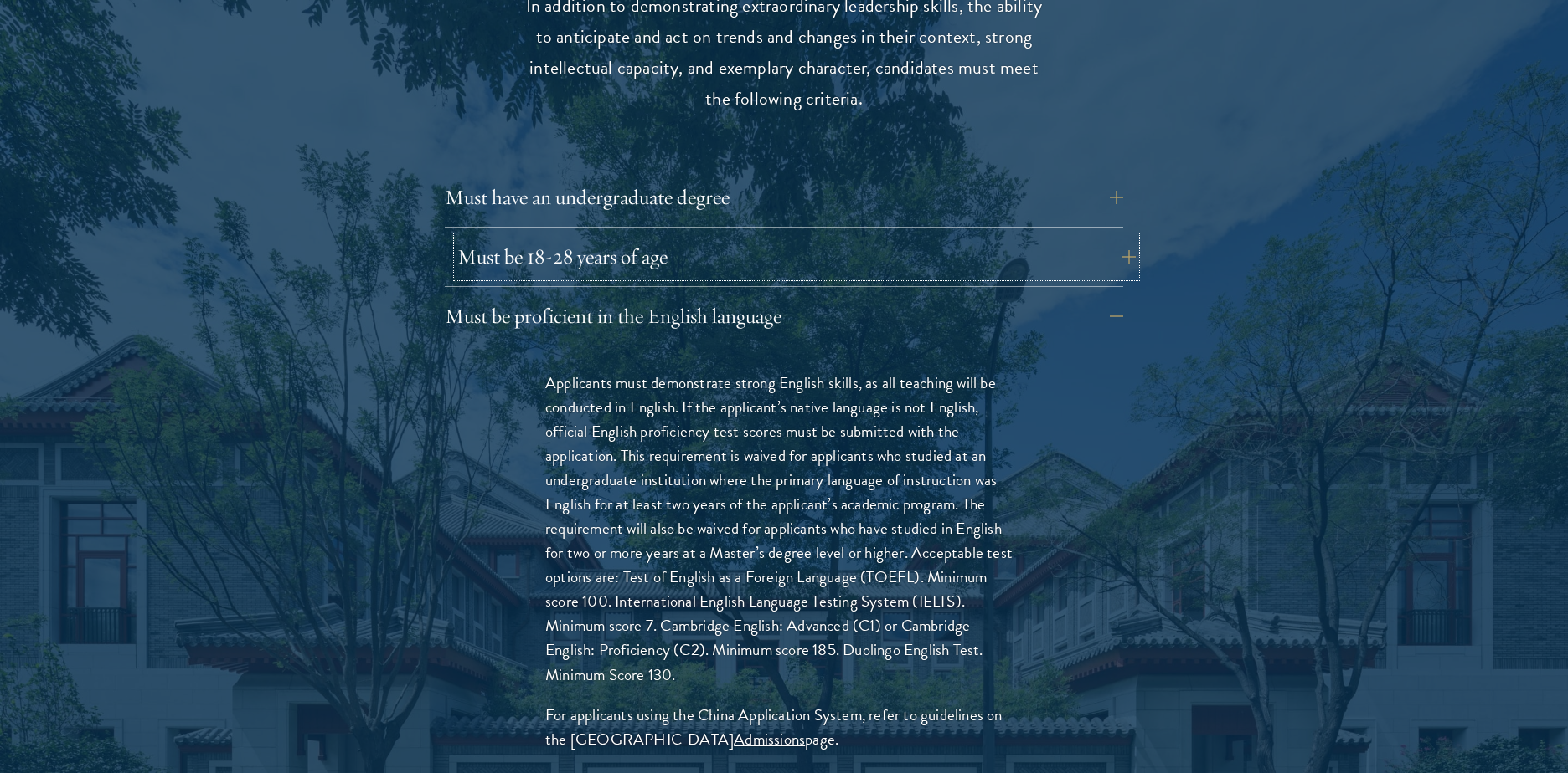
click at [663, 237] on button "Must be 18-28 years of age" at bounding box center [796, 257] width 679 height 41
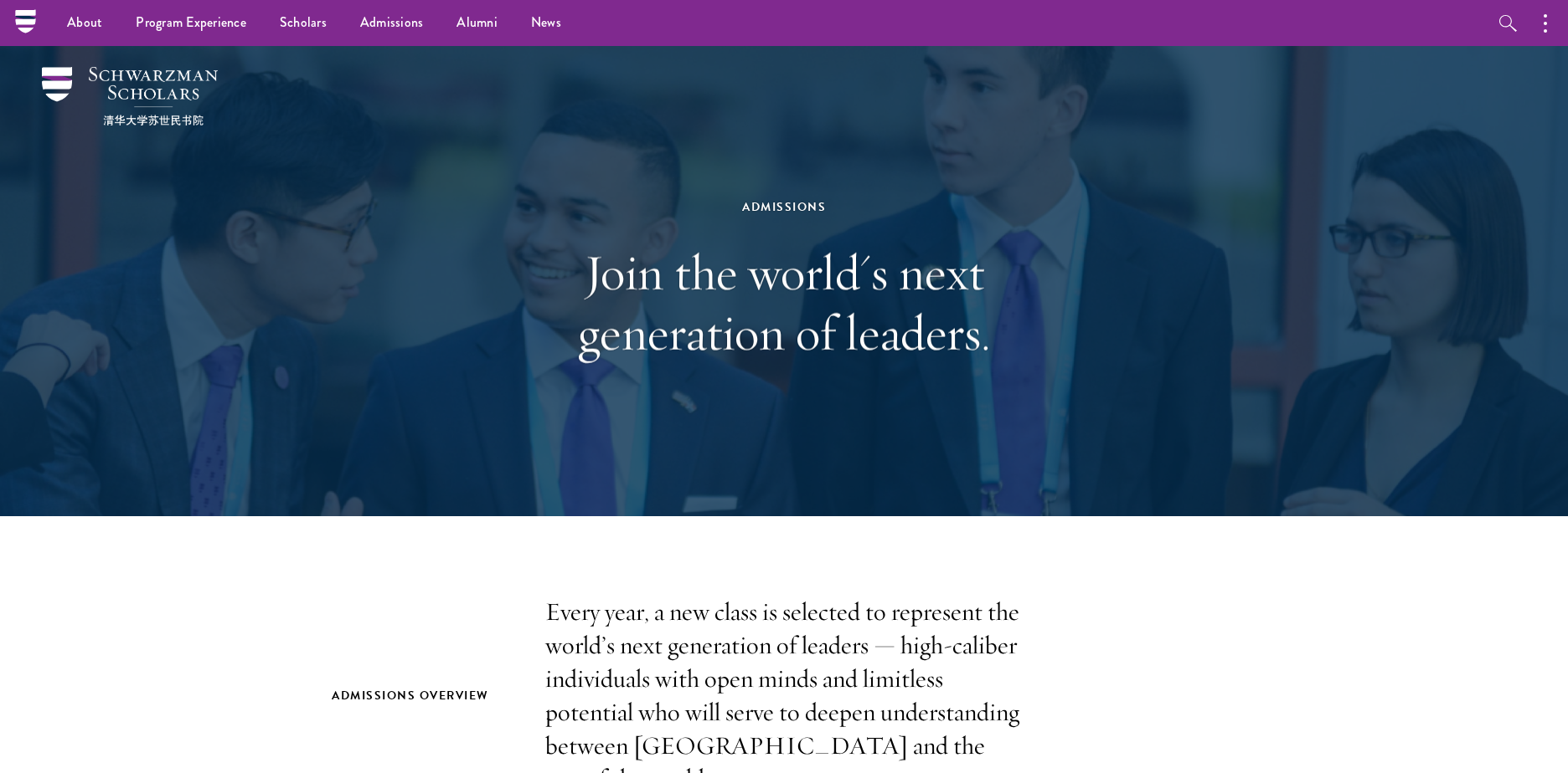
scroll to position [0, 0]
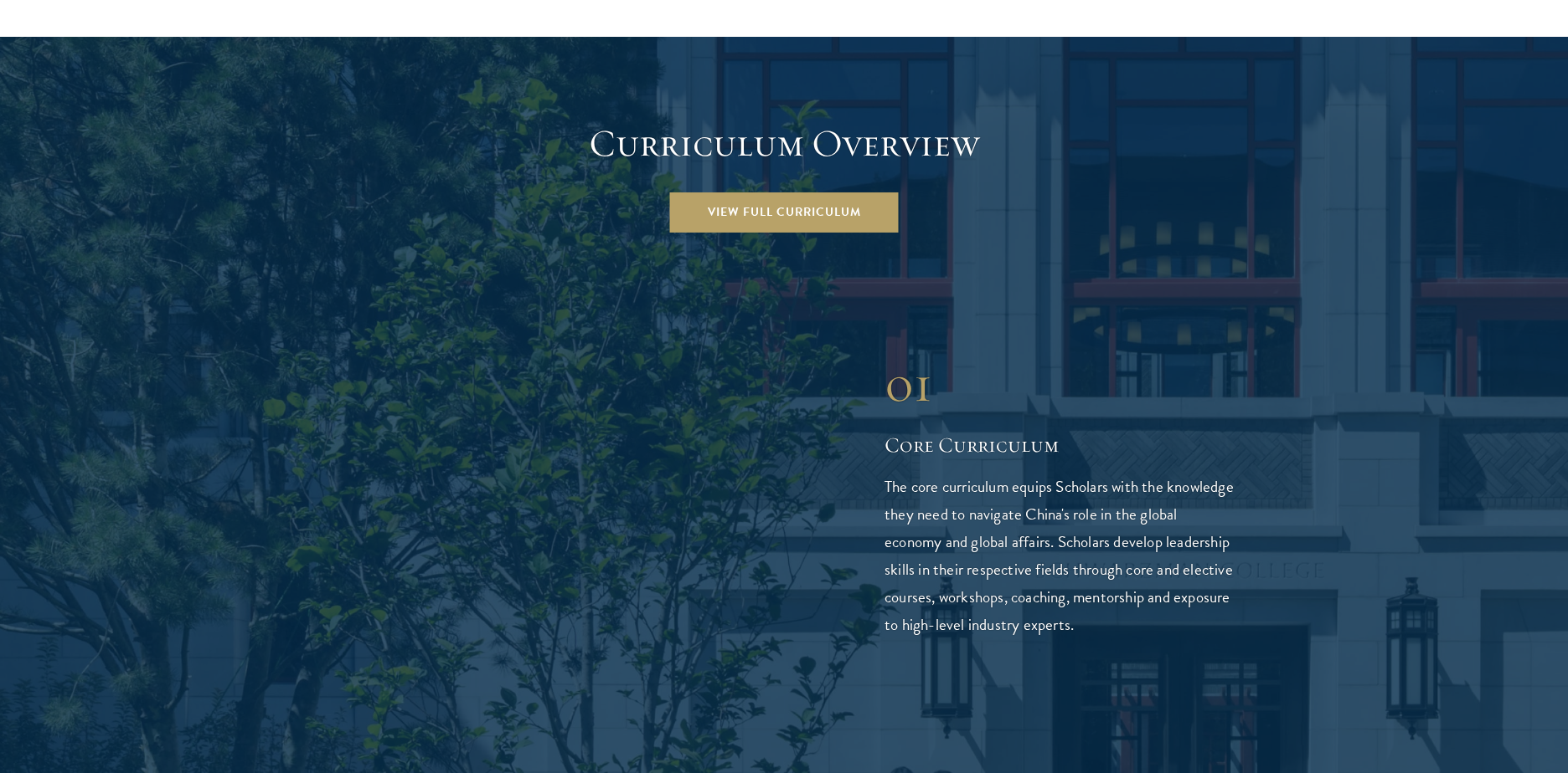
scroll to position [2310, 0]
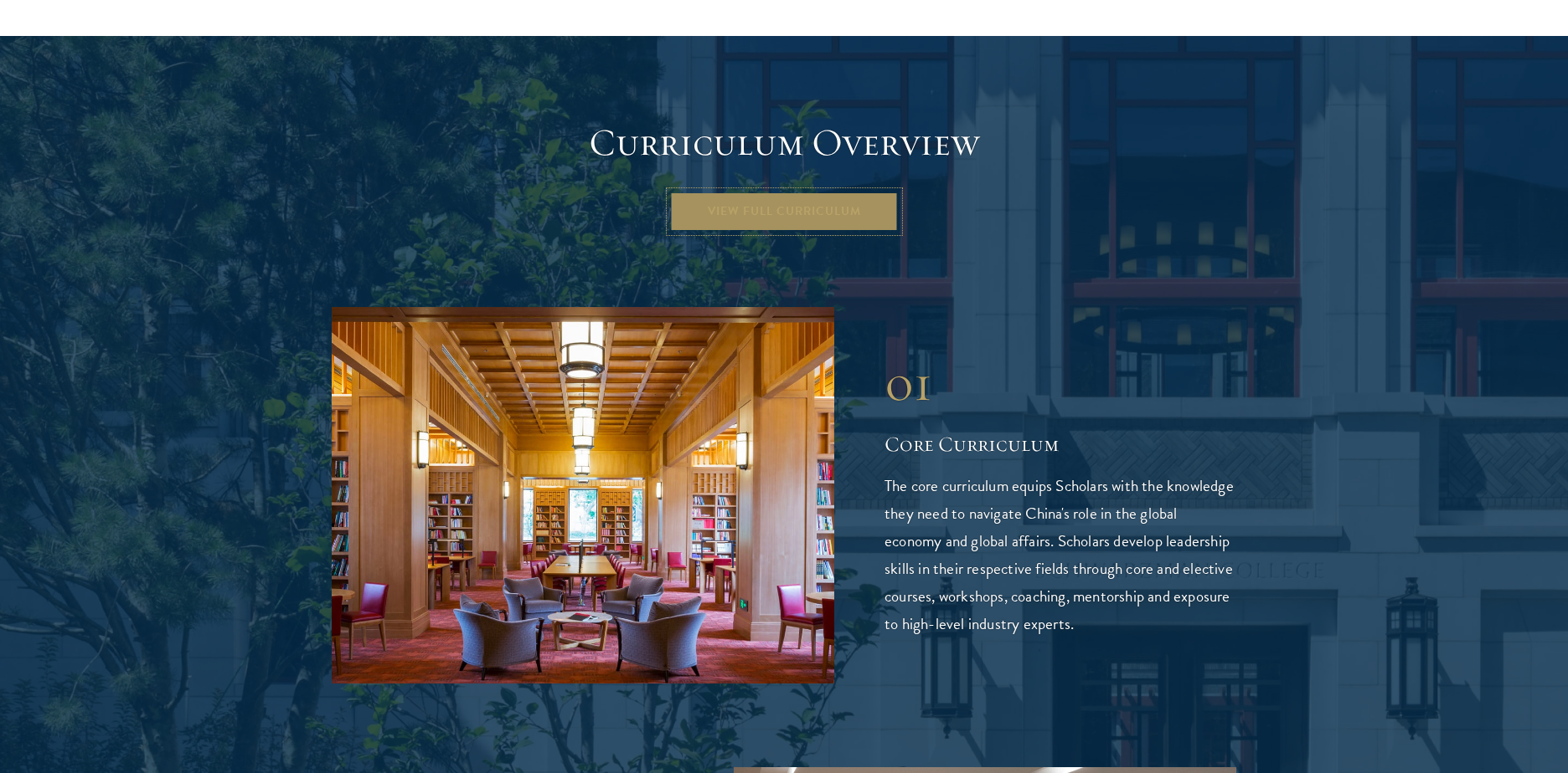
click at [756, 192] on link "View Full Curriculum" at bounding box center [784, 212] width 228 height 41
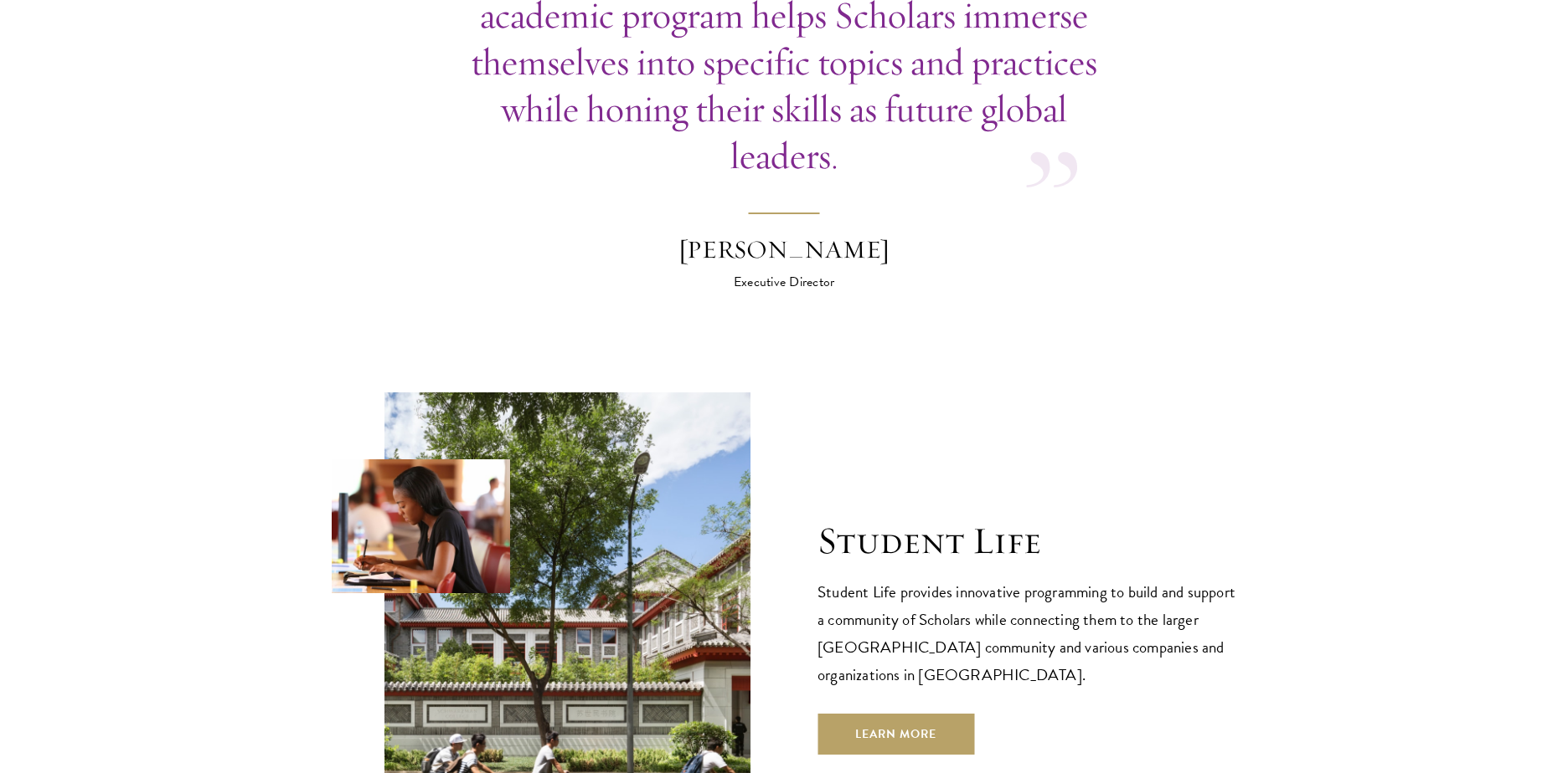
scroll to position [5424, 0]
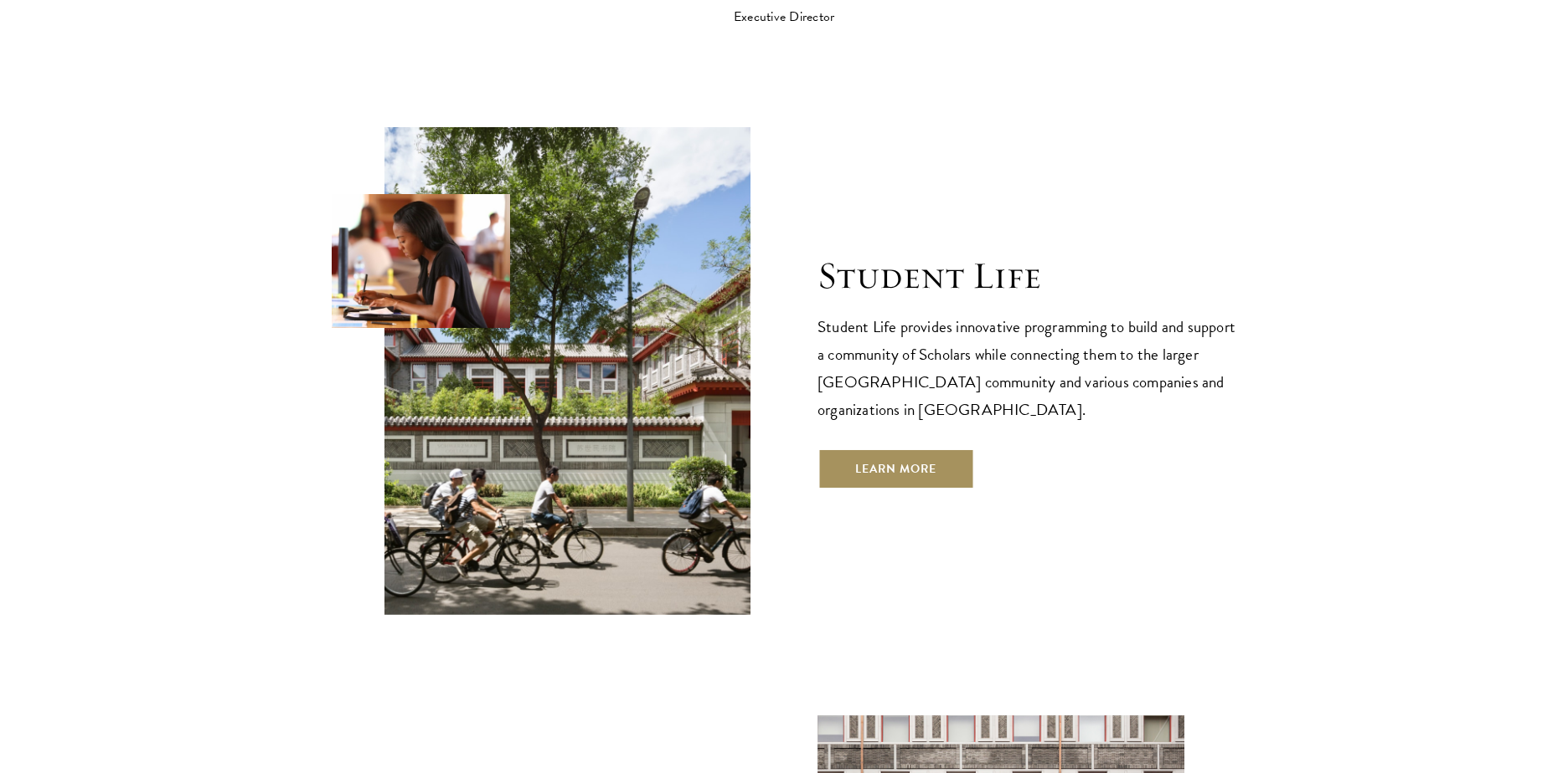
click at [845, 448] on link "Learn More" at bounding box center [895, 469] width 157 height 41
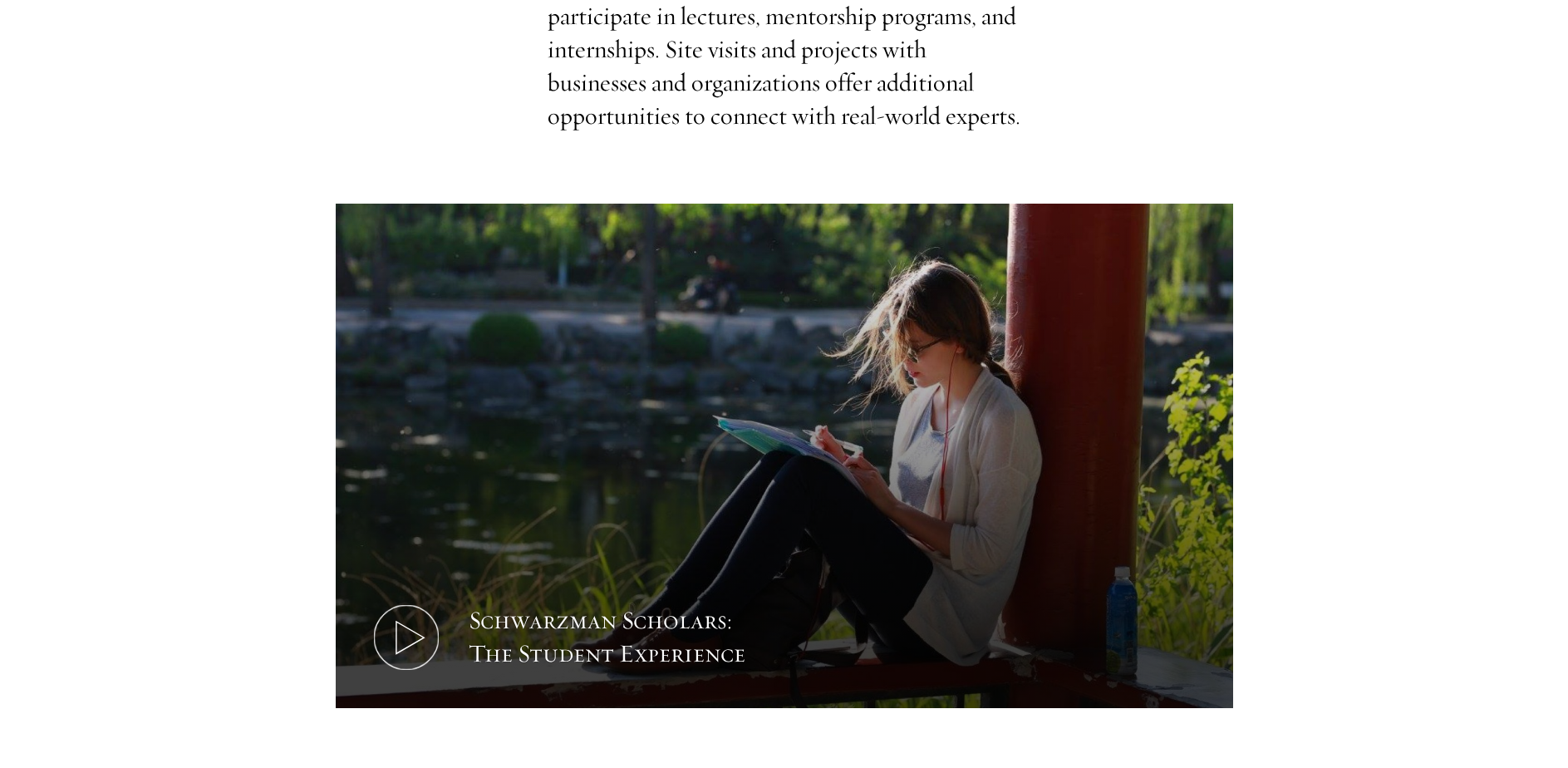
scroll to position [898, 0]
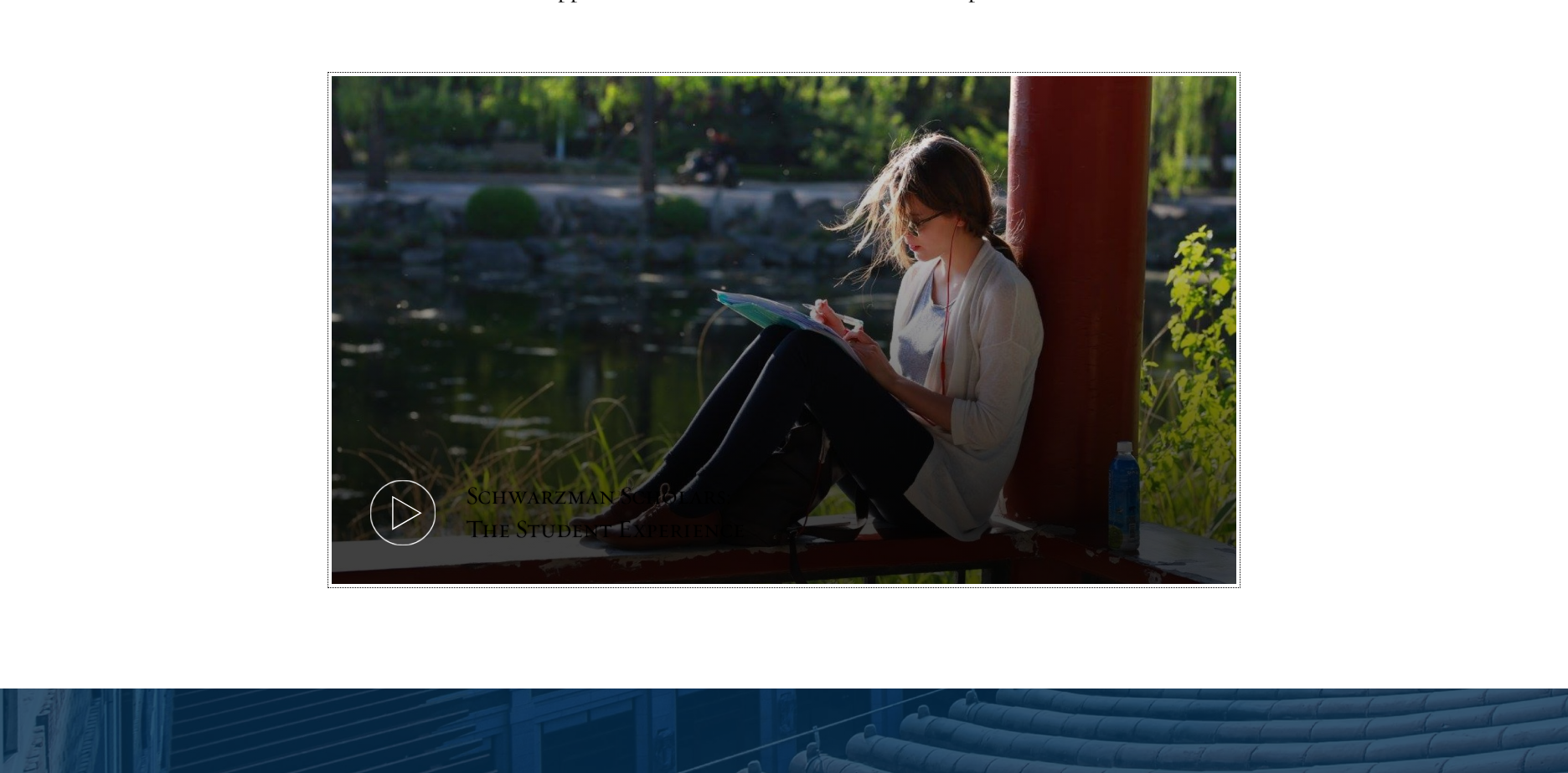
click at [445, 474] on button "Schwarzman Scholars: The Student Experience" at bounding box center [784, 331] width 905 height 509
